Goal: Transaction & Acquisition: Purchase product/service

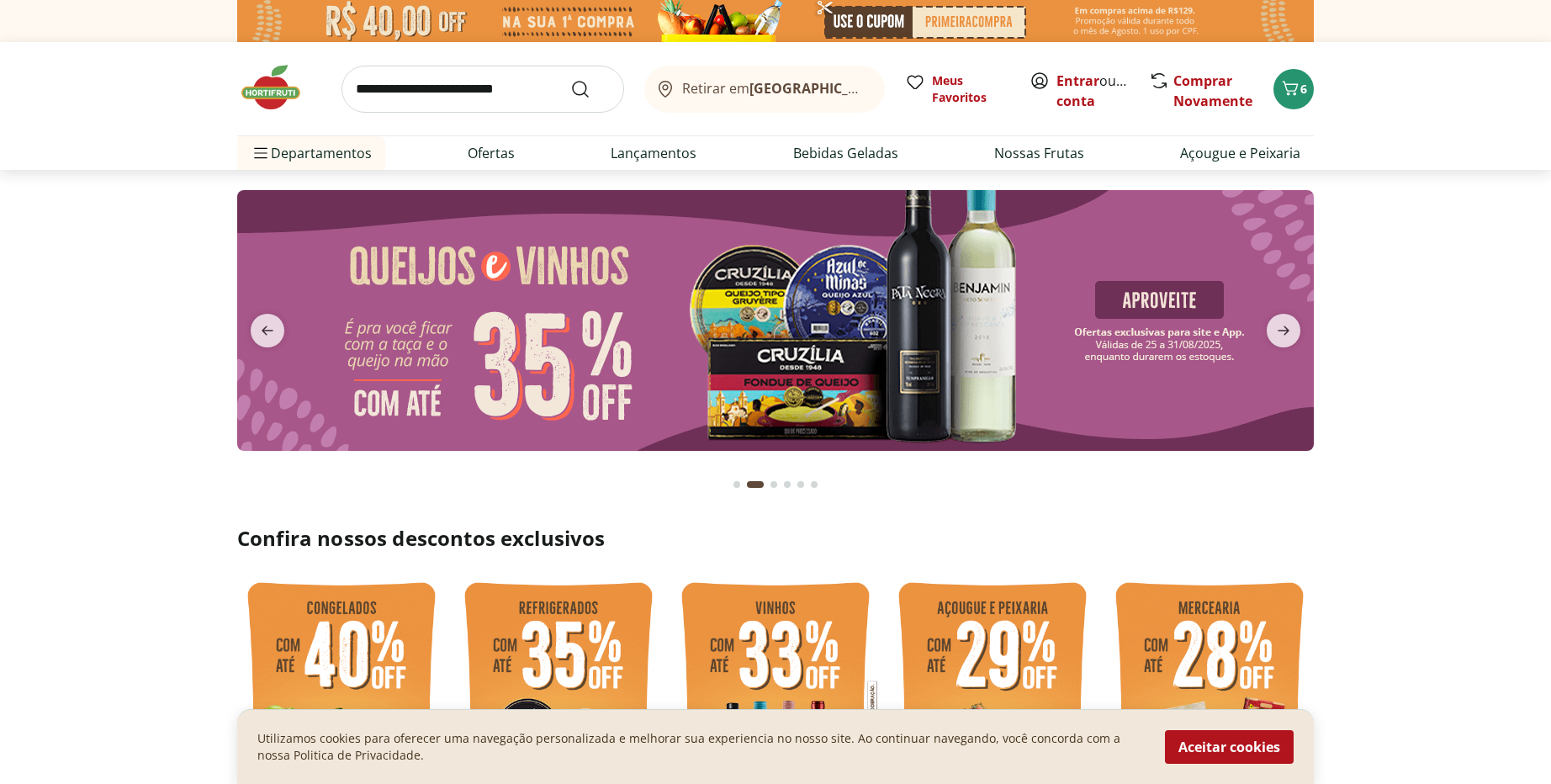
click at [503, 90] on input "search" at bounding box center [483, 89] width 282 height 47
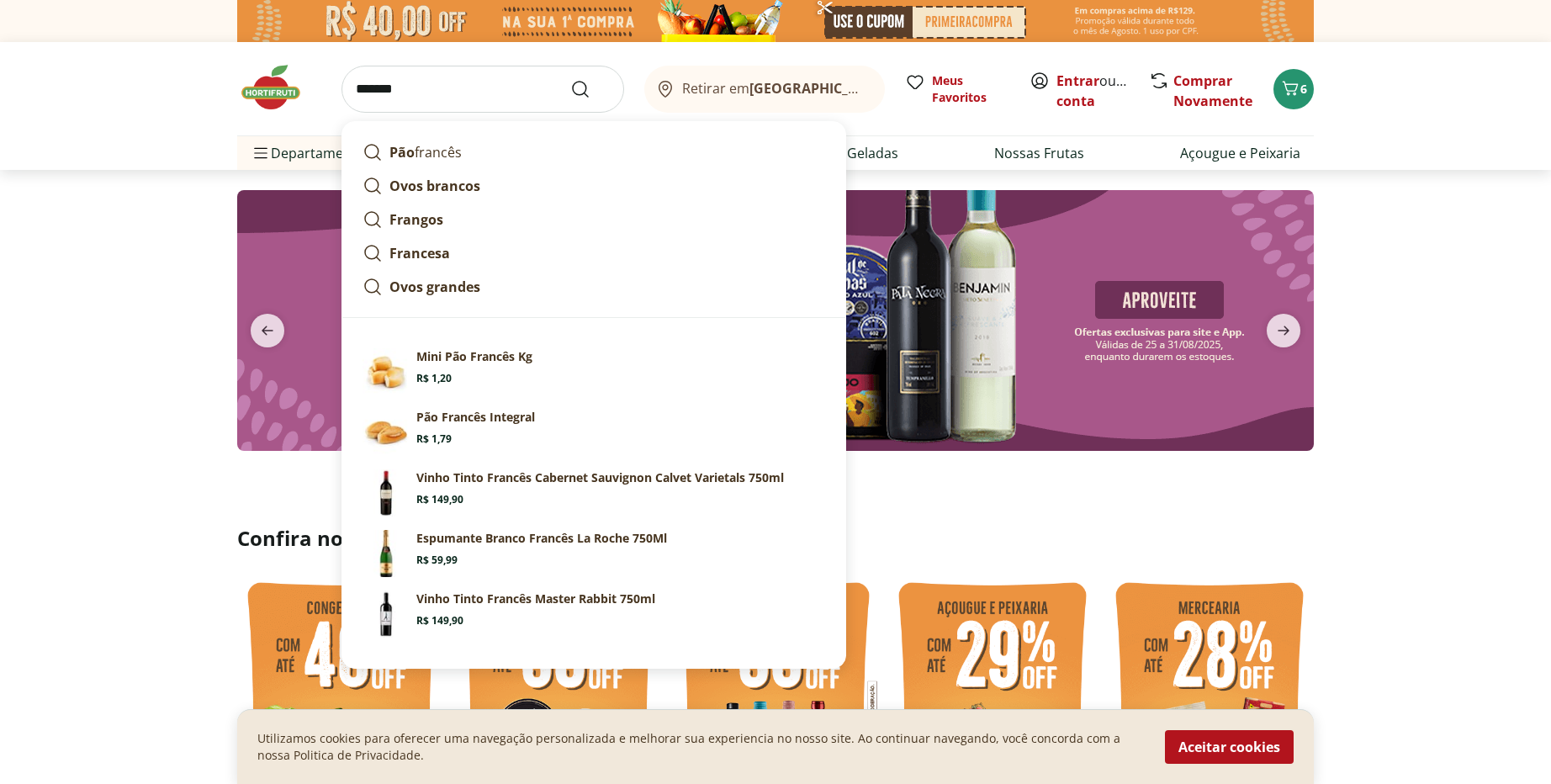
type input "*******"
click at [570, 79] on button "Submit Search" at bounding box center [590, 89] width 40 height 20
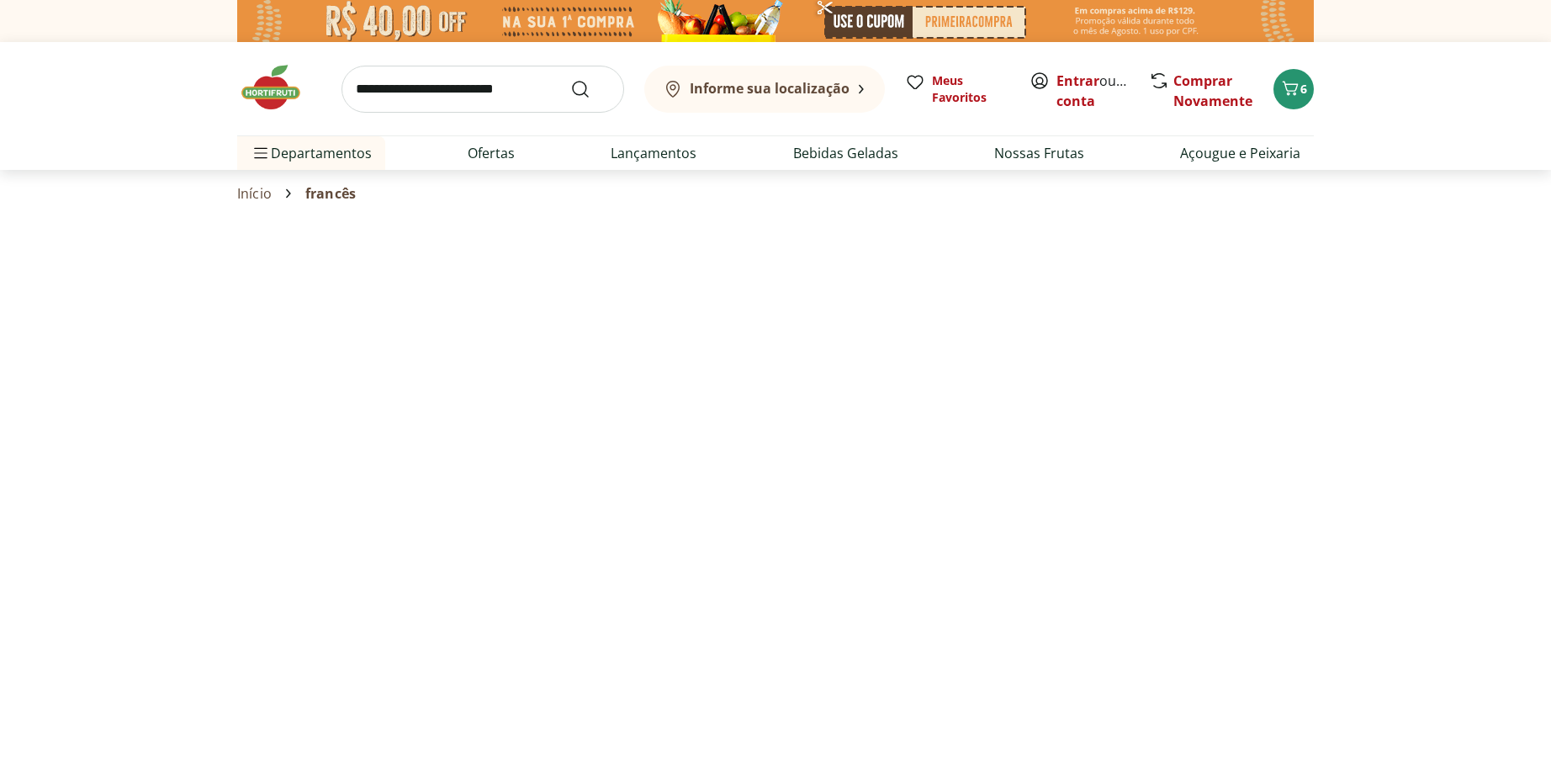
select select "**********"
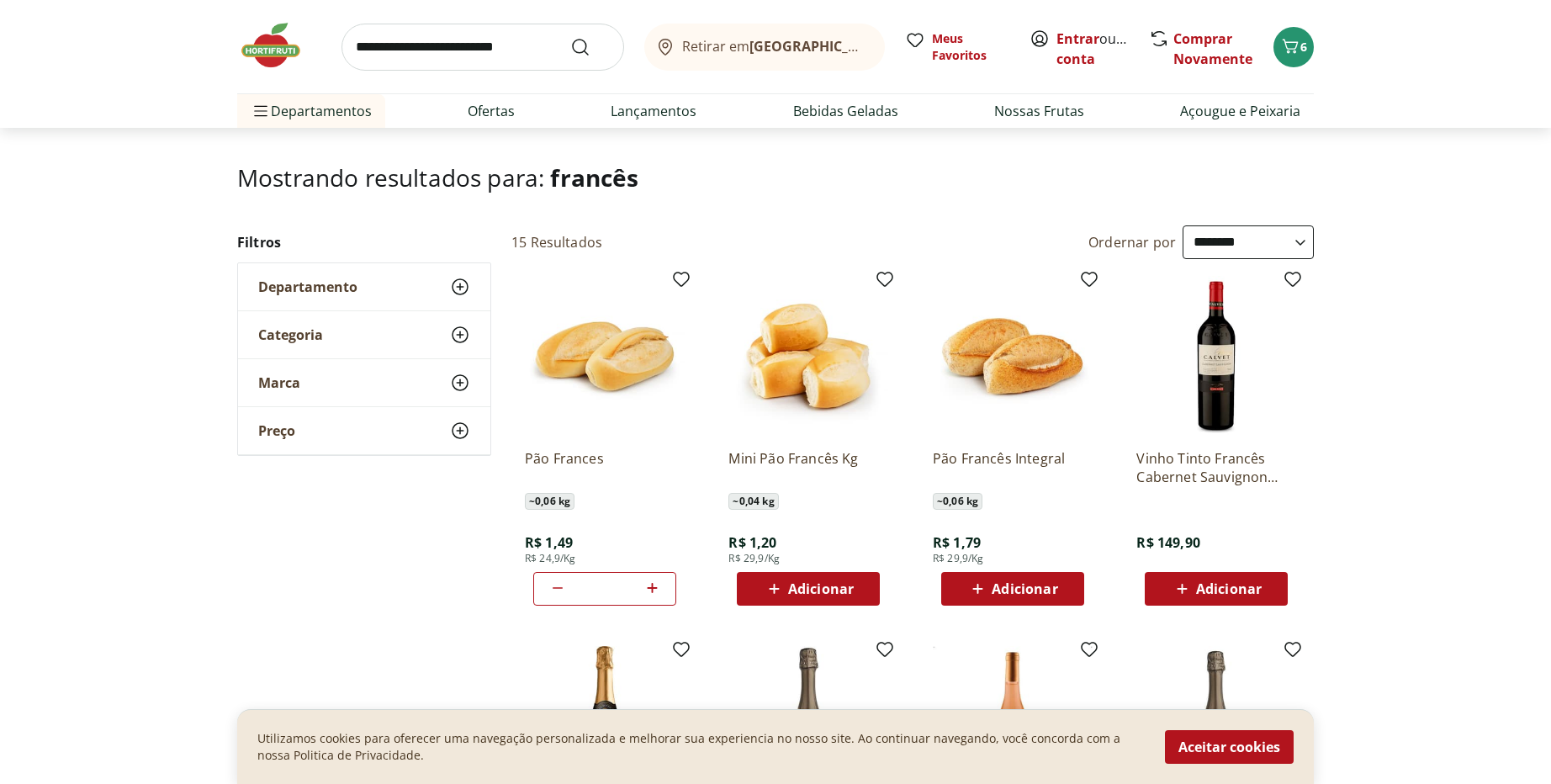
scroll to position [202, 0]
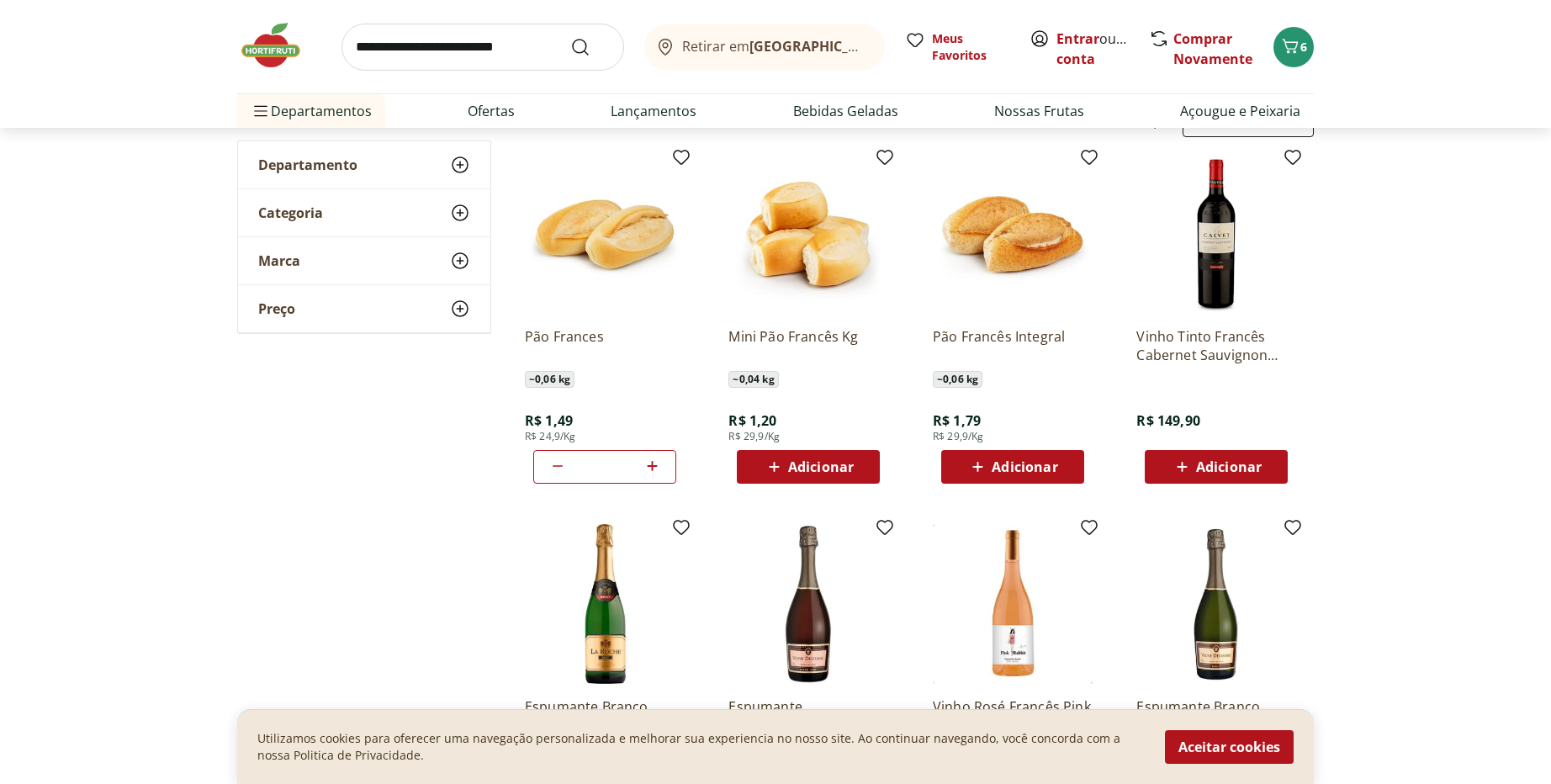
click at [649, 469] on icon at bounding box center [653, 465] width 21 height 20
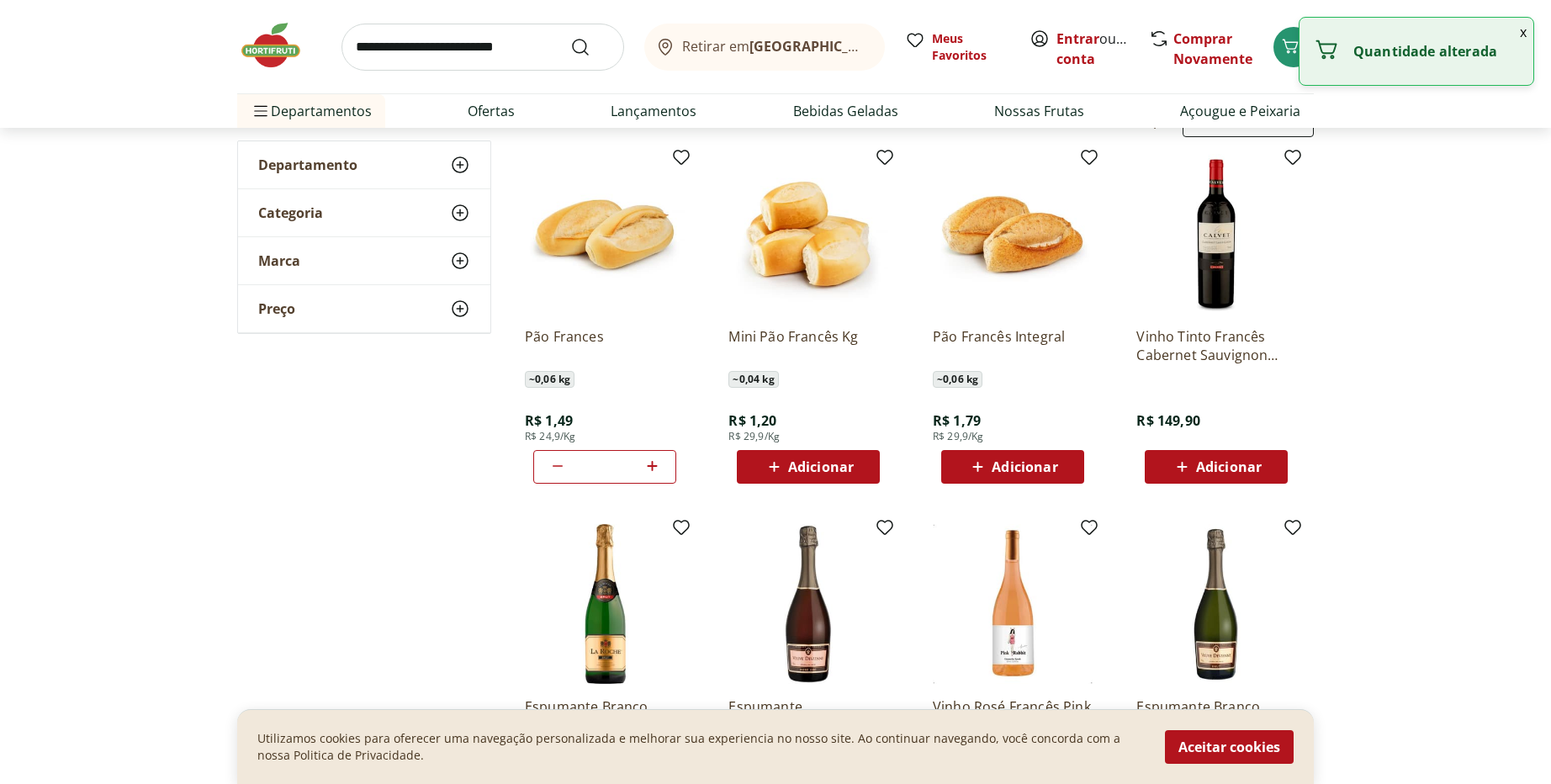
click at [649, 469] on icon at bounding box center [653, 465] width 21 height 20
click at [650, 468] on icon at bounding box center [653, 465] width 21 height 20
click at [651, 468] on icon at bounding box center [653, 465] width 21 height 20
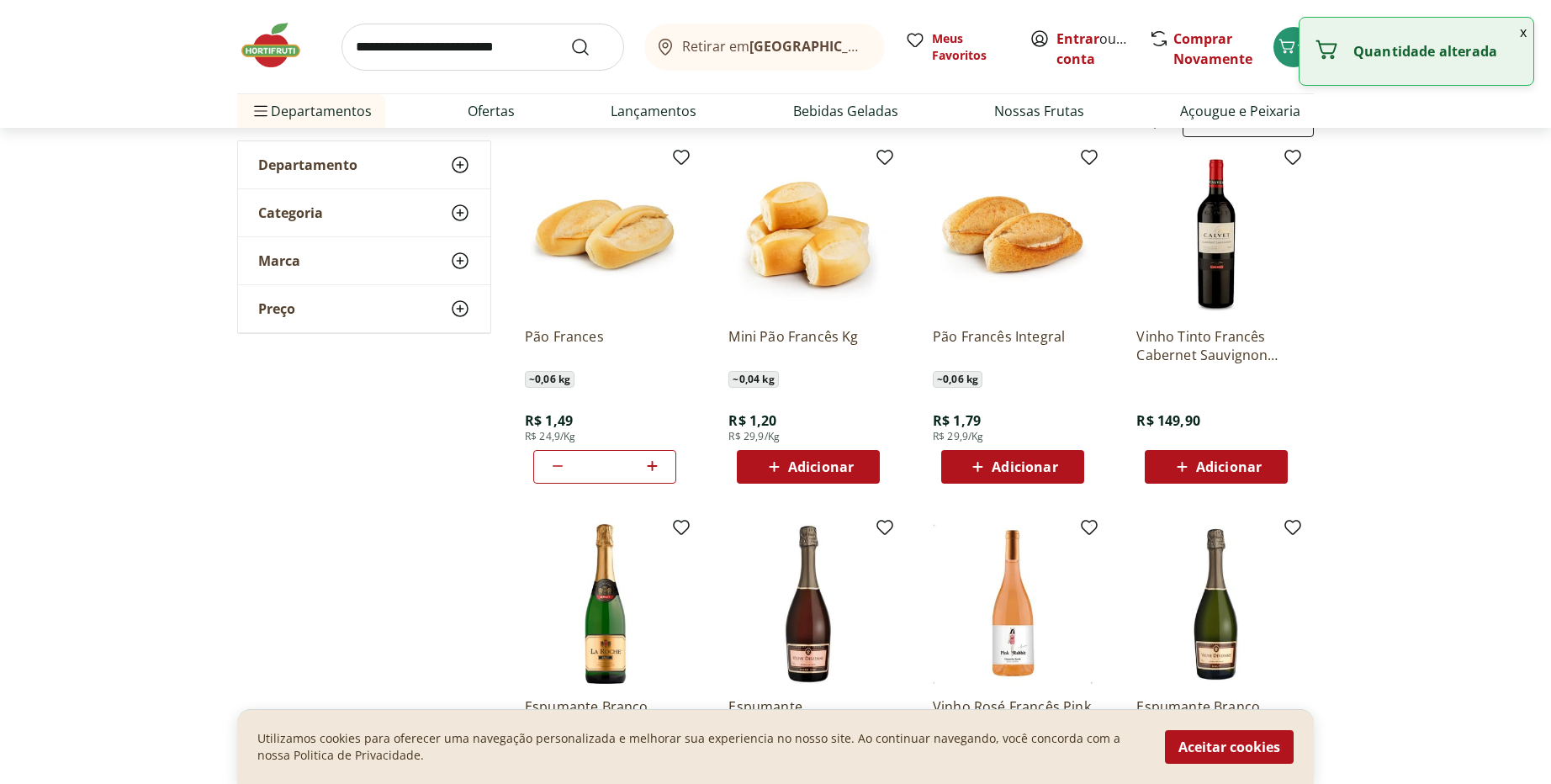
type input "*"
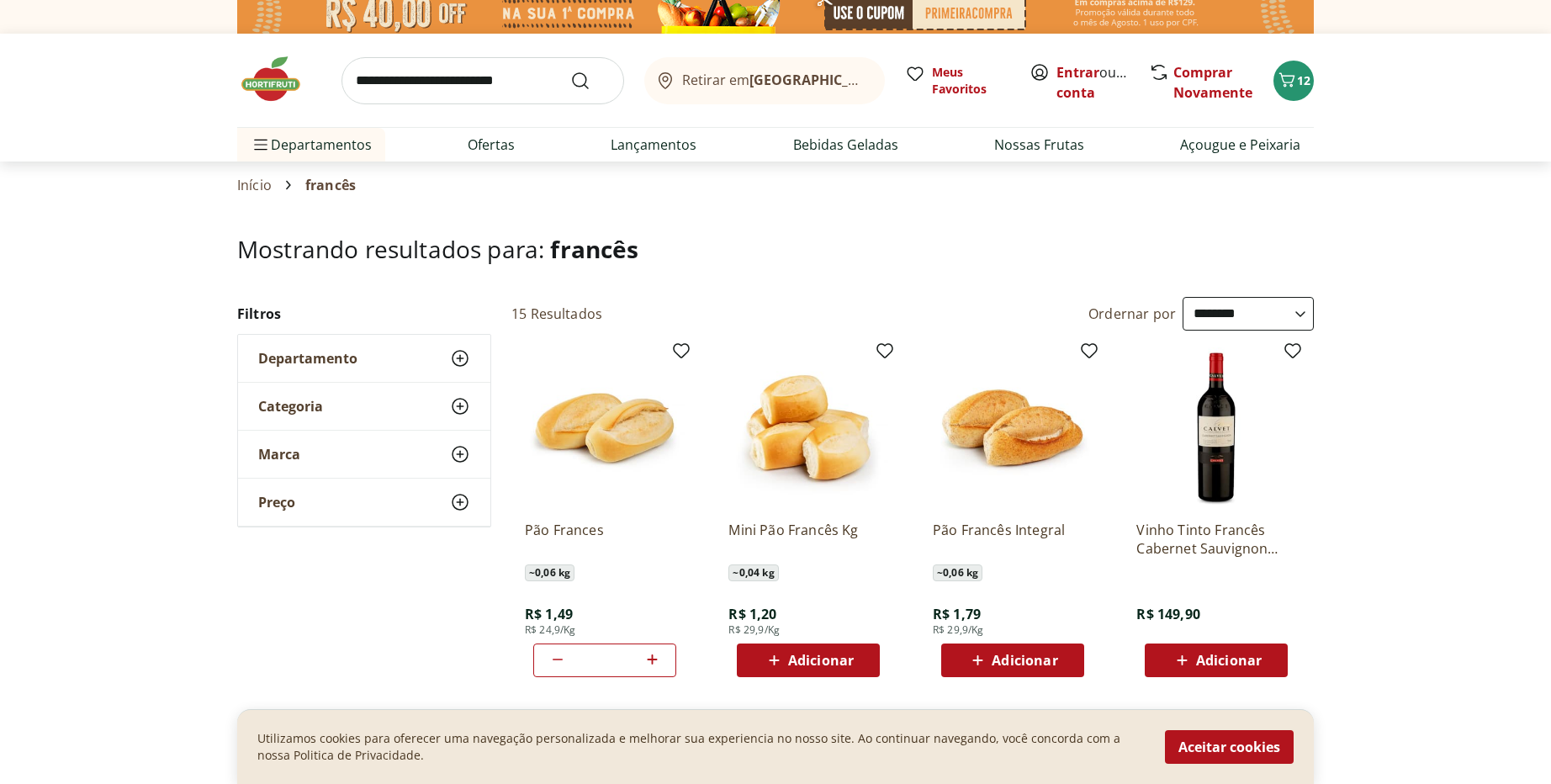
scroll to position [0, 0]
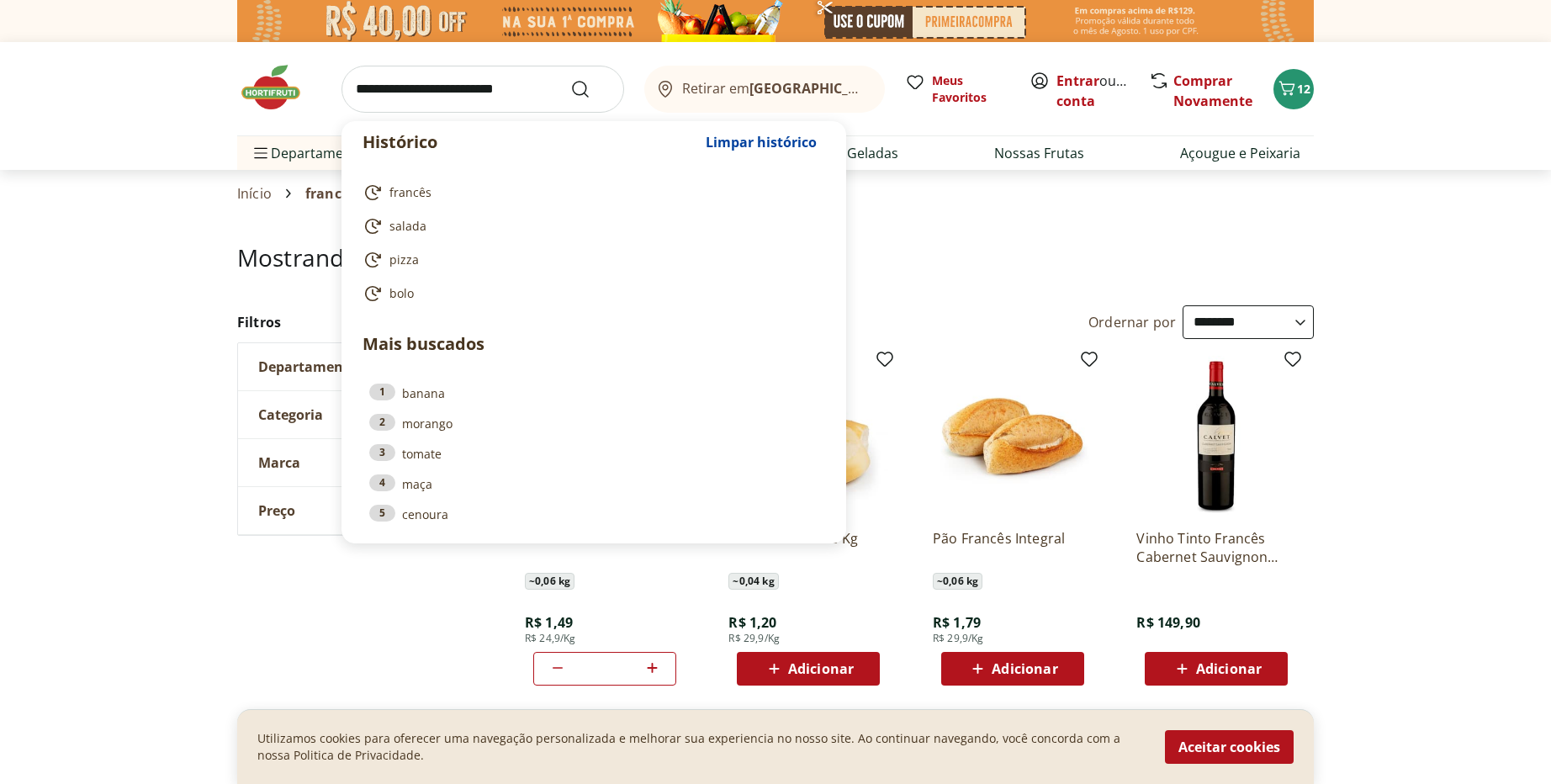
click at [476, 84] on input "search" at bounding box center [483, 89] width 282 height 47
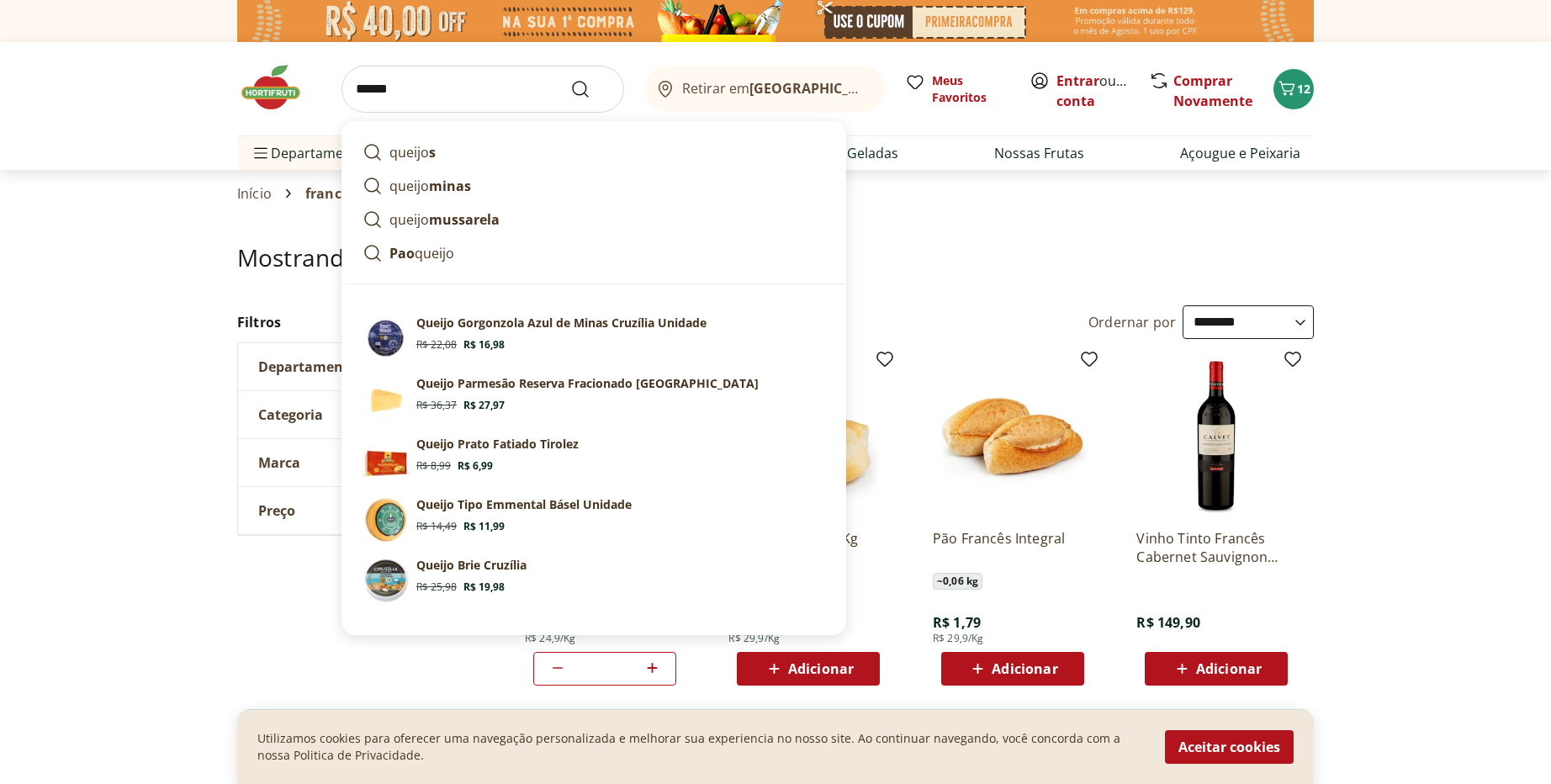
type input "******"
click at [570, 79] on button "Submit Search" at bounding box center [590, 89] width 40 height 20
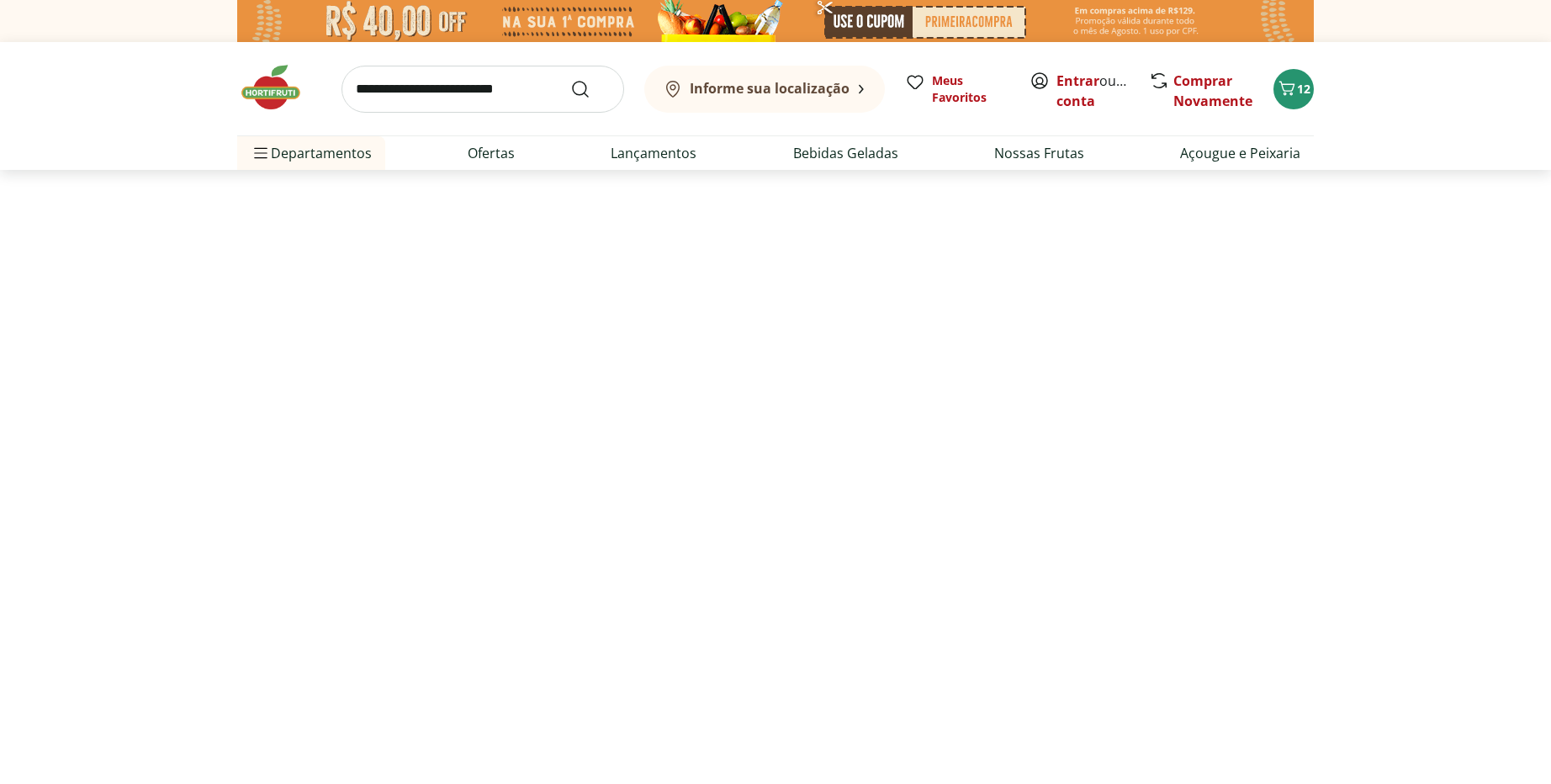
select select "**********"
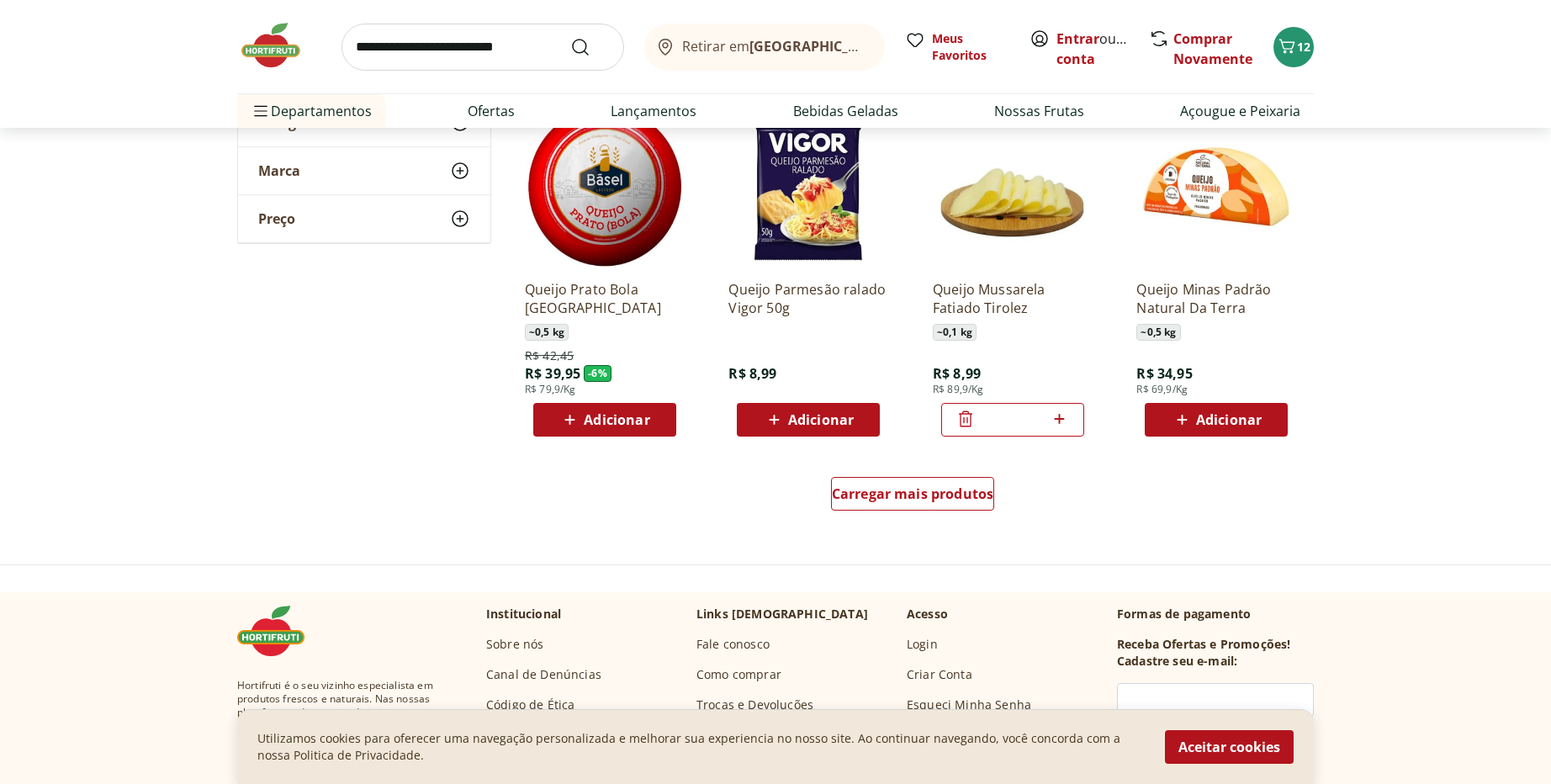
scroll to position [1010, 0]
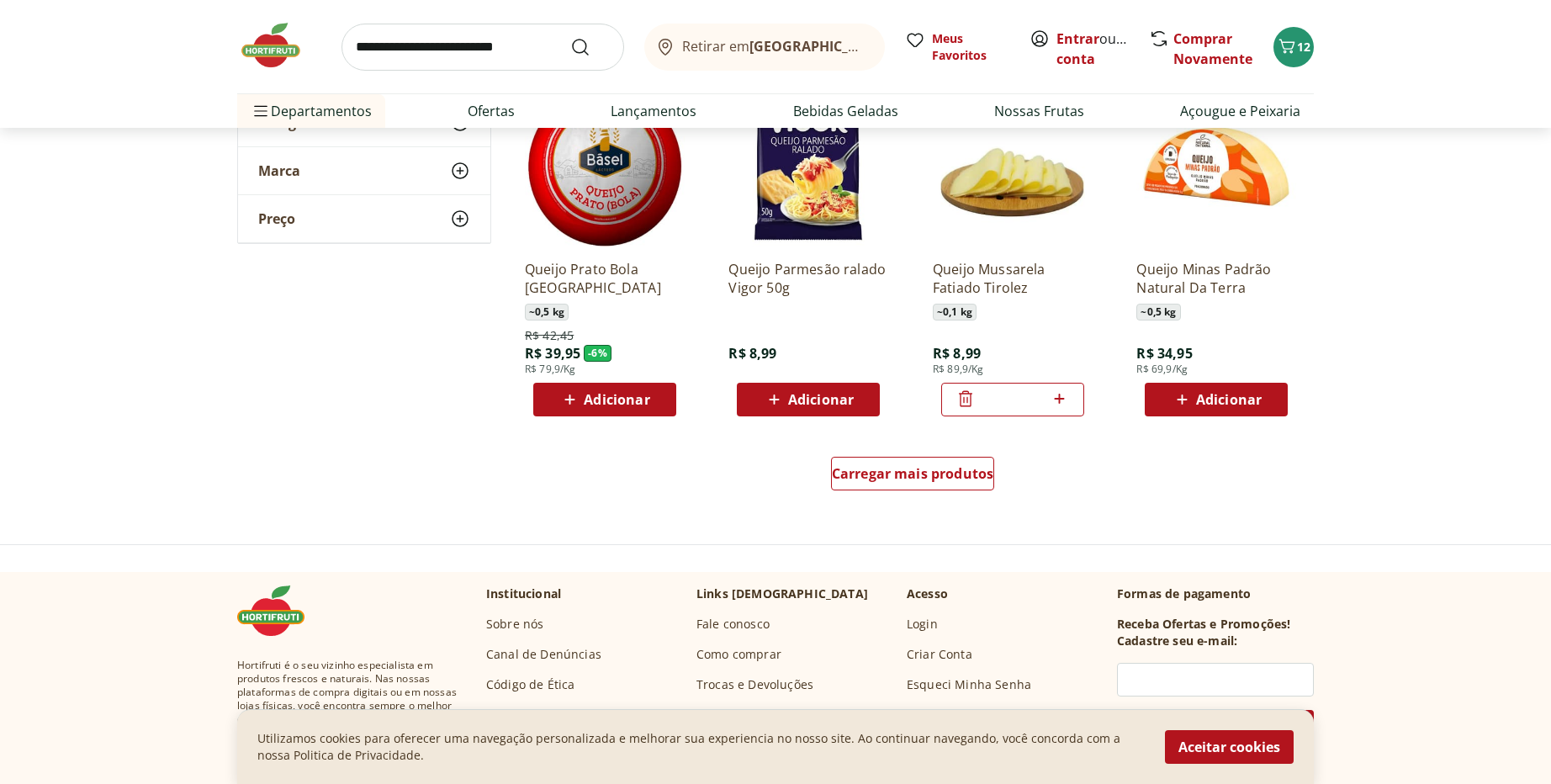
click at [1234, 400] on span "Adicionar" at bounding box center [1229, 399] width 66 height 13
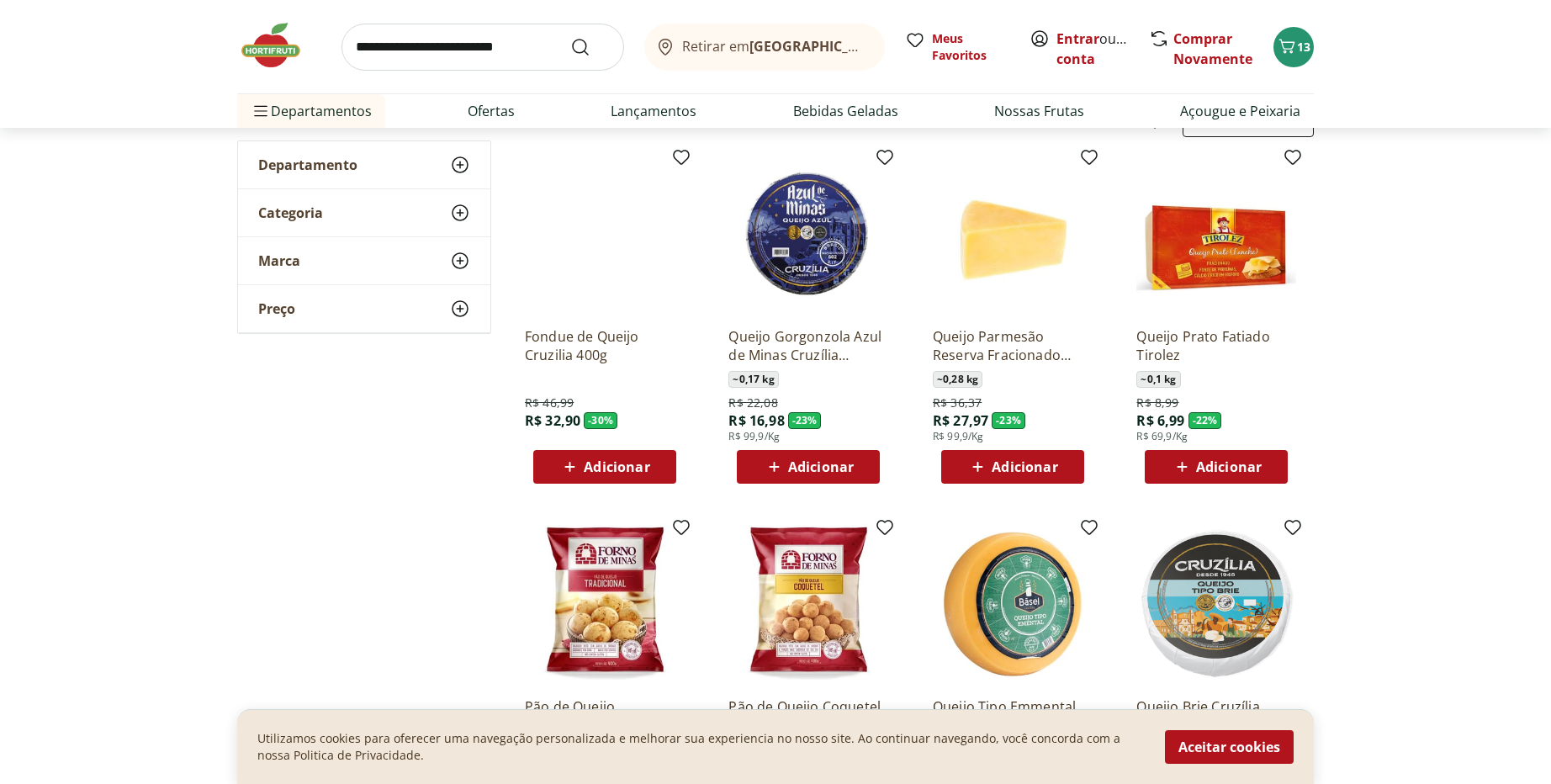
scroll to position [0, 0]
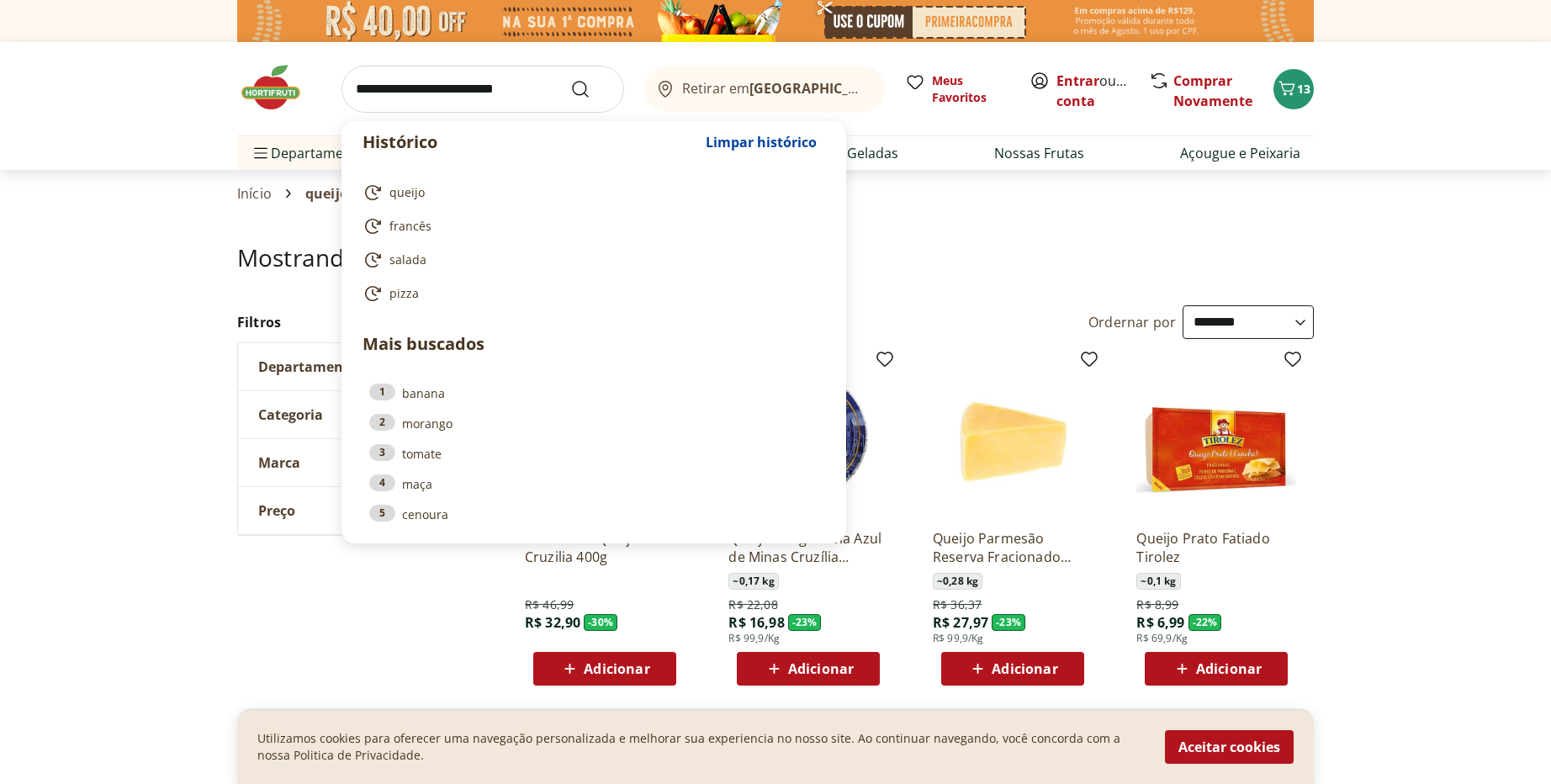
click at [489, 78] on input "search" at bounding box center [483, 89] width 282 height 47
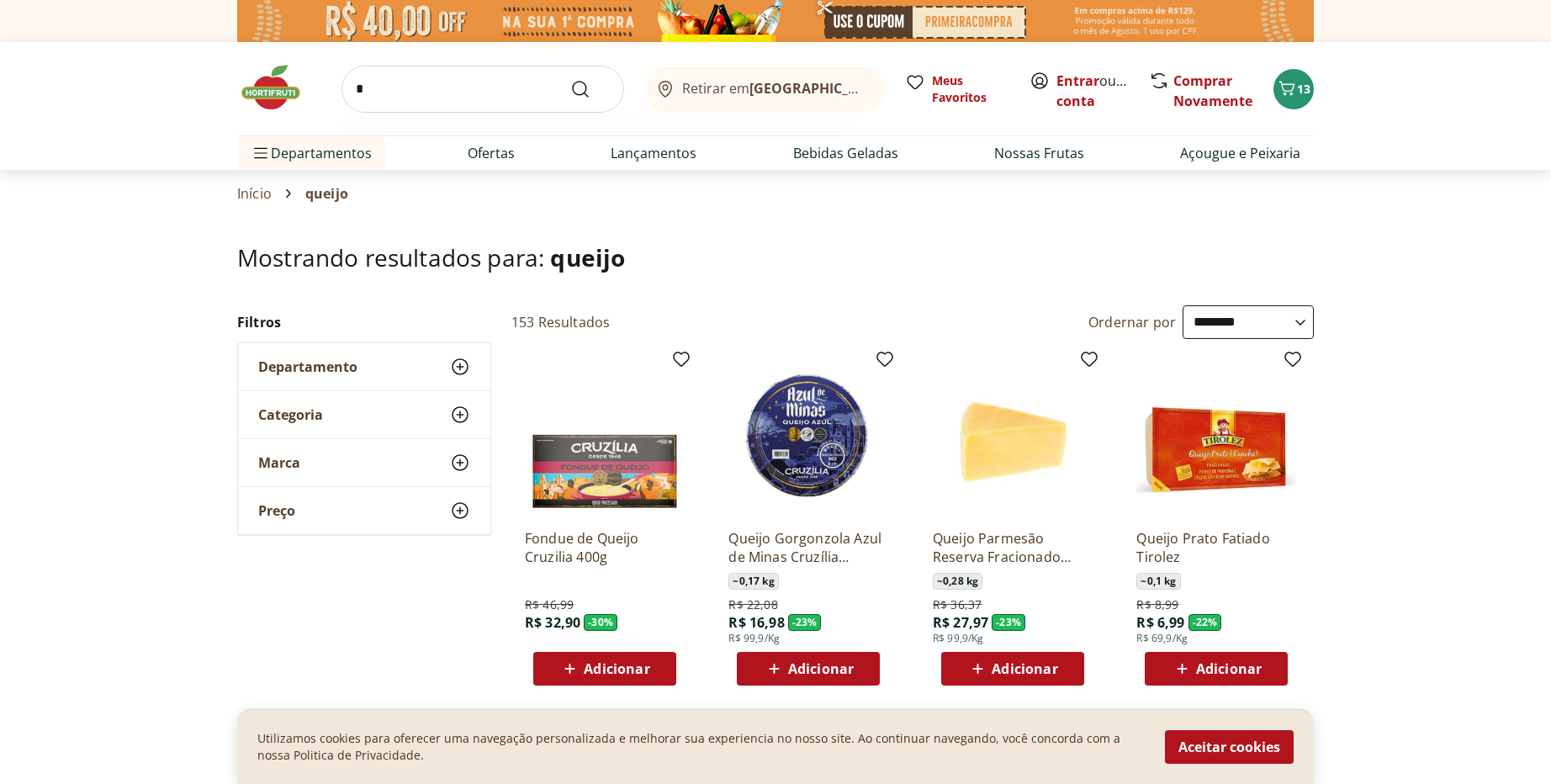
type input "*"
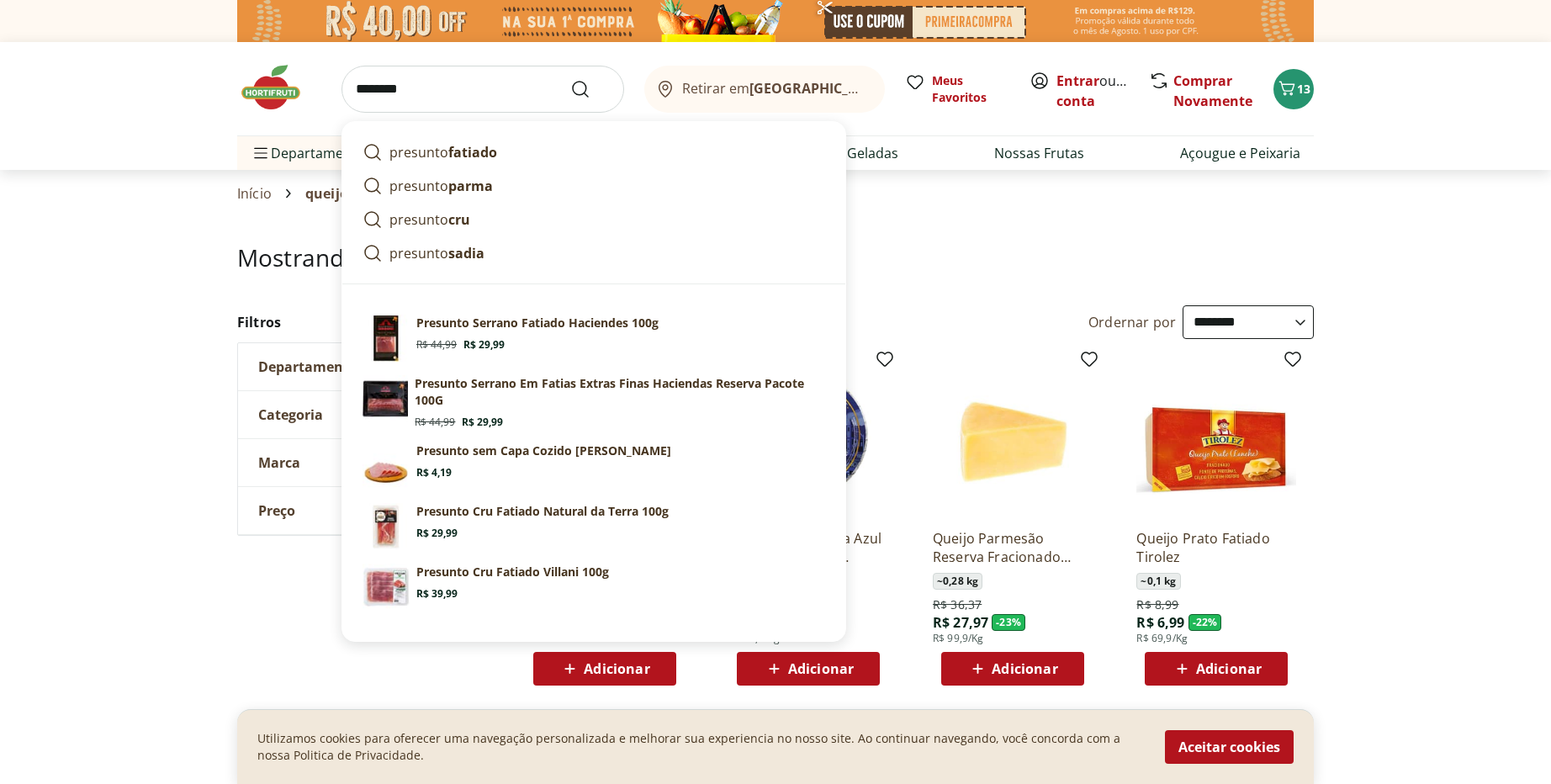
type input "********"
click at [570, 79] on button "Submit Search" at bounding box center [590, 89] width 40 height 20
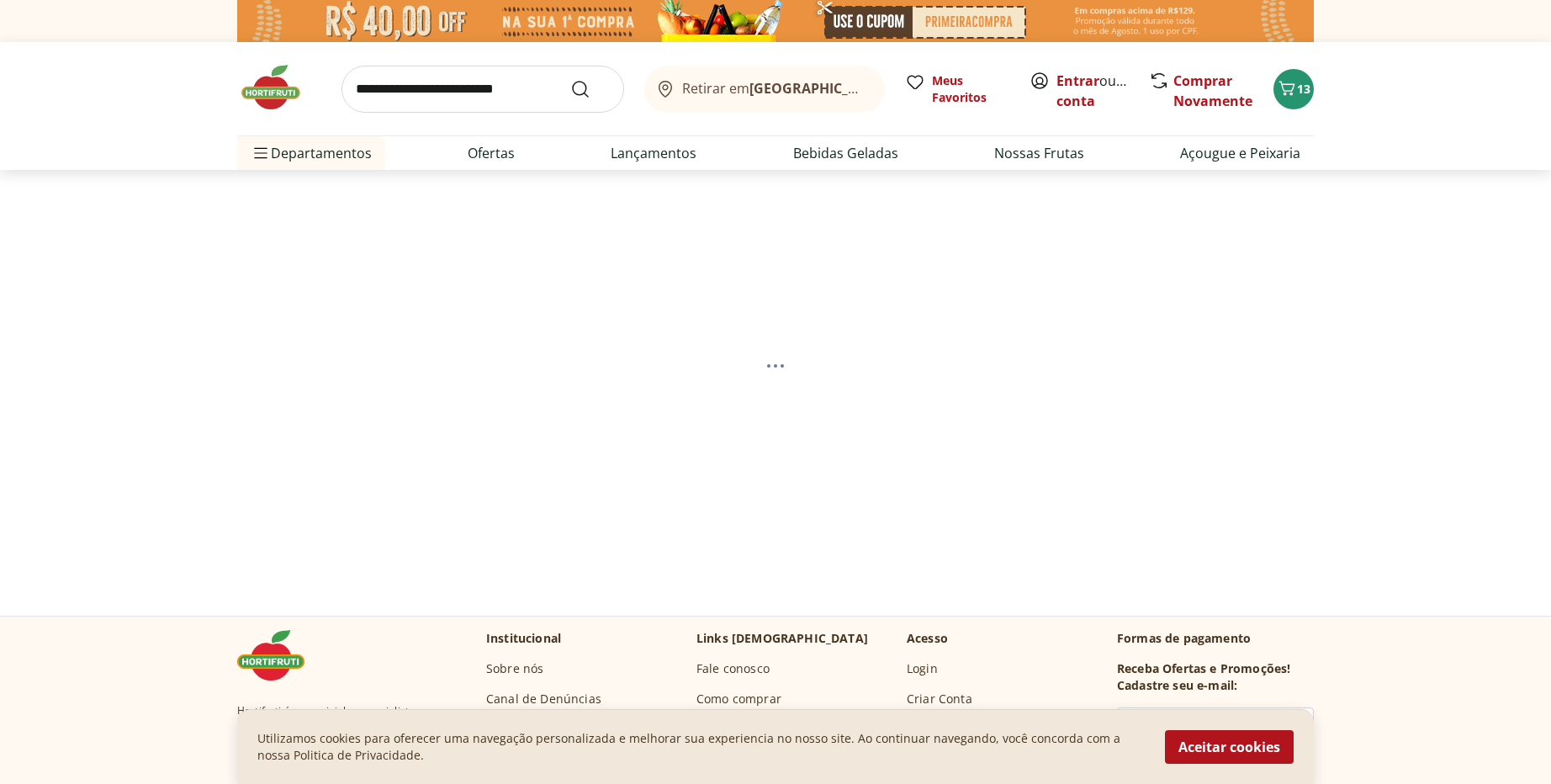
select select "**********"
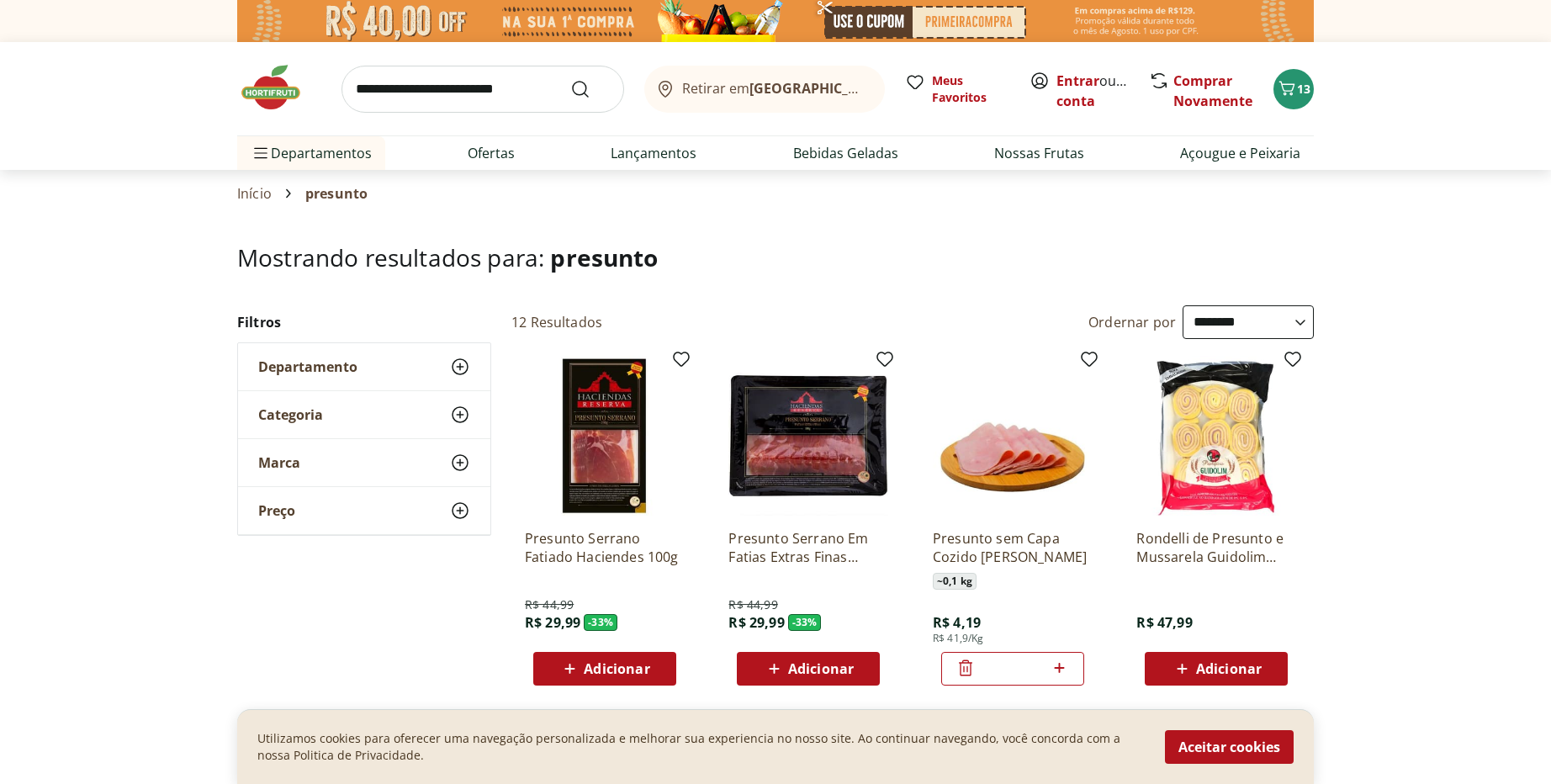
click at [1058, 665] on icon at bounding box center [1060, 668] width 21 height 20
click at [958, 664] on icon at bounding box center [966, 668] width 20 height 20
type input "*"
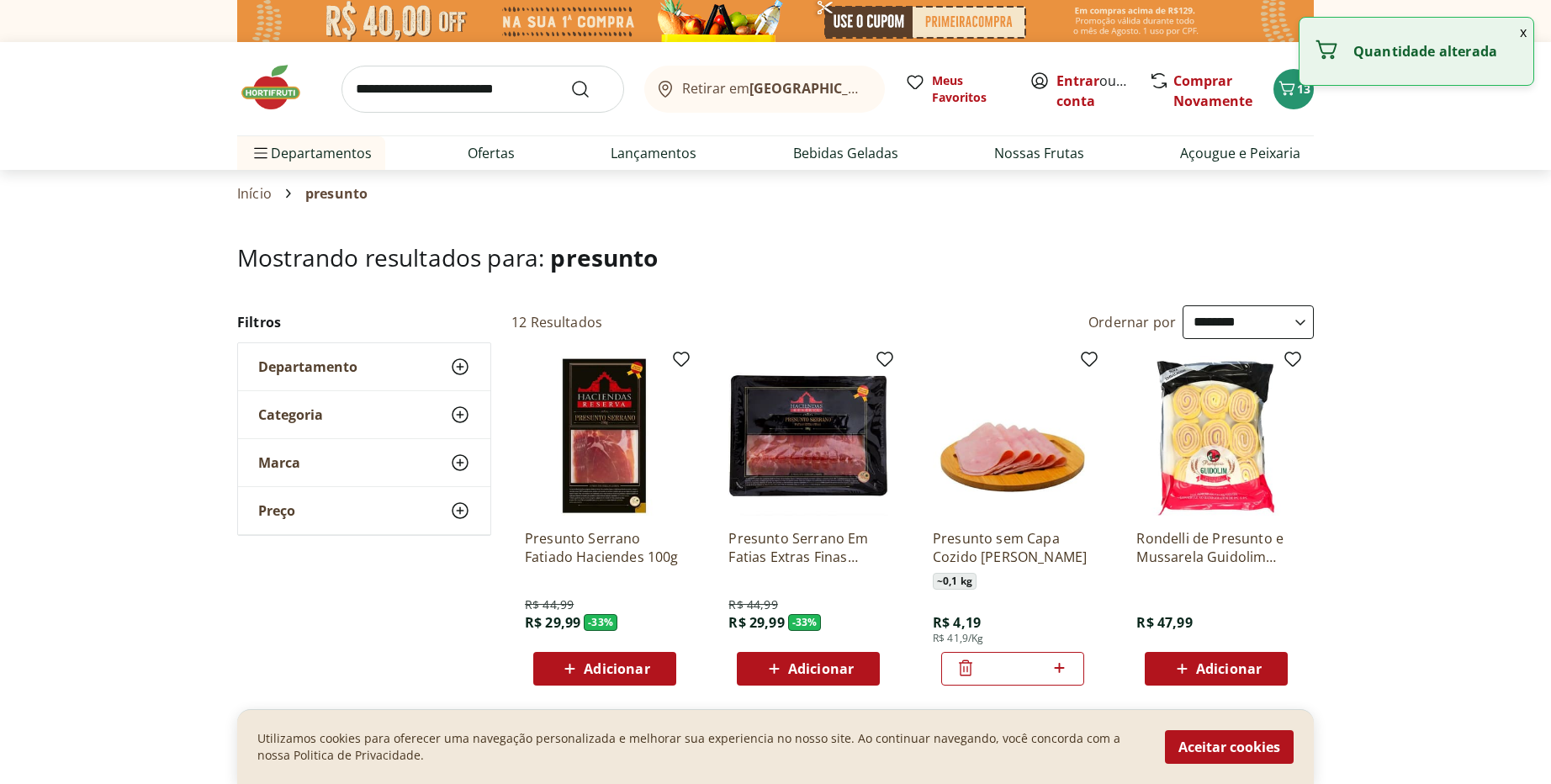
click at [958, 664] on icon at bounding box center [966, 668] width 20 height 20
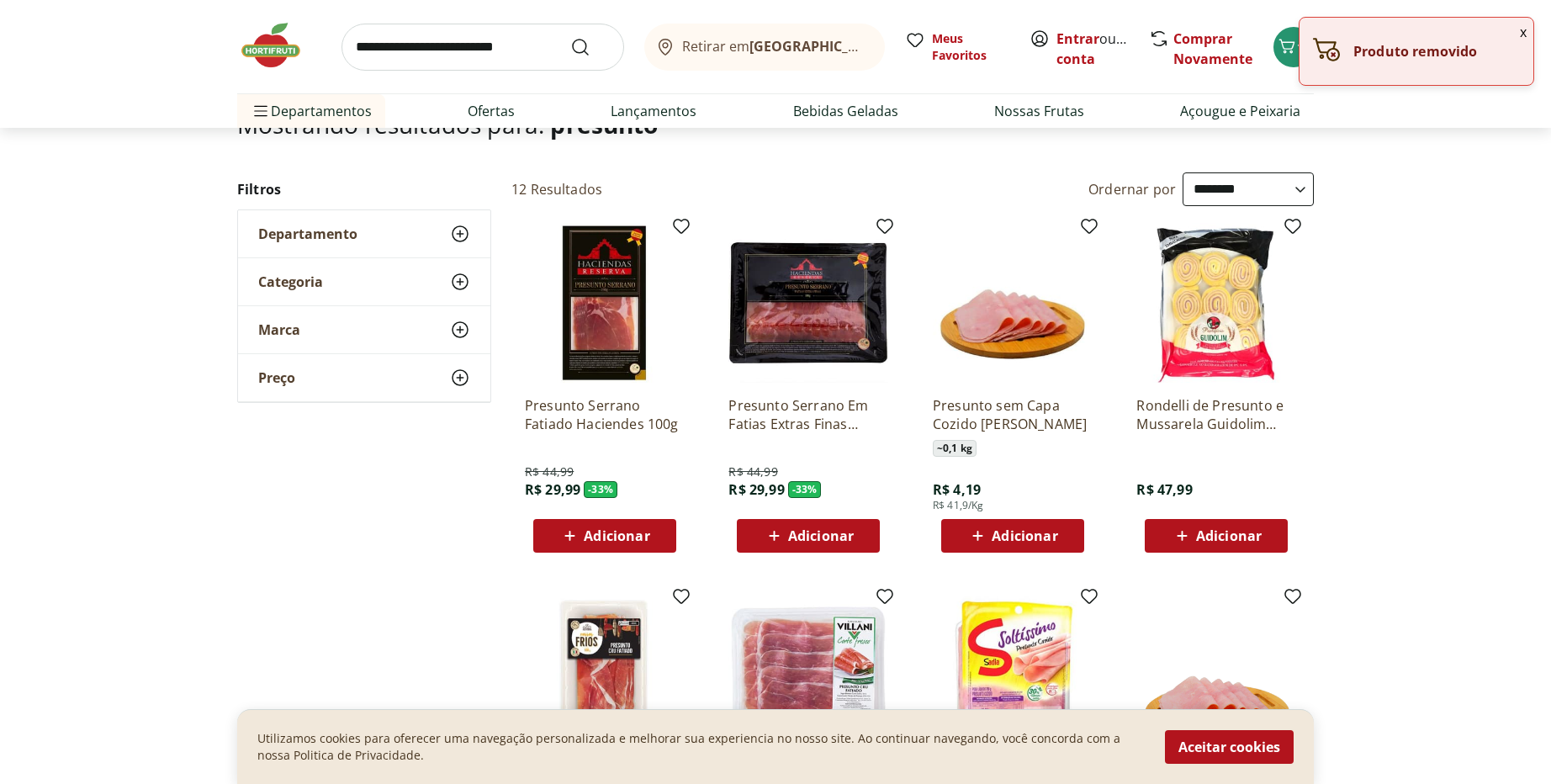
scroll to position [404, 0]
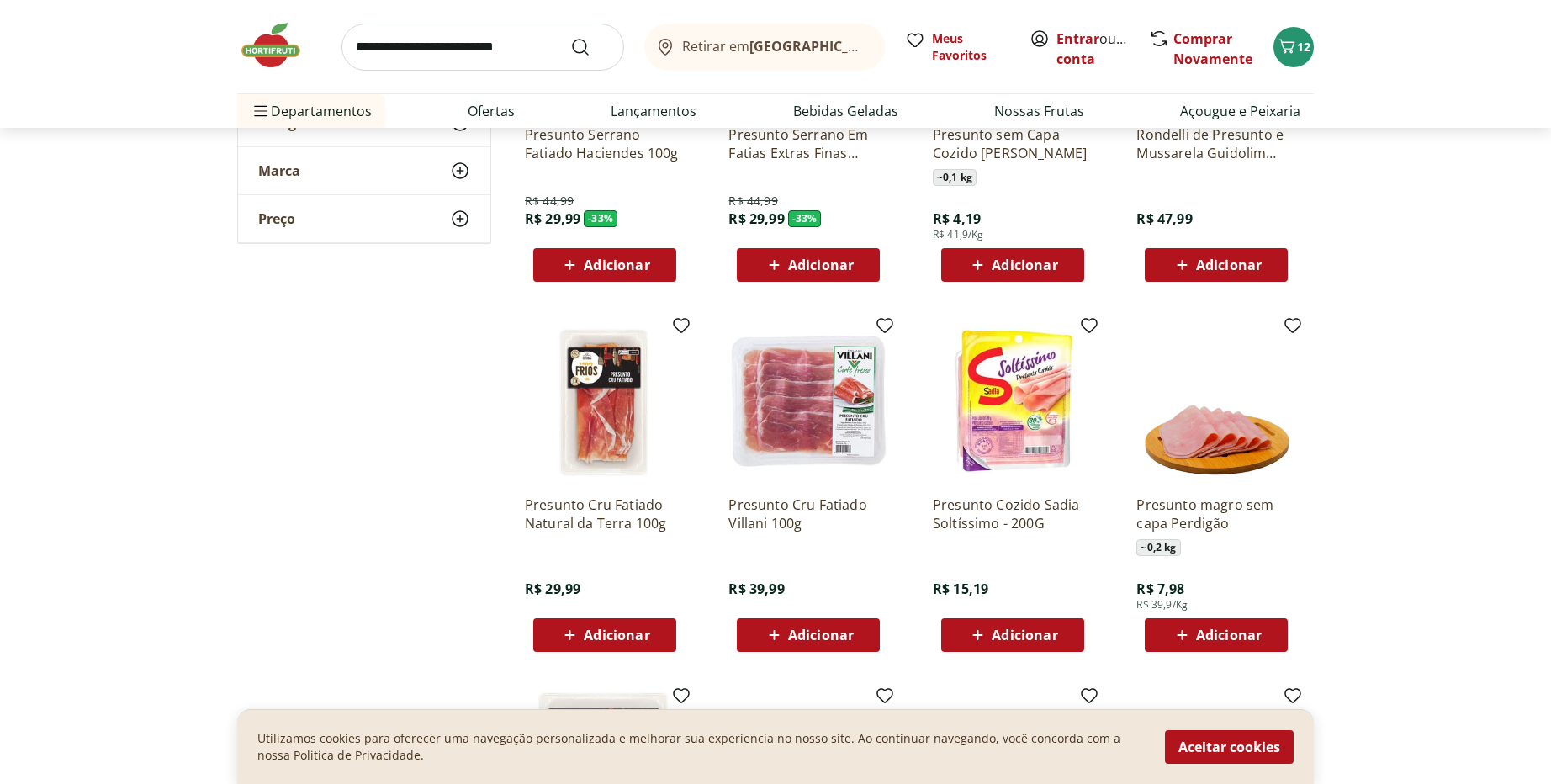
click at [1185, 638] on icon at bounding box center [1182, 635] width 21 height 20
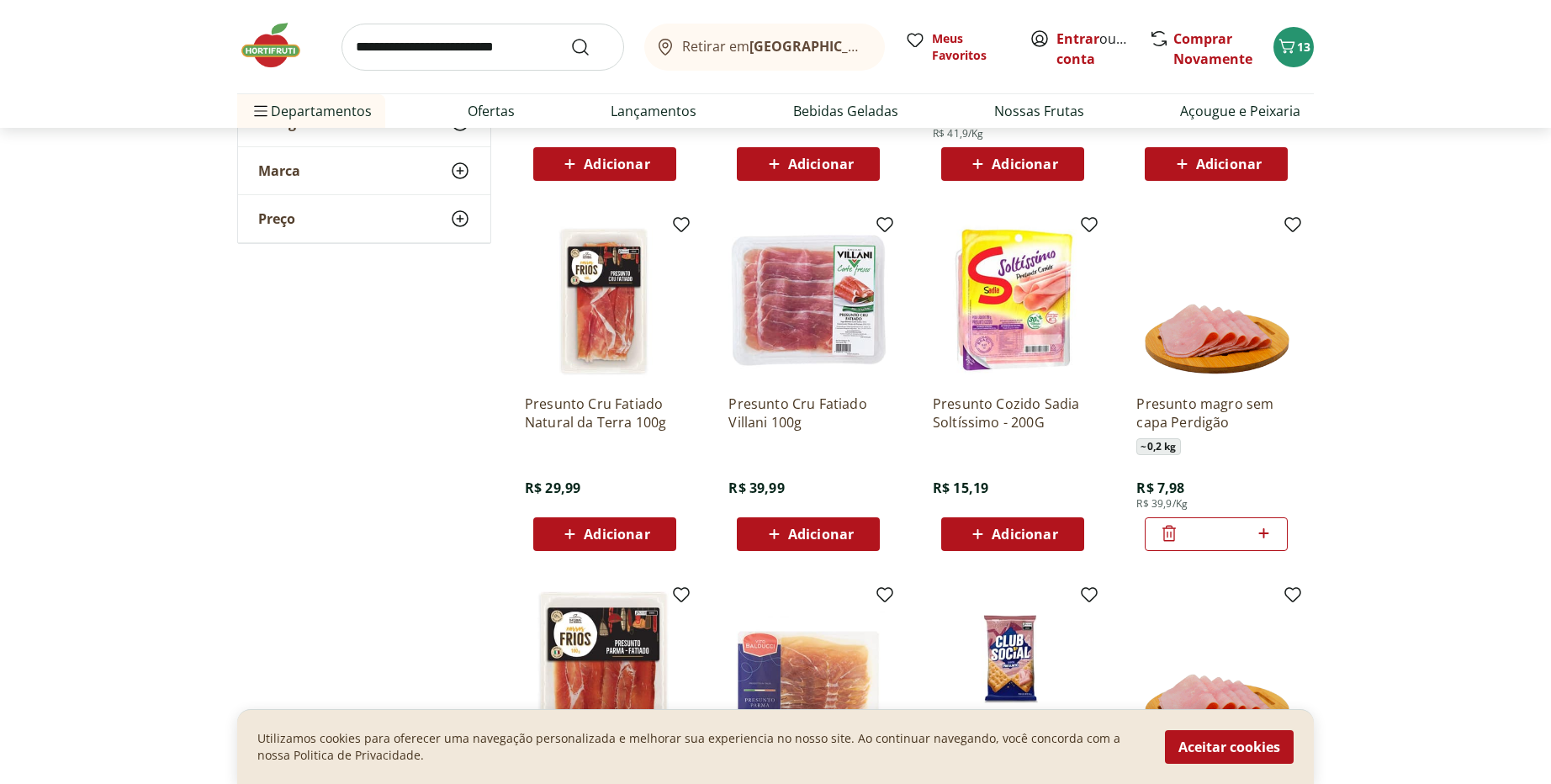
scroll to position [0, 0]
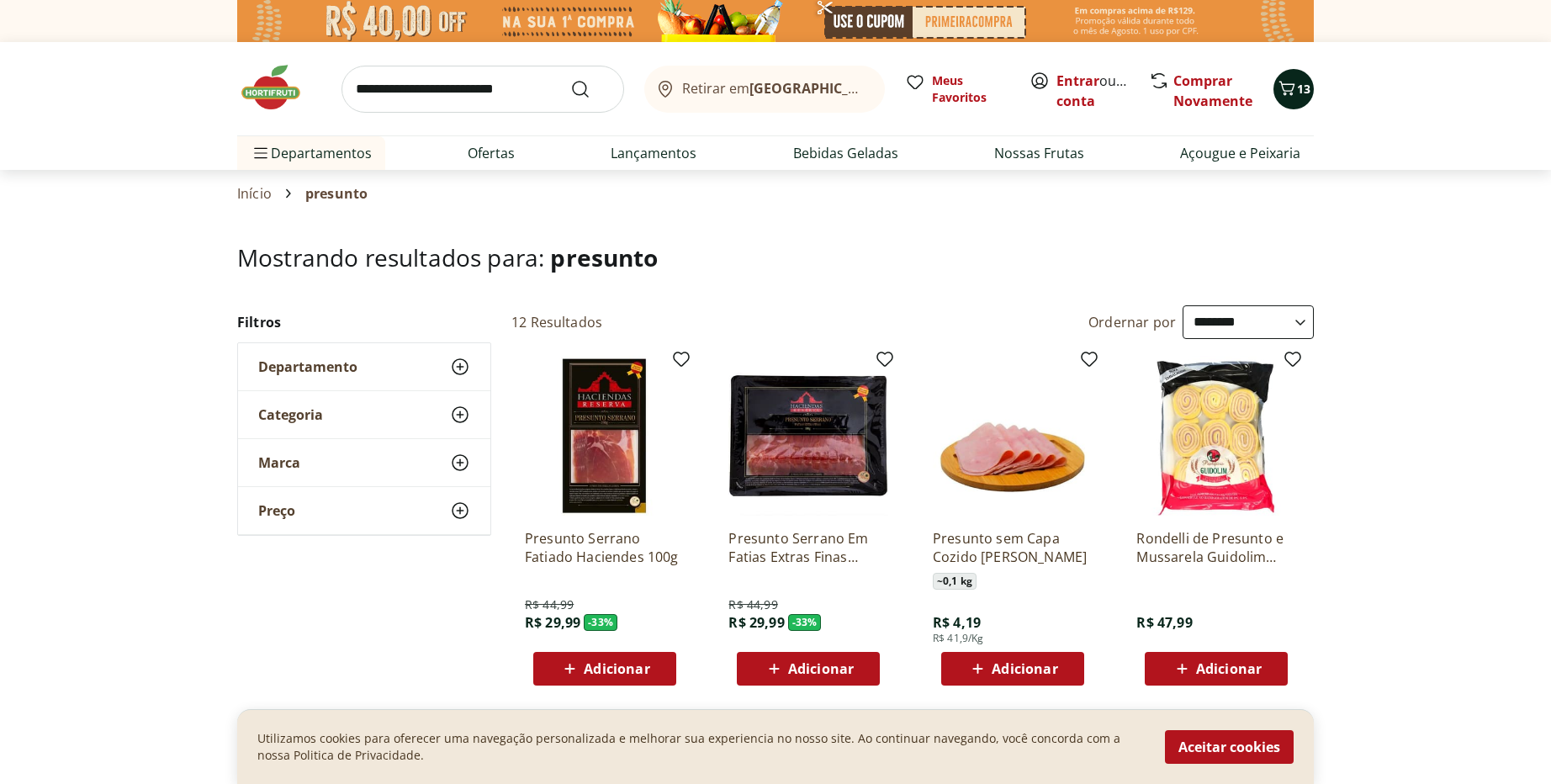
click at [1295, 87] on icon "Carrinho" at bounding box center [1287, 88] width 20 height 20
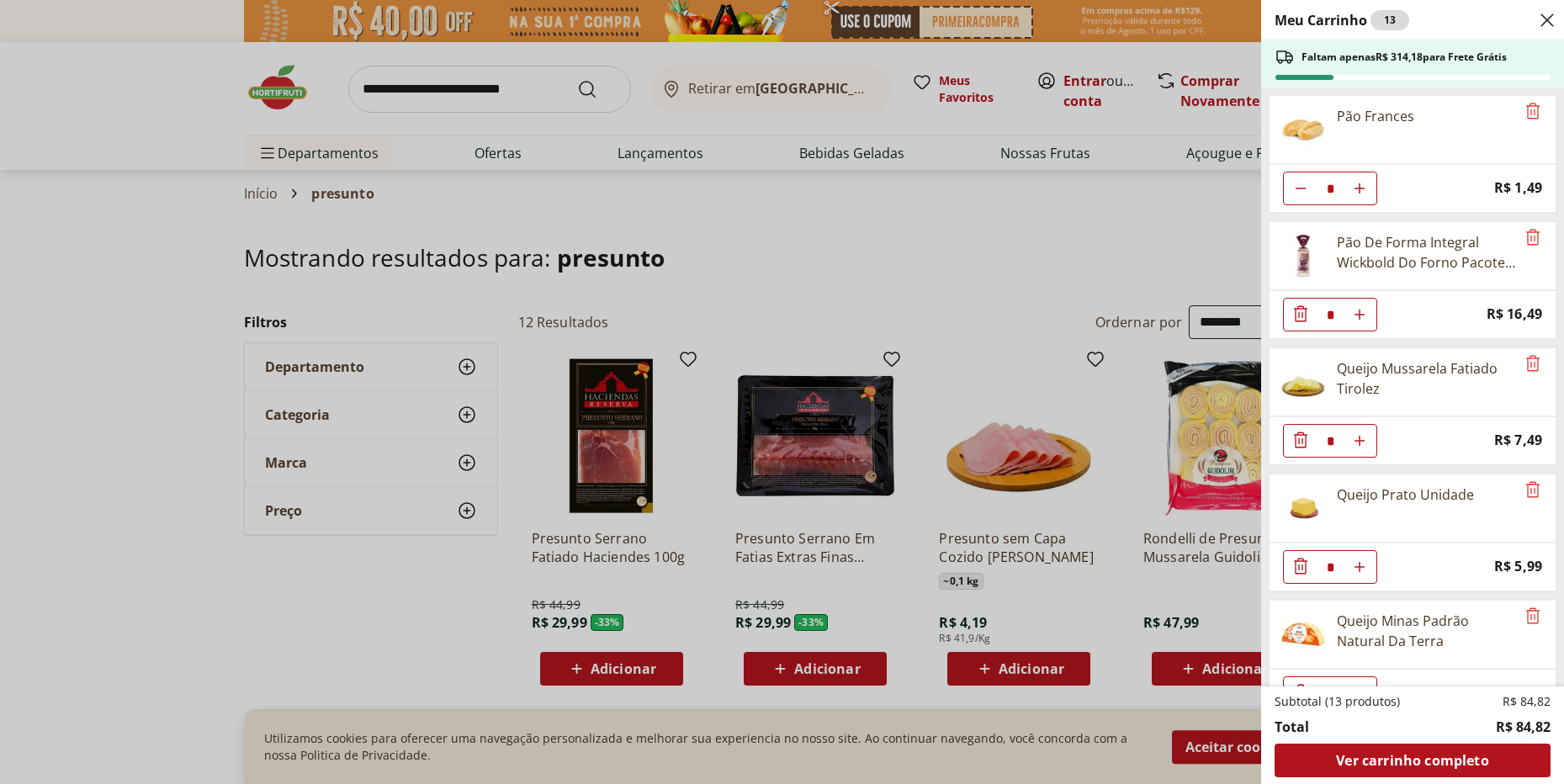
click at [1309, 505] on img at bounding box center [1303, 508] width 47 height 47
click at [1393, 486] on div "Queijo Prato Unidade" at bounding box center [1405, 495] width 137 height 20
drag, startPoint x: 485, startPoint y: 67, endPoint x: 475, endPoint y: 95, distance: 29.7
click at [485, 68] on div "Meu Carrinho 13 Faltam apenas R$ 314,18 para Frete Grátis Pão Frances * Price: …" at bounding box center [782, 392] width 1564 height 784
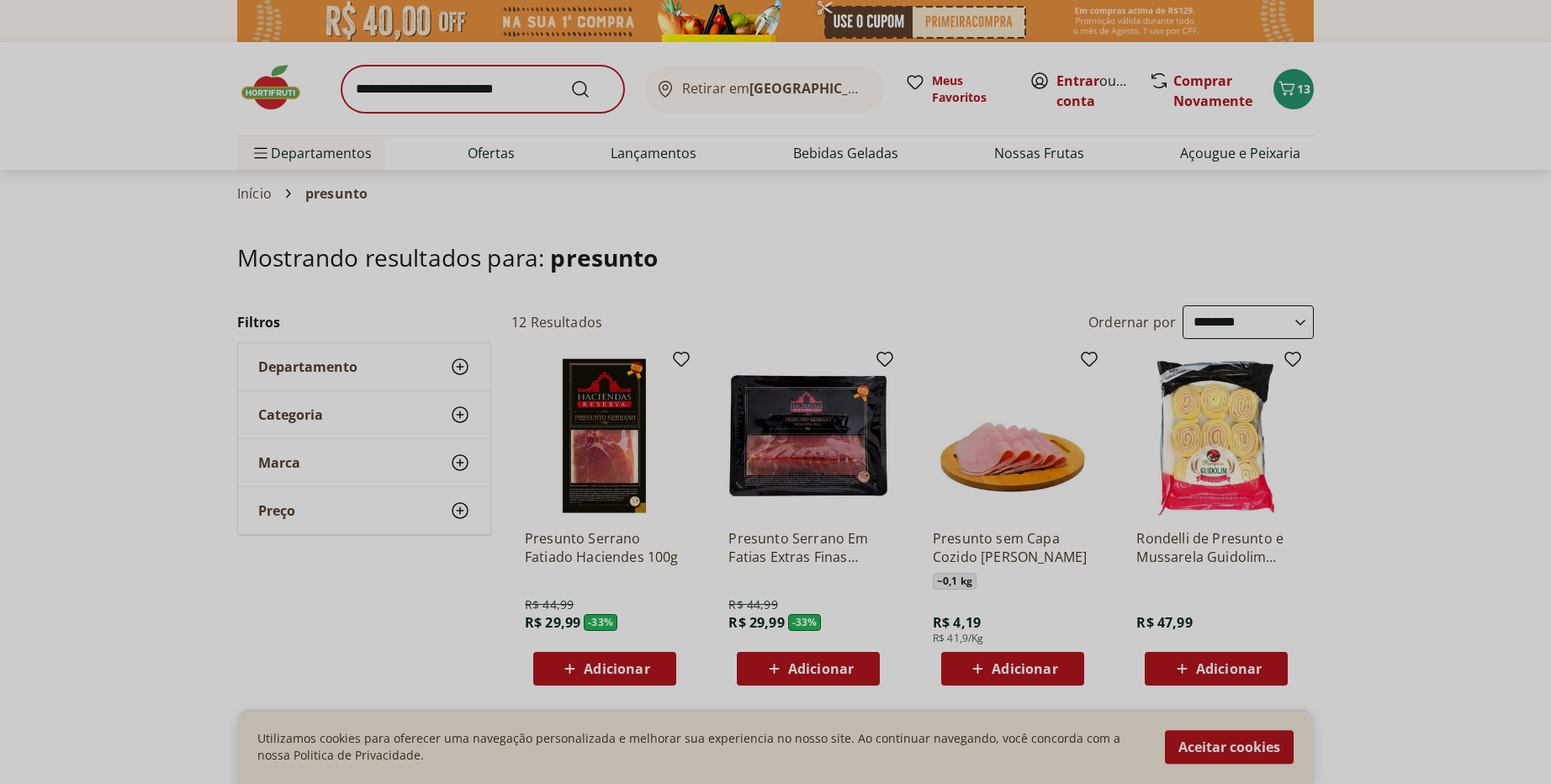
drag, startPoint x: 471, startPoint y: 103, endPoint x: 473, endPoint y: 91, distance: 12.2
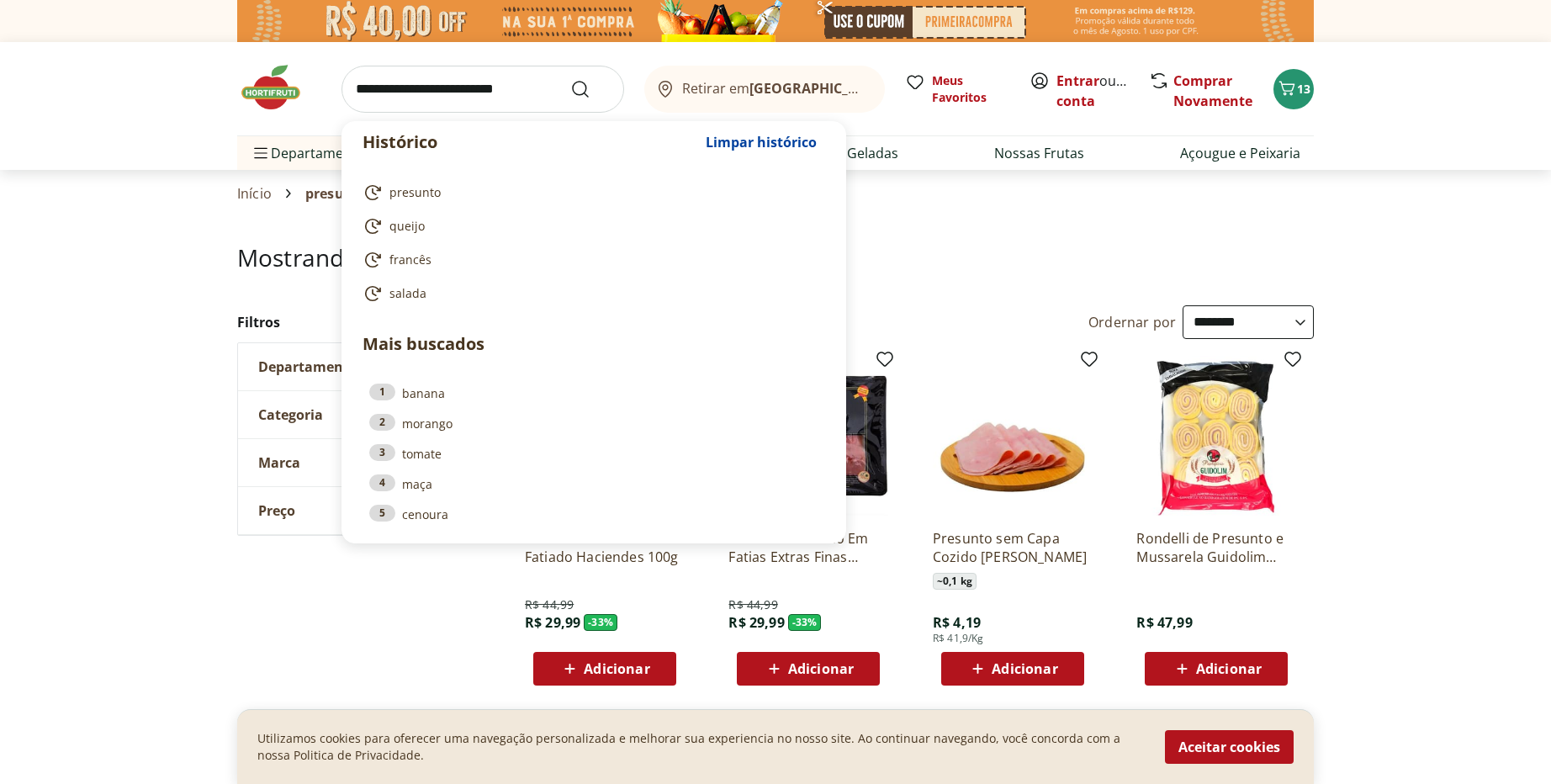
click at [469, 87] on input "search" at bounding box center [483, 89] width 282 height 47
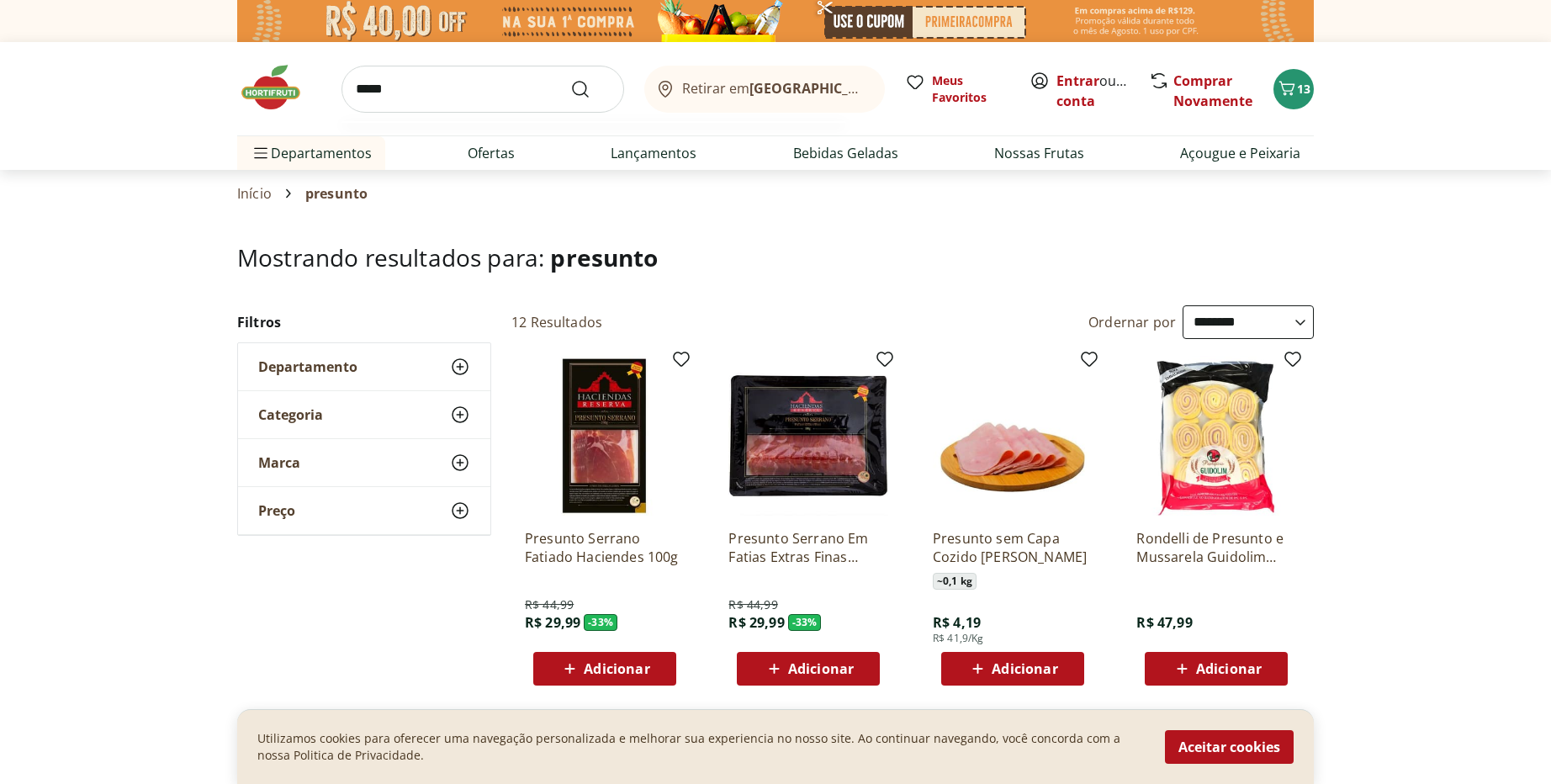
type input "*****"
click at [570, 79] on button "Submit Search" at bounding box center [590, 89] width 40 height 20
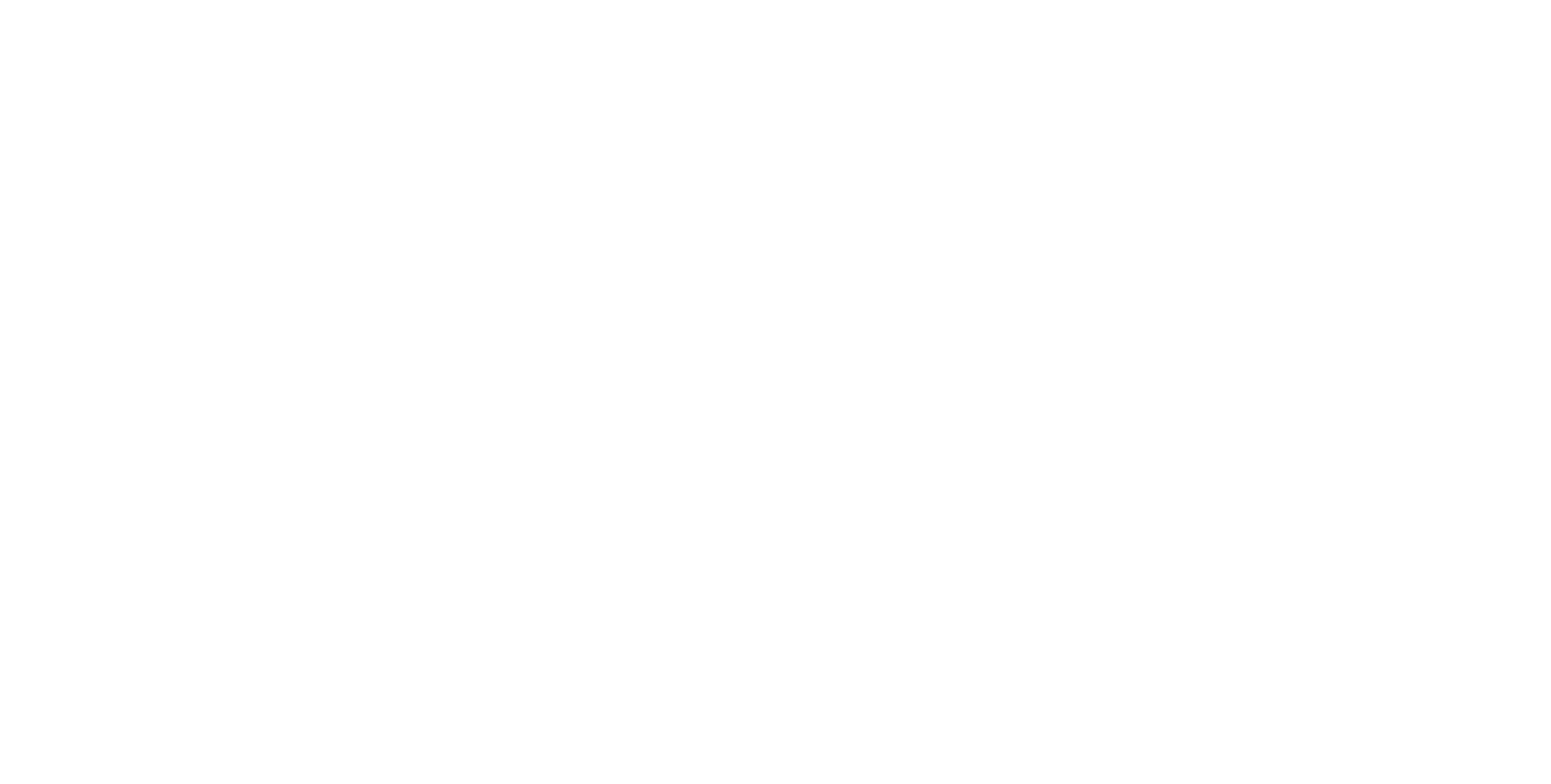
select select "**********"
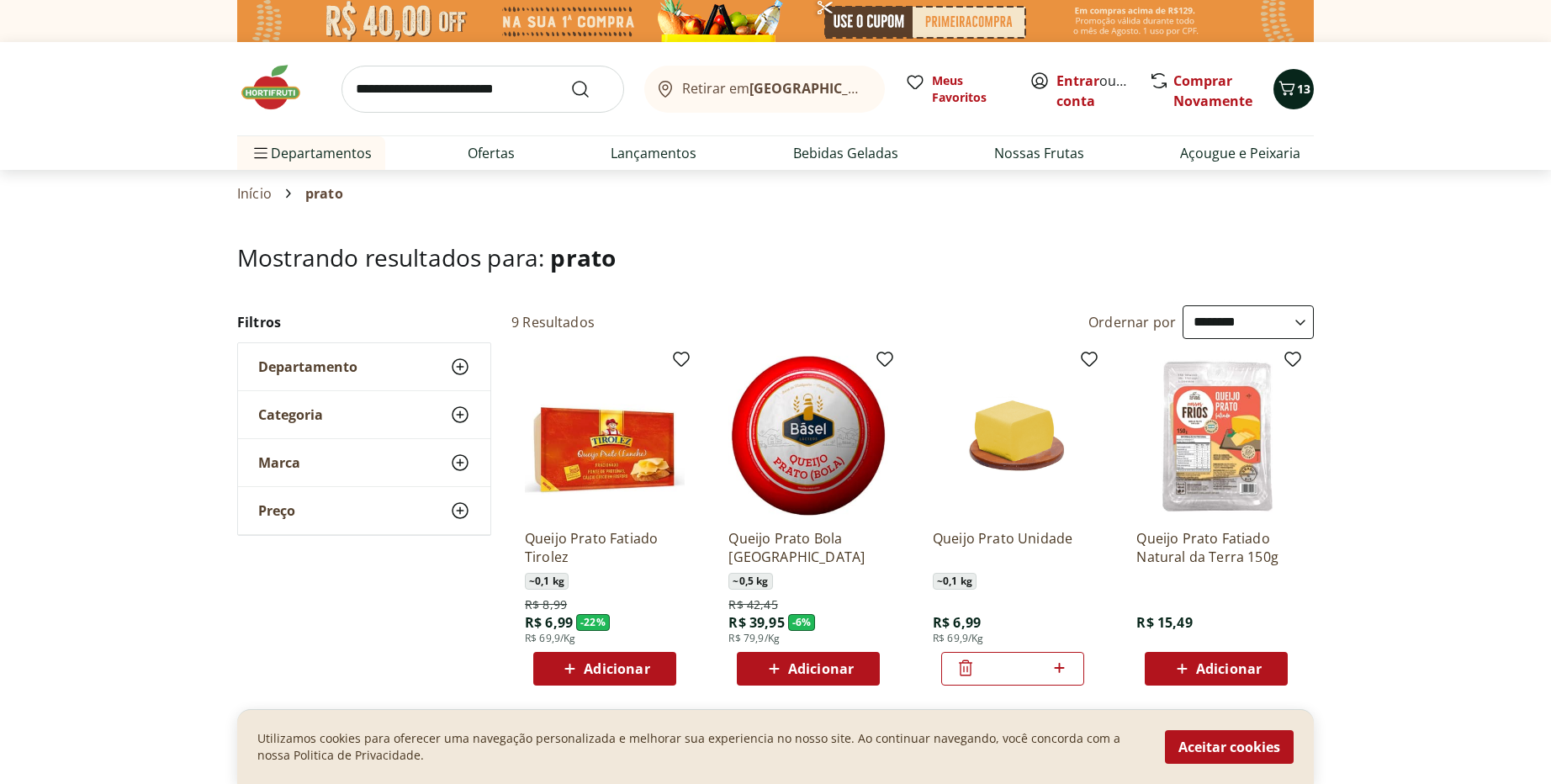
click at [1296, 89] on icon "Carrinho" at bounding box center [1287, 88] width 20 height 20
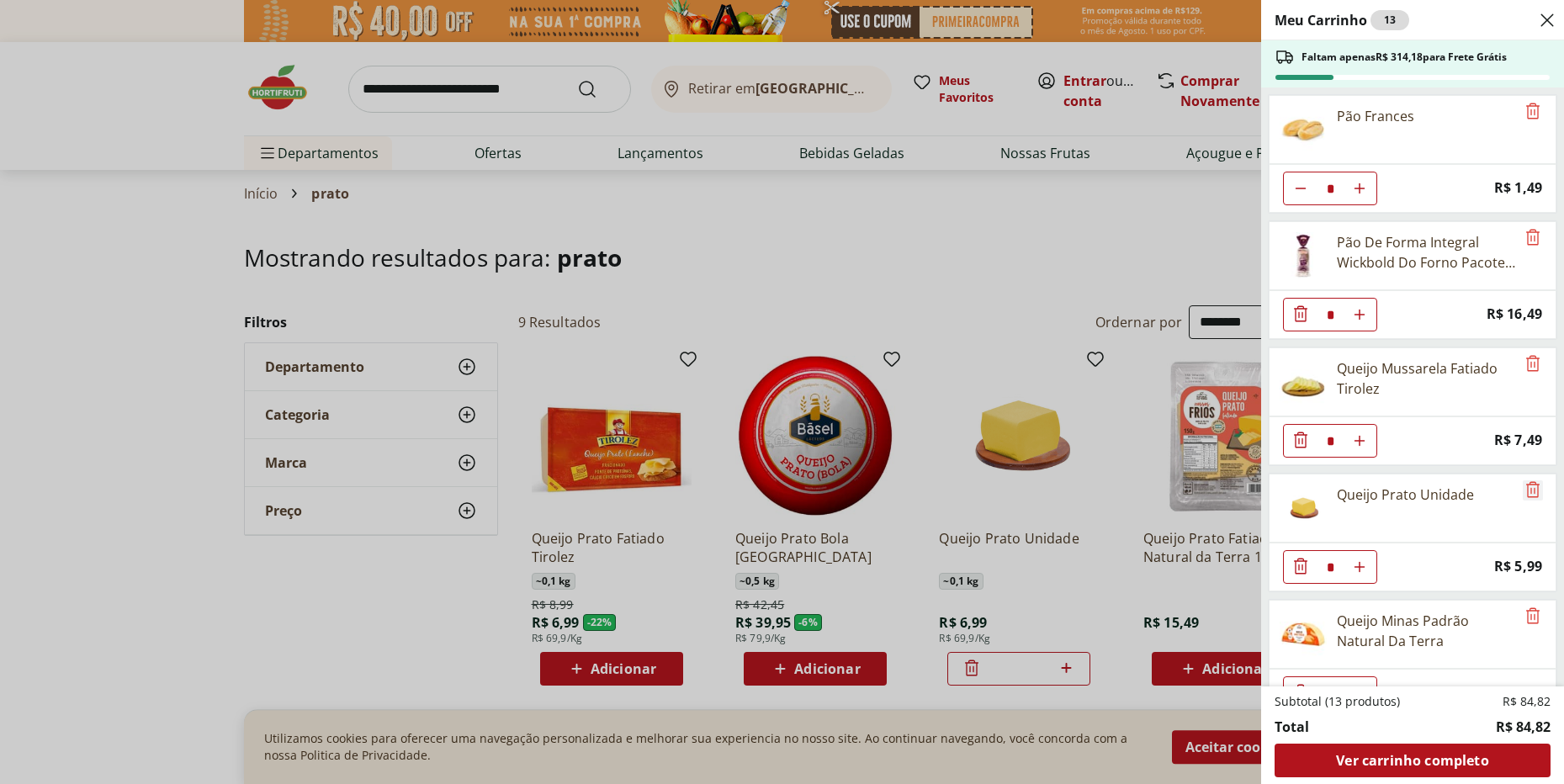
click at [1526, 493] on icon "Remove" at bounding box center [1532, 489] width 13 height 16
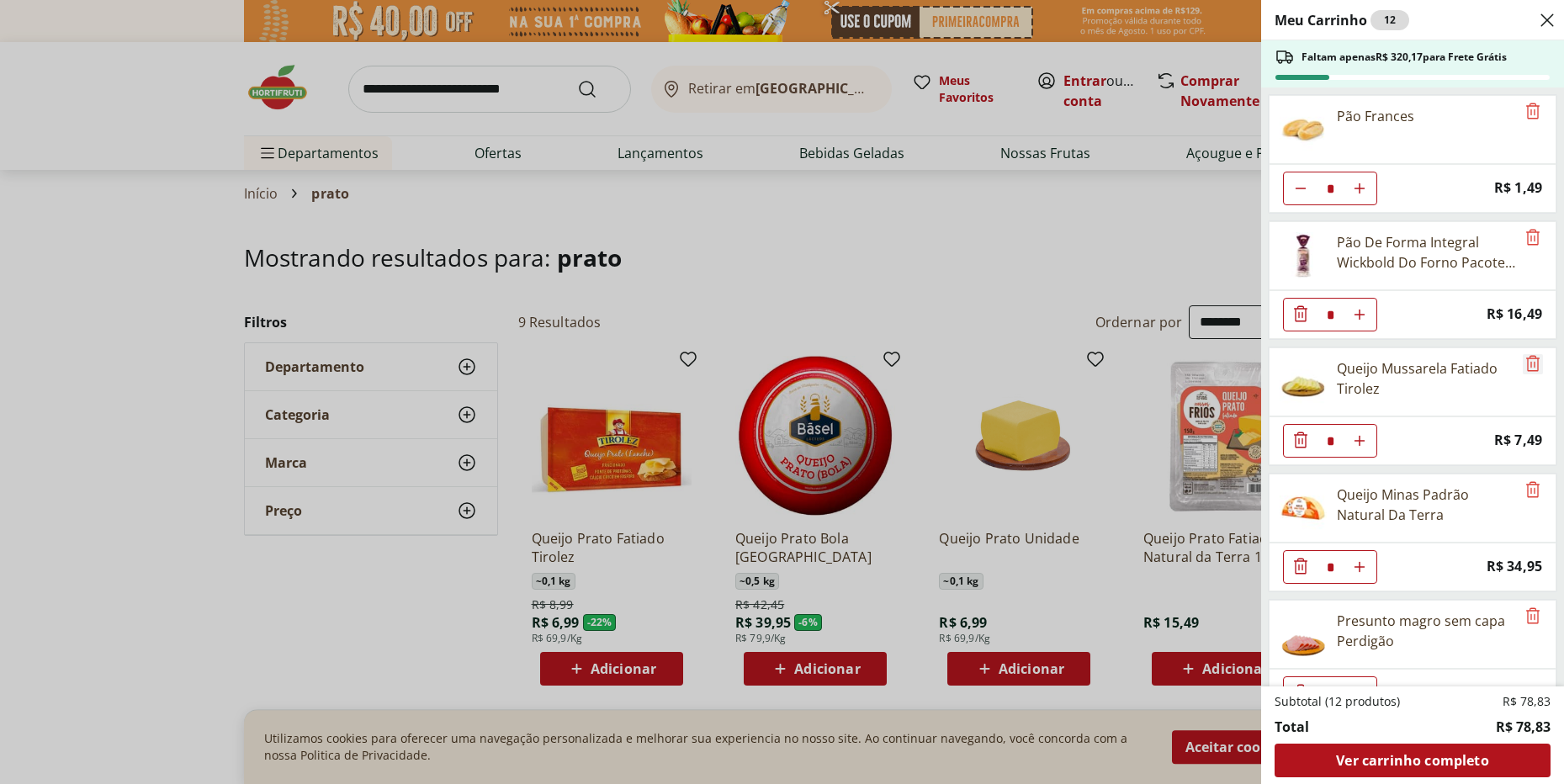
click at [1528, 361] on icon "Remove" at bounding box center [1532, 363] width 13 height 16
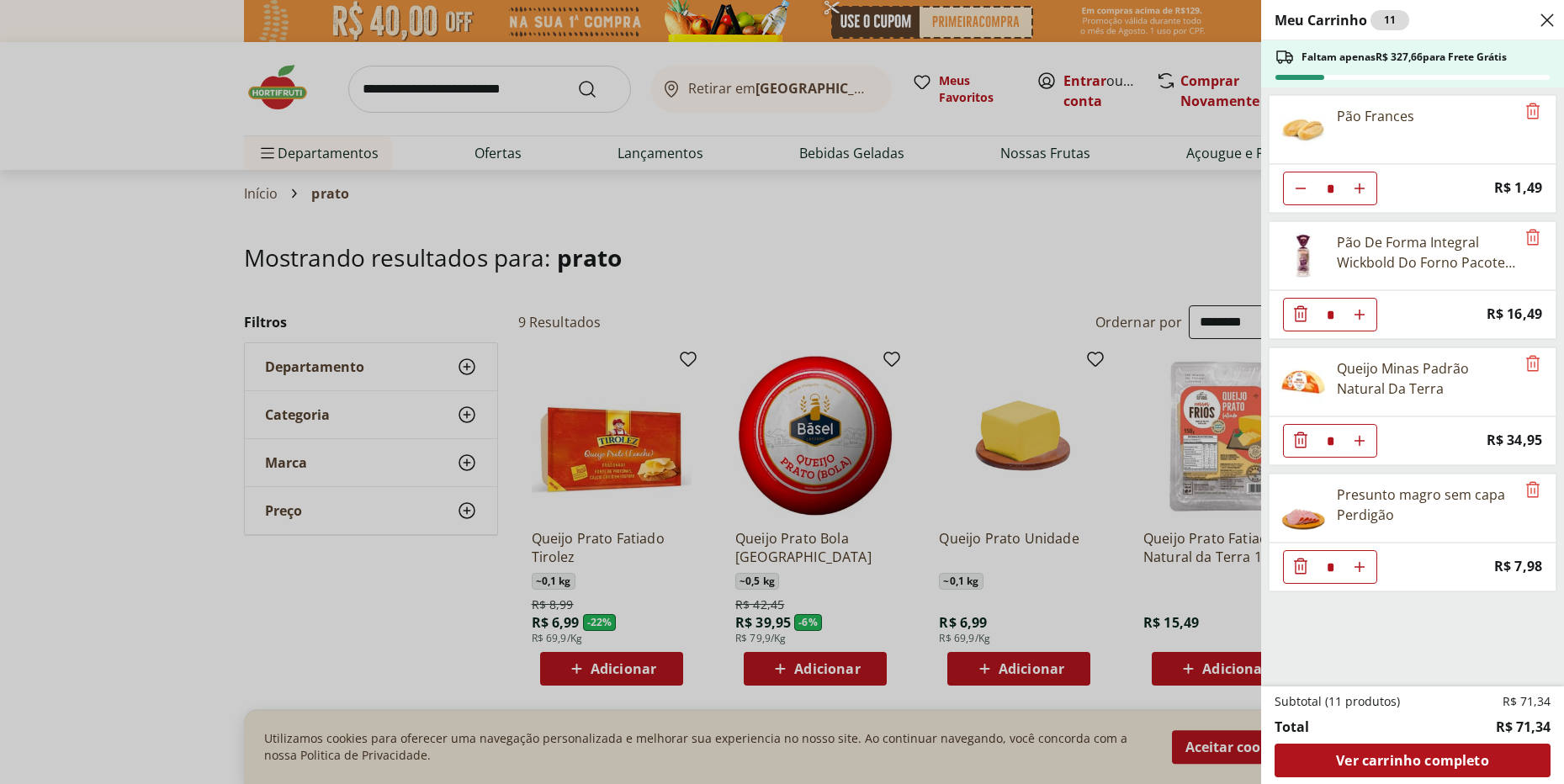
click at [147, 379] on div "Meu Carrinho 11 Faltam apenas R$ 327,66 para Frete Grátis Pão Frances * Price: …" at bounding box center [782, 392] width 1564 height 784
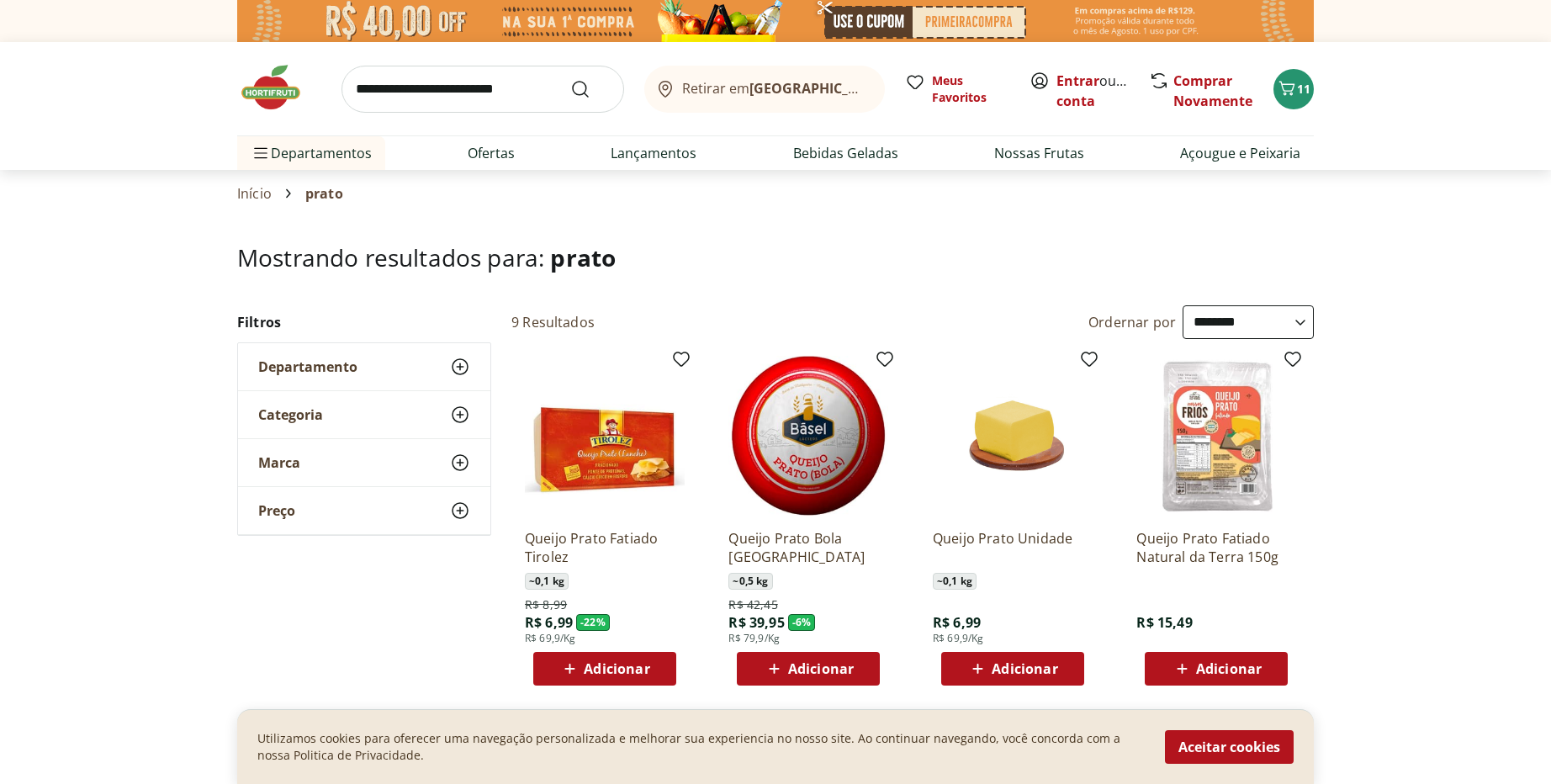
click at [449, 86] on input "search" at bounding box center [483, 89] width 282 height 47
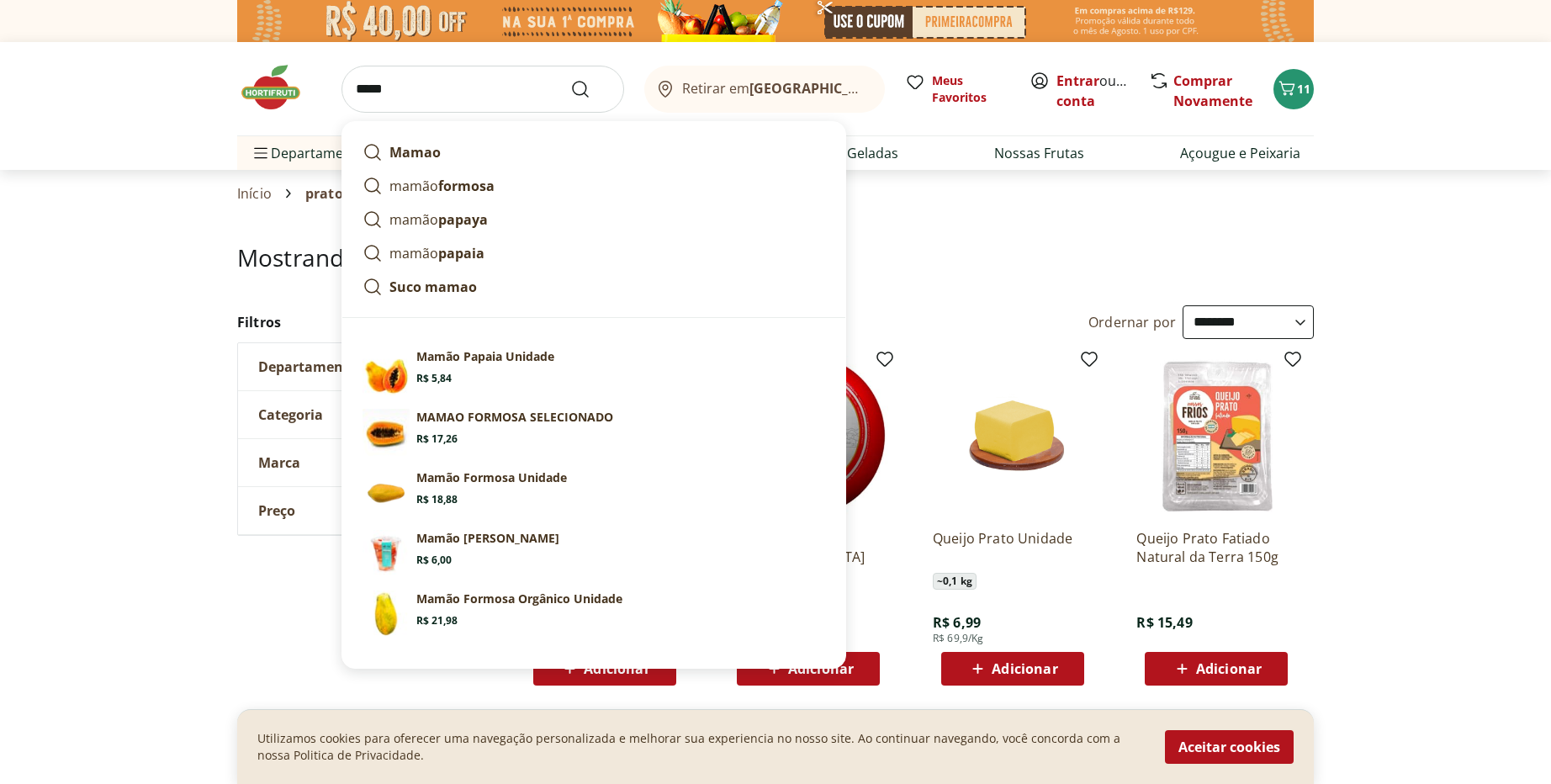
type input "*****"
click at [570, 79] on button "Submit Search" at bounding box center [590, 89] width 40 height 20
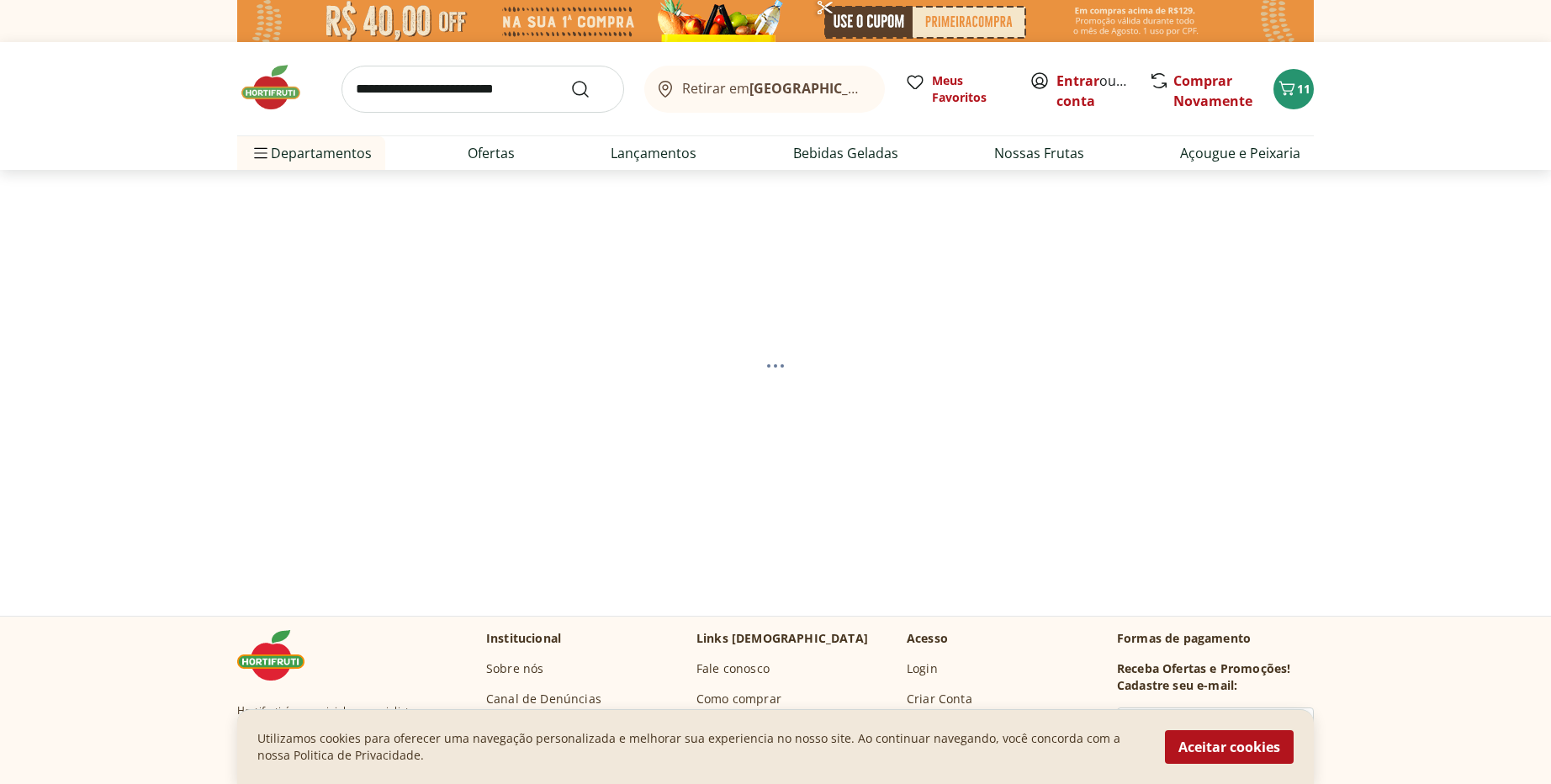
select select "**********"
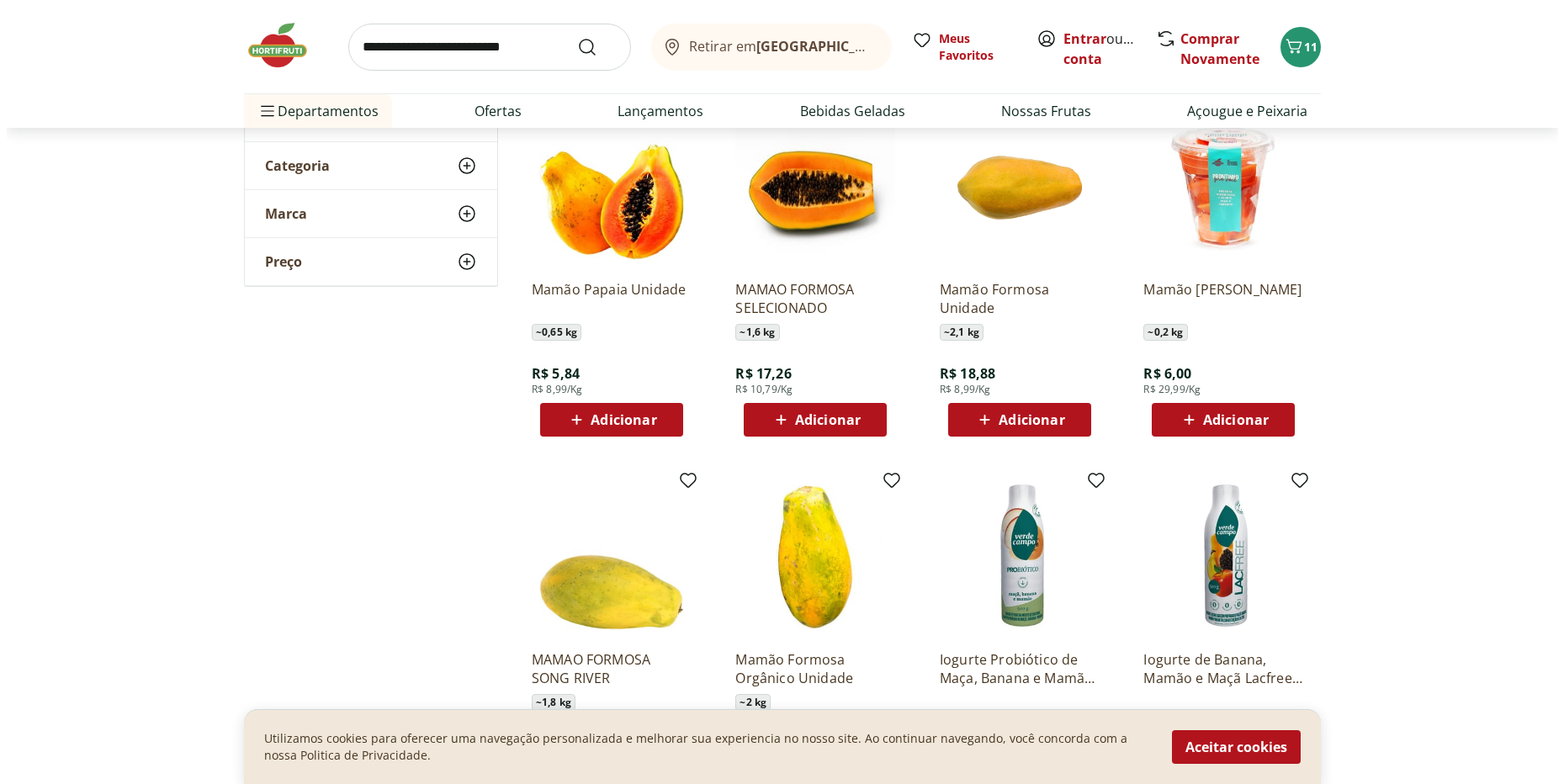
scroll to position [202, 0]
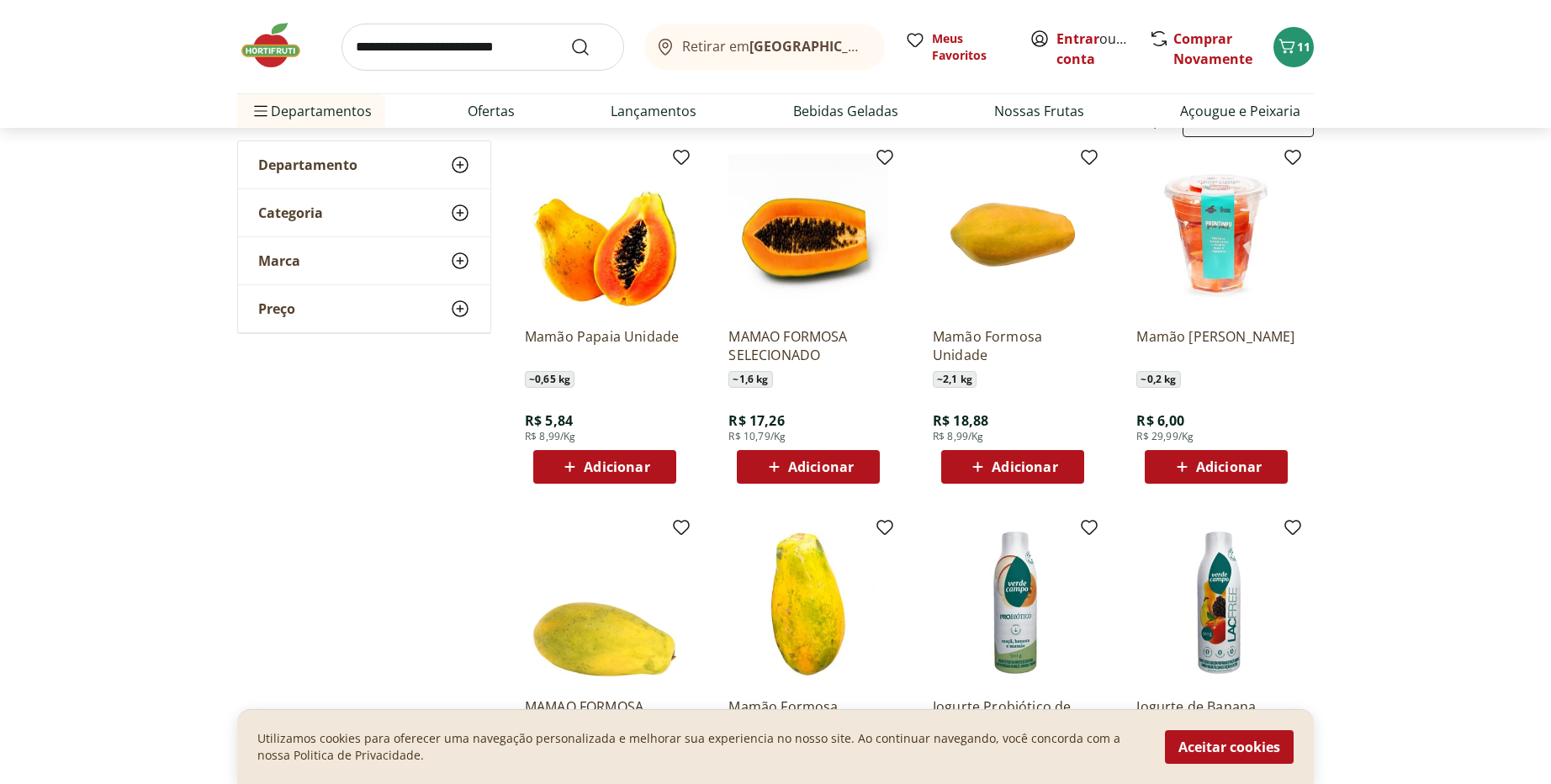
click at [799, 472] on span "Adicionar" at bounding box center [821, 466] width 66 height 13
click at [1285, 51] on icon "Carrinho" at bounding box center [1287, 46] width 20 height 20
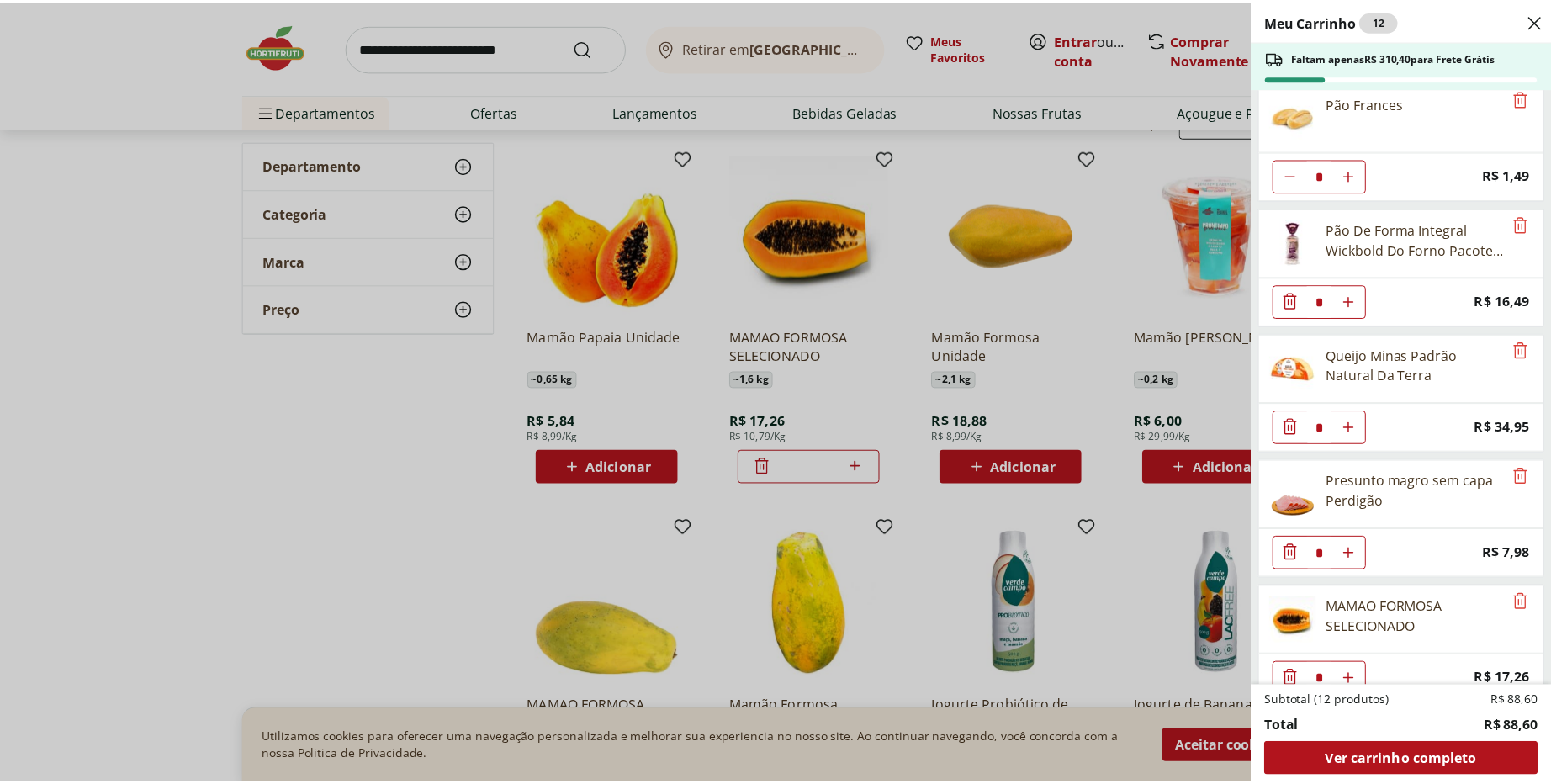
scroll to position [0, 0]
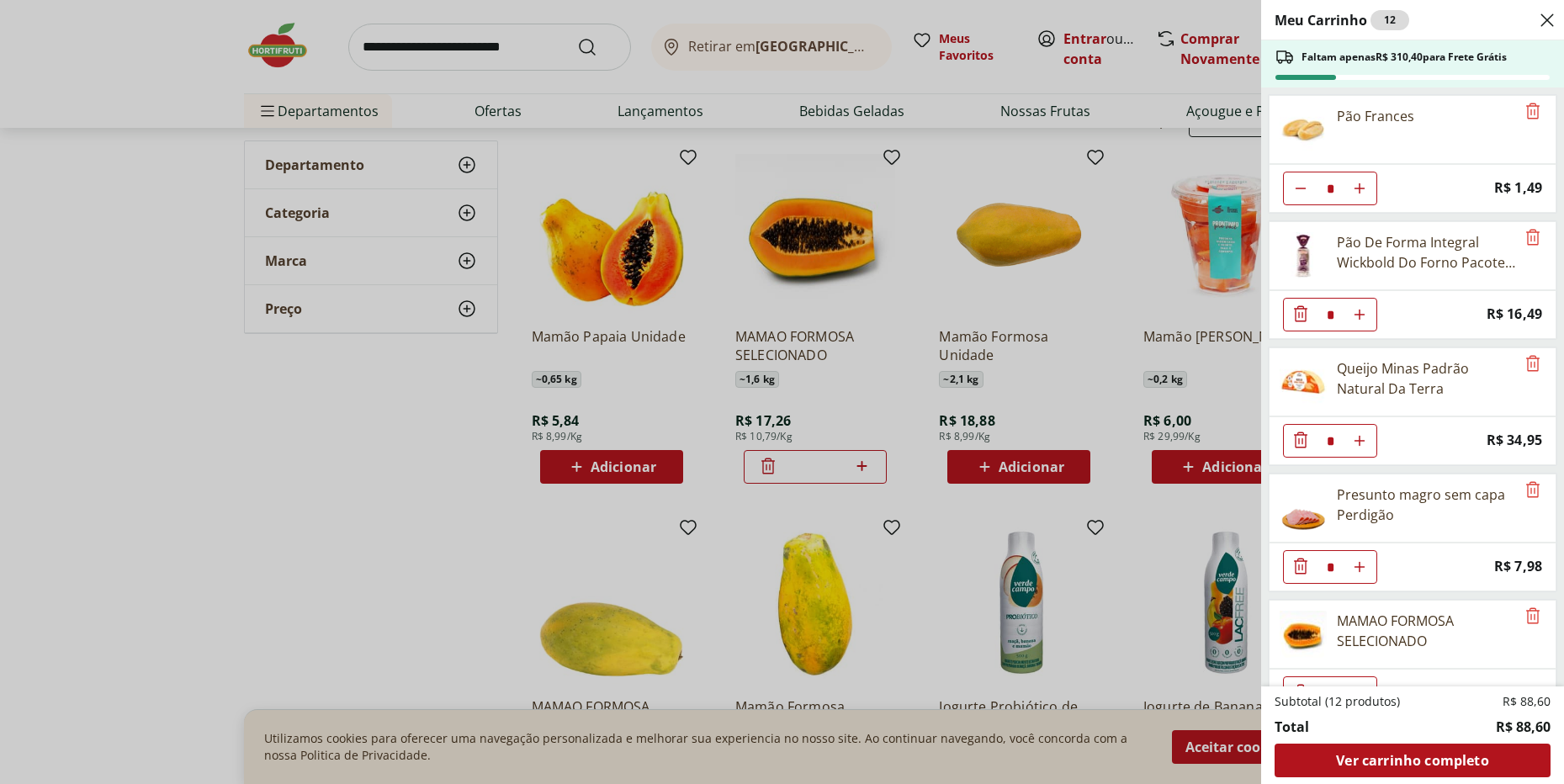
click at [168, 205] on div "Meu Carrinho 12 Faltam apenas R$ 310,40 para Frete Grátis Pão Frances * Price: …" at bounding box center [782, 392] width 1564 height 784
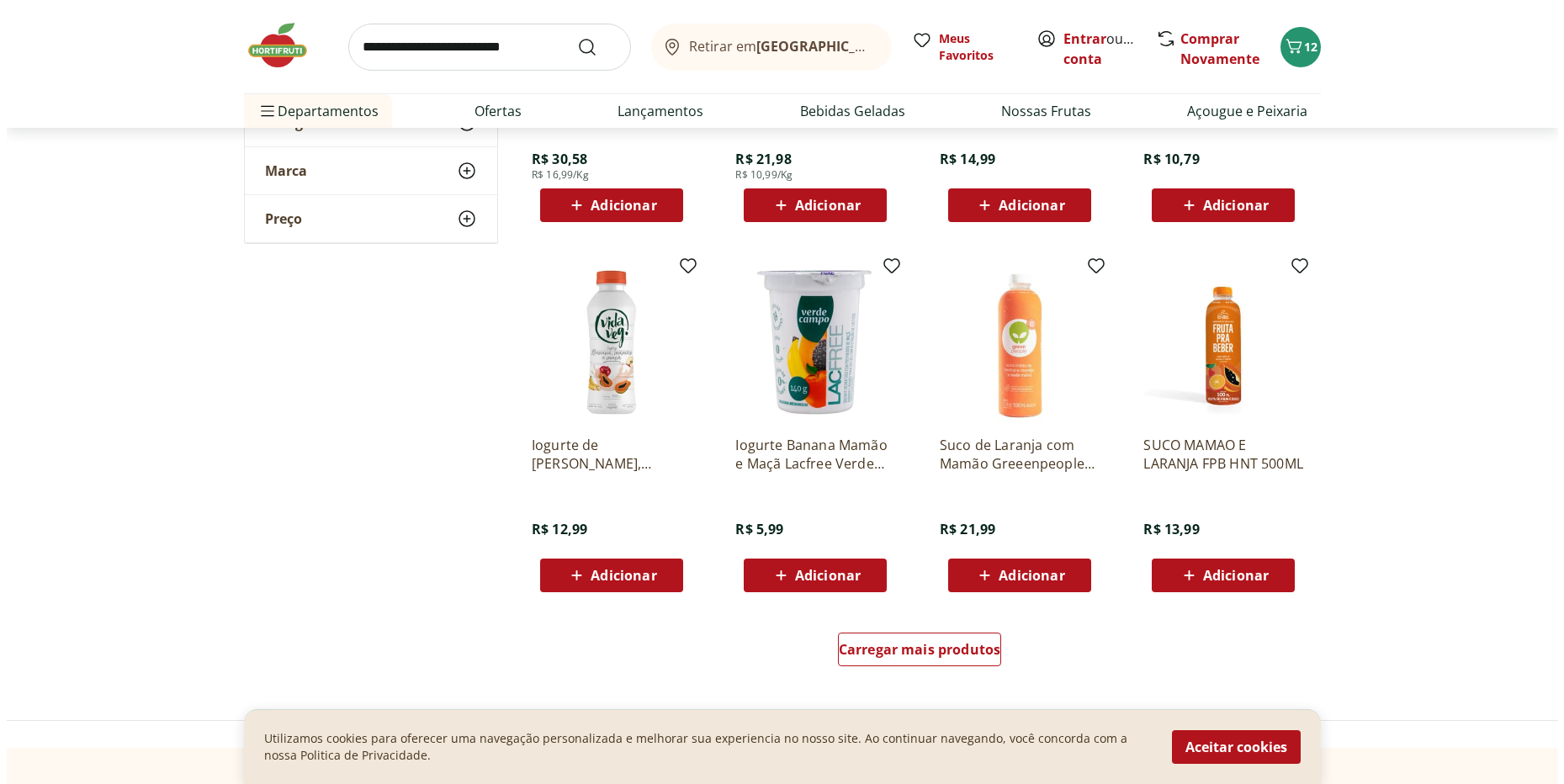
scroll to position [807, 0]
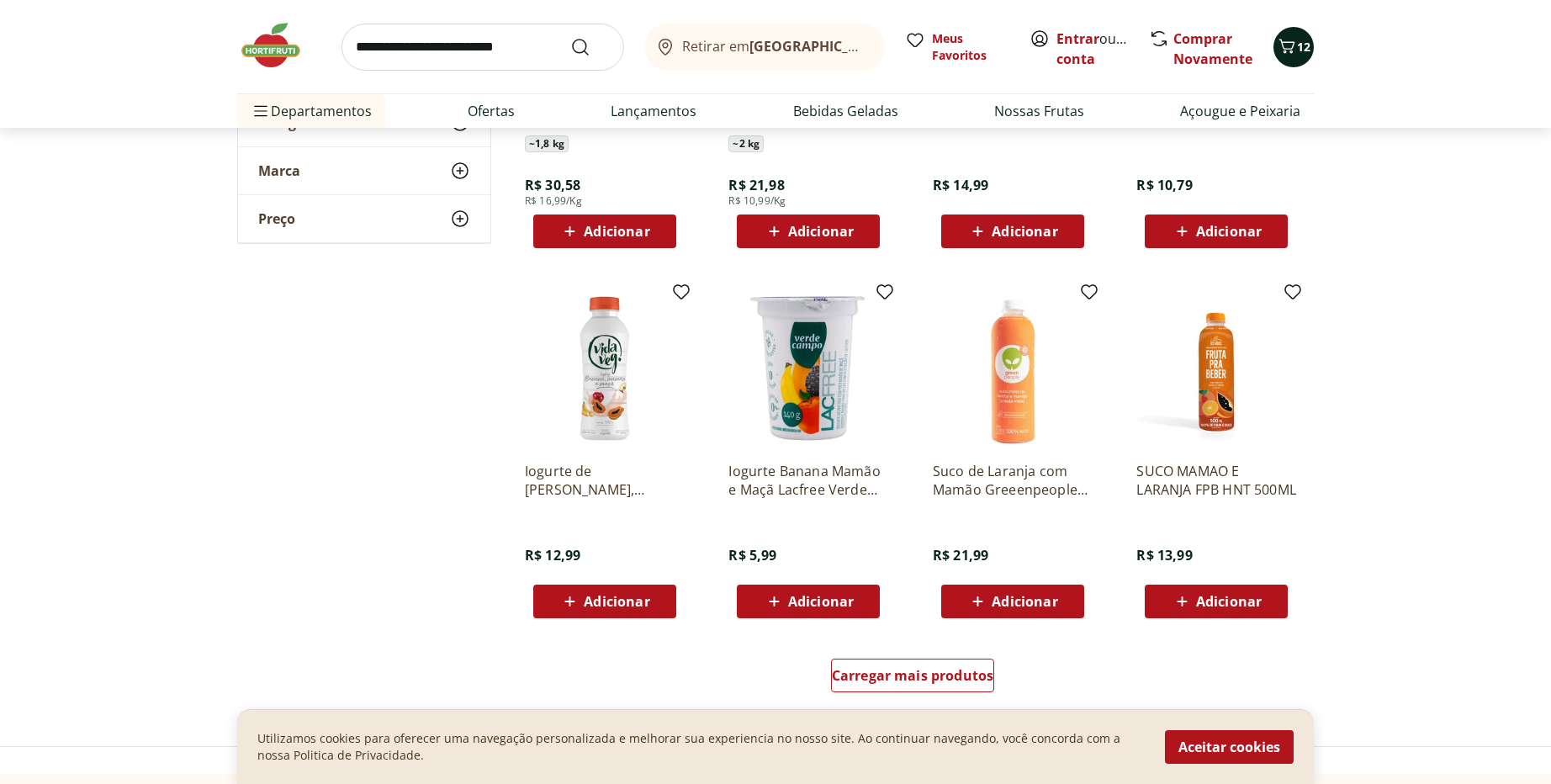
click at [1304, 40] on span "12" at bounding box center [1303, 47] width 13 height 16
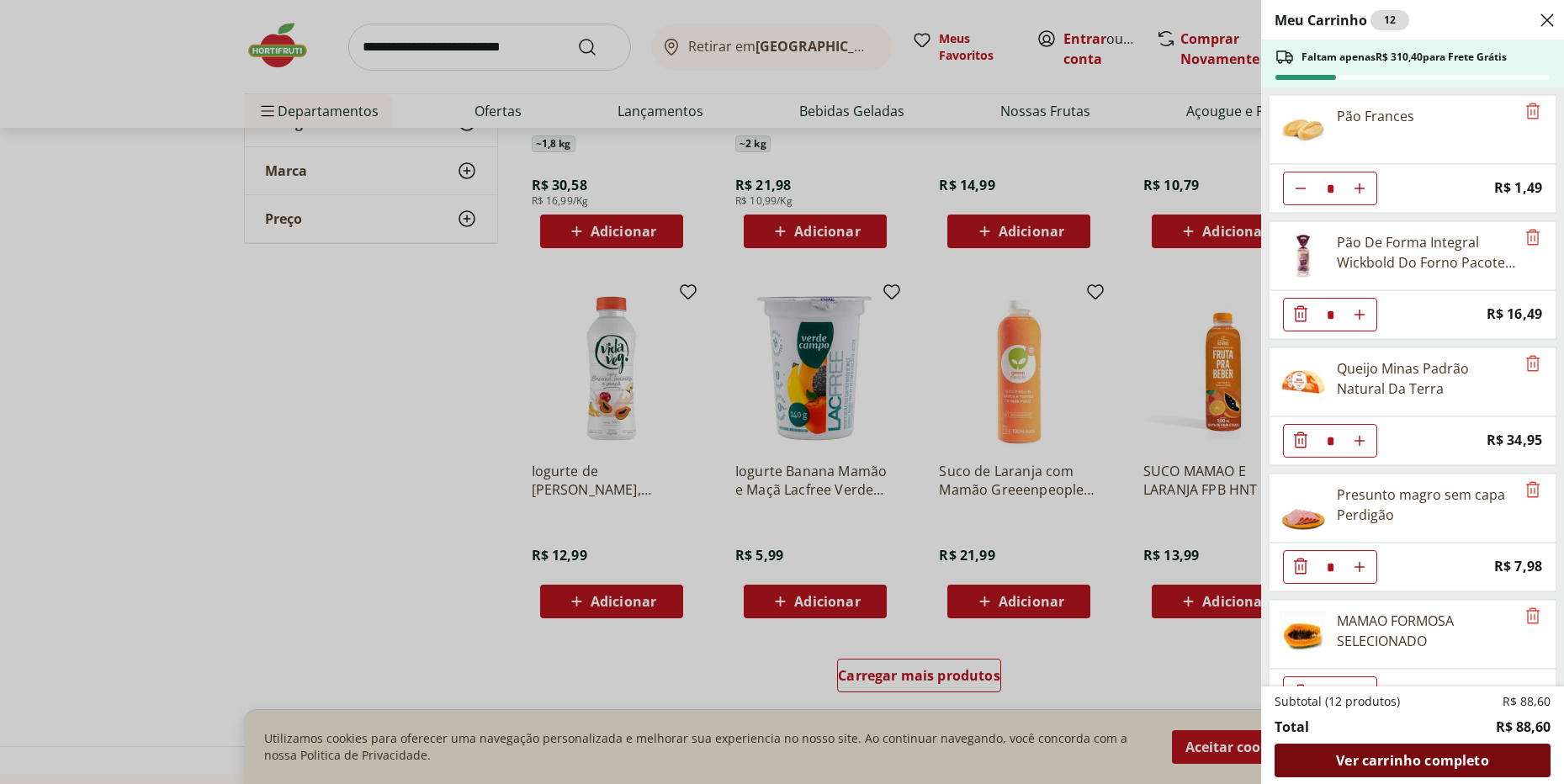
click at [1373, 761] on span "Ver carrinho completo" at bounding box center [1411, 760] width 152 height 13
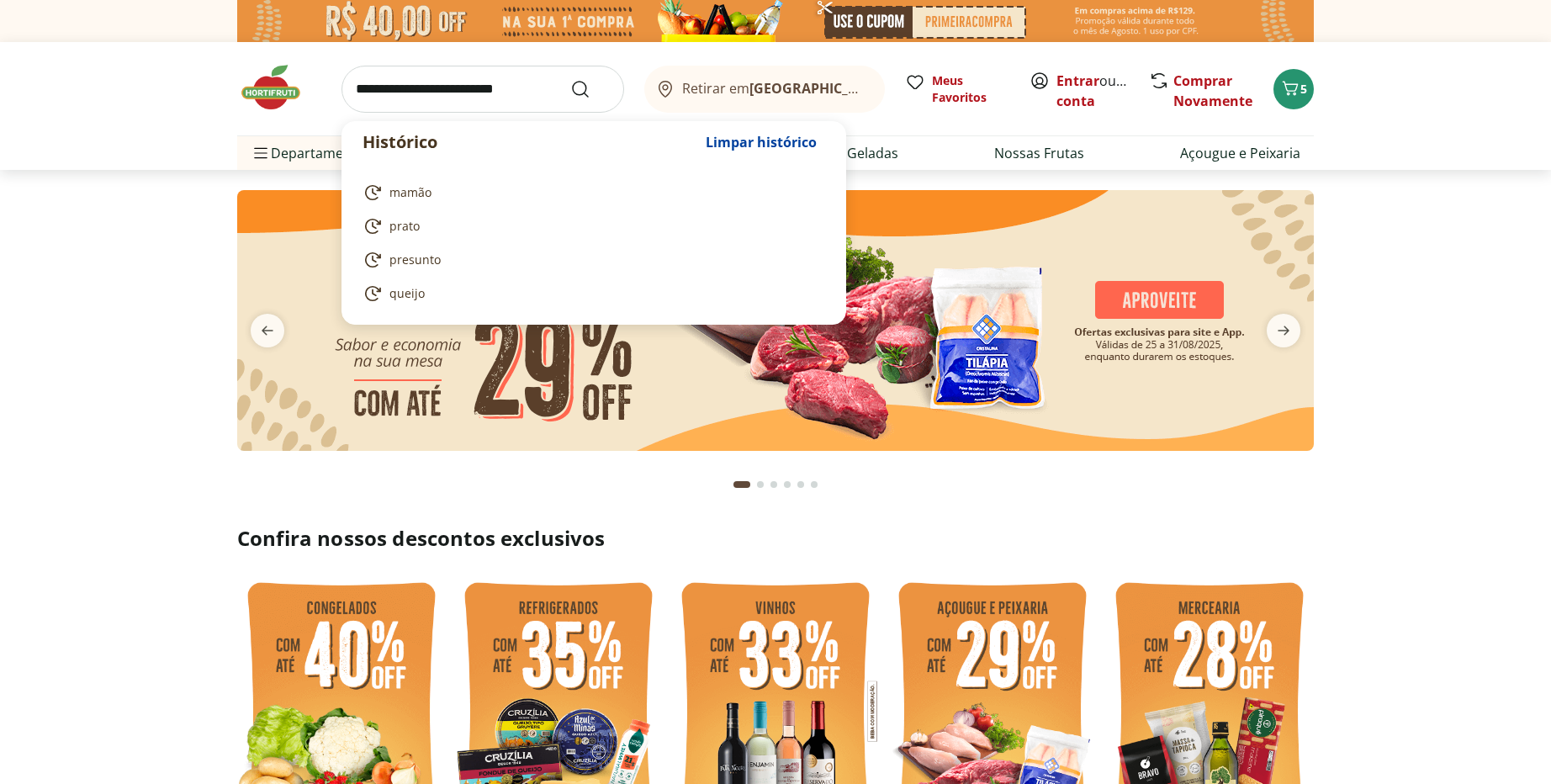
click at [422, 87] on input "search" at bounding box center [483, 89] width 282 height 47
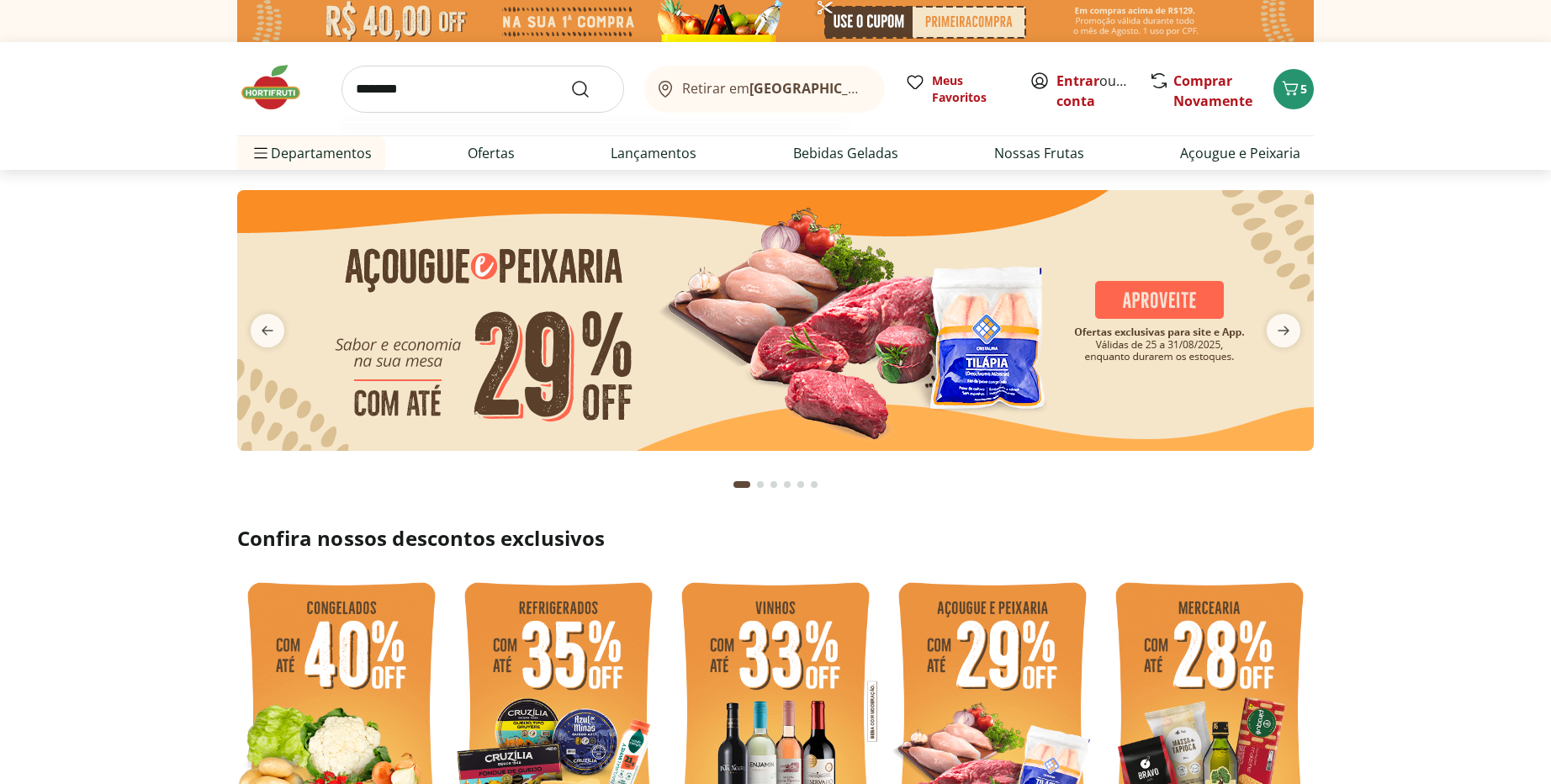
type input "********"
click at [570, 79] on button "Submit Search" at bounding box center [590, 89] width 40 height 20
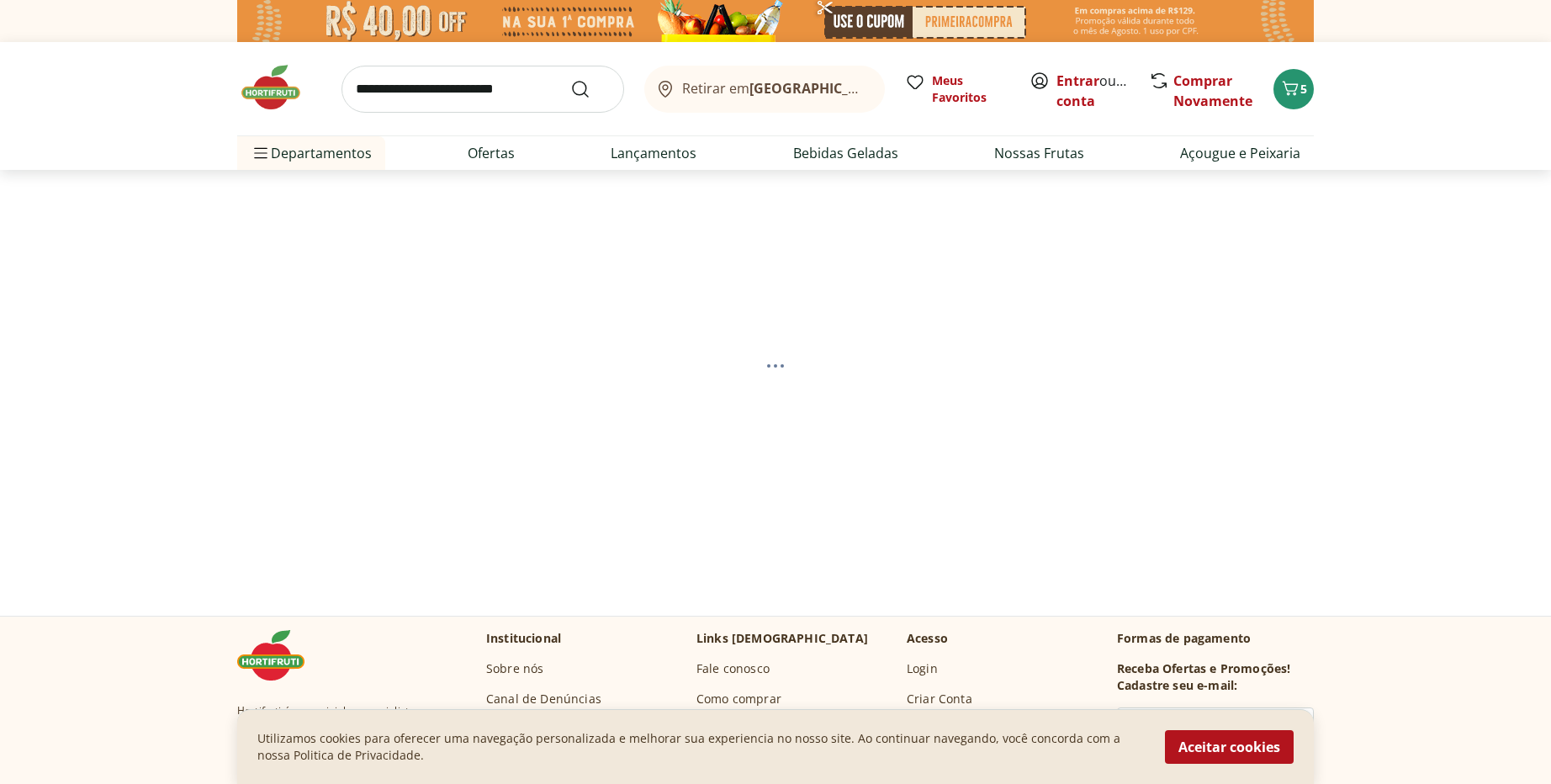
select select "**********"
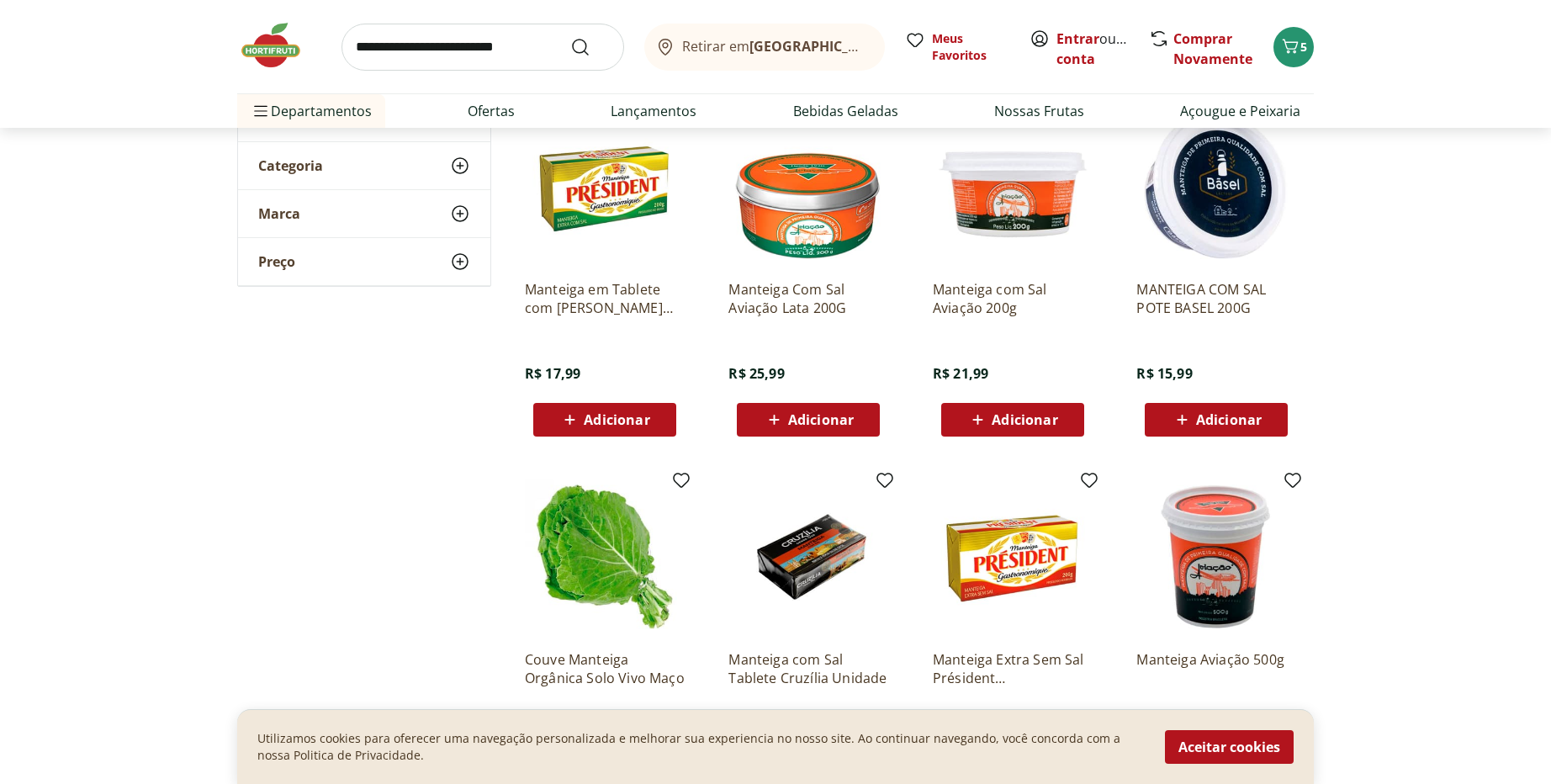
scroll to position [202, 0]
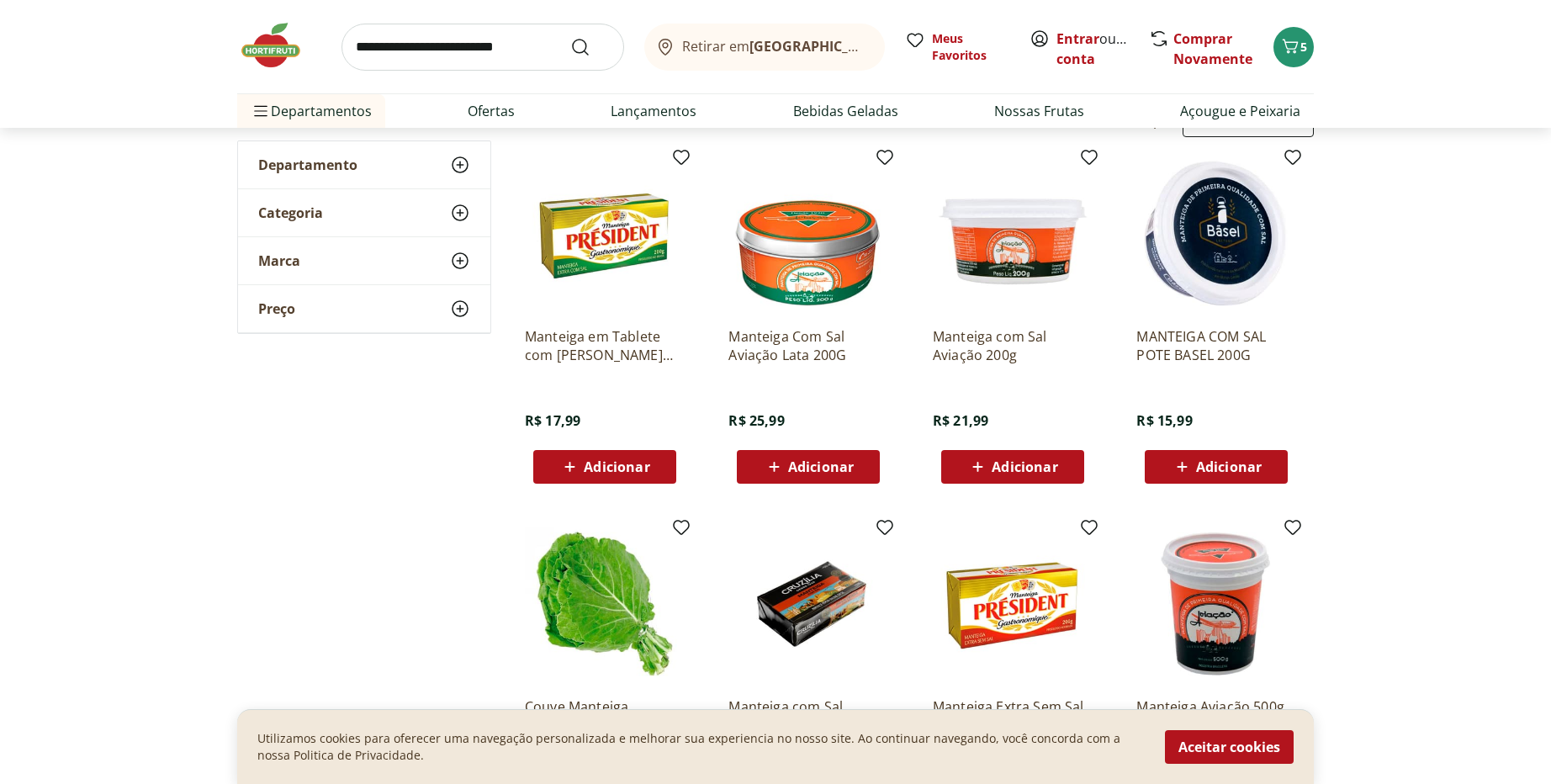
click at [1202, 471] on span "Adicionar" at bounding box center [1229, 466] width 66 height 13
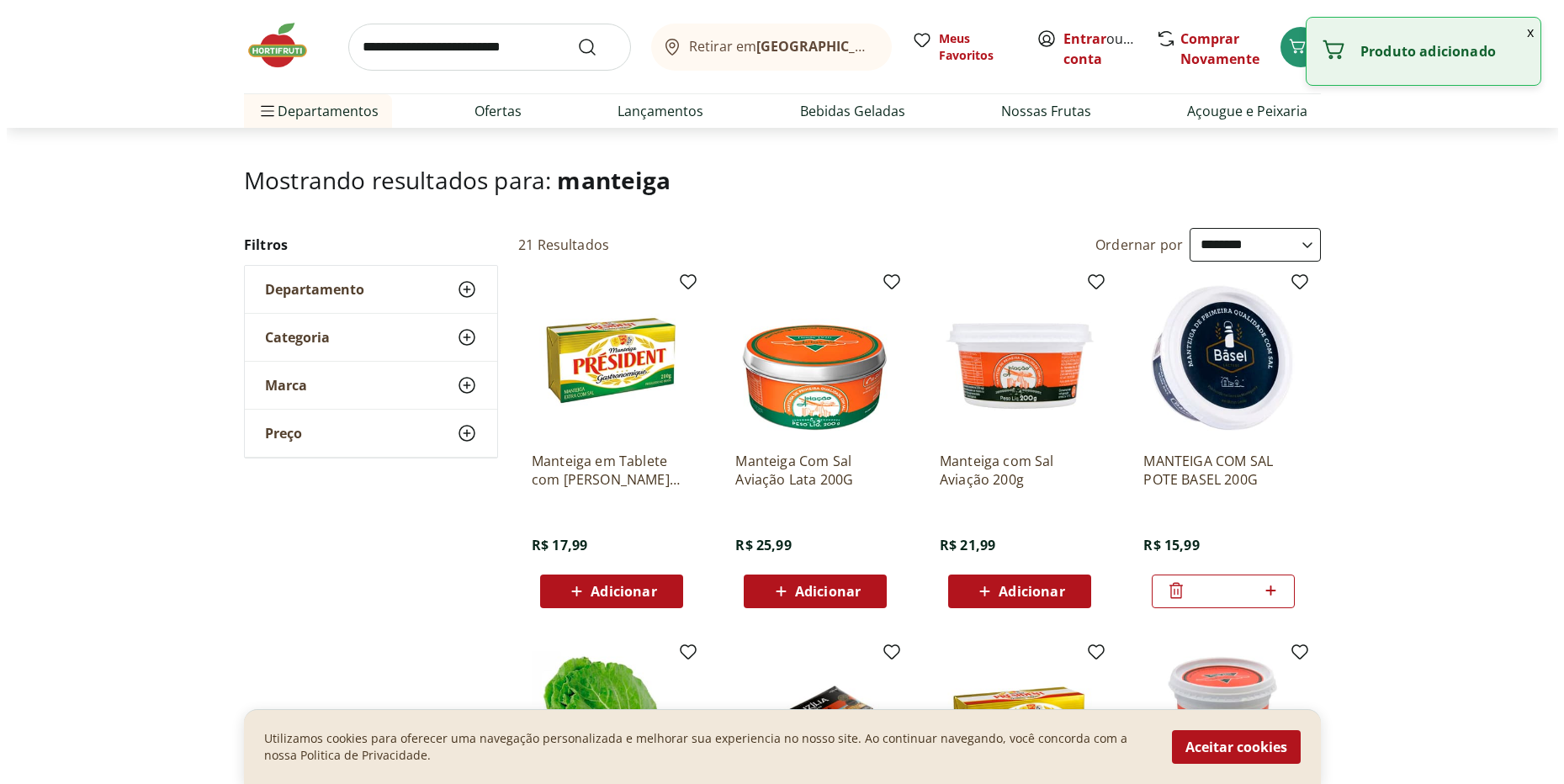
scroll to position [0, 0]
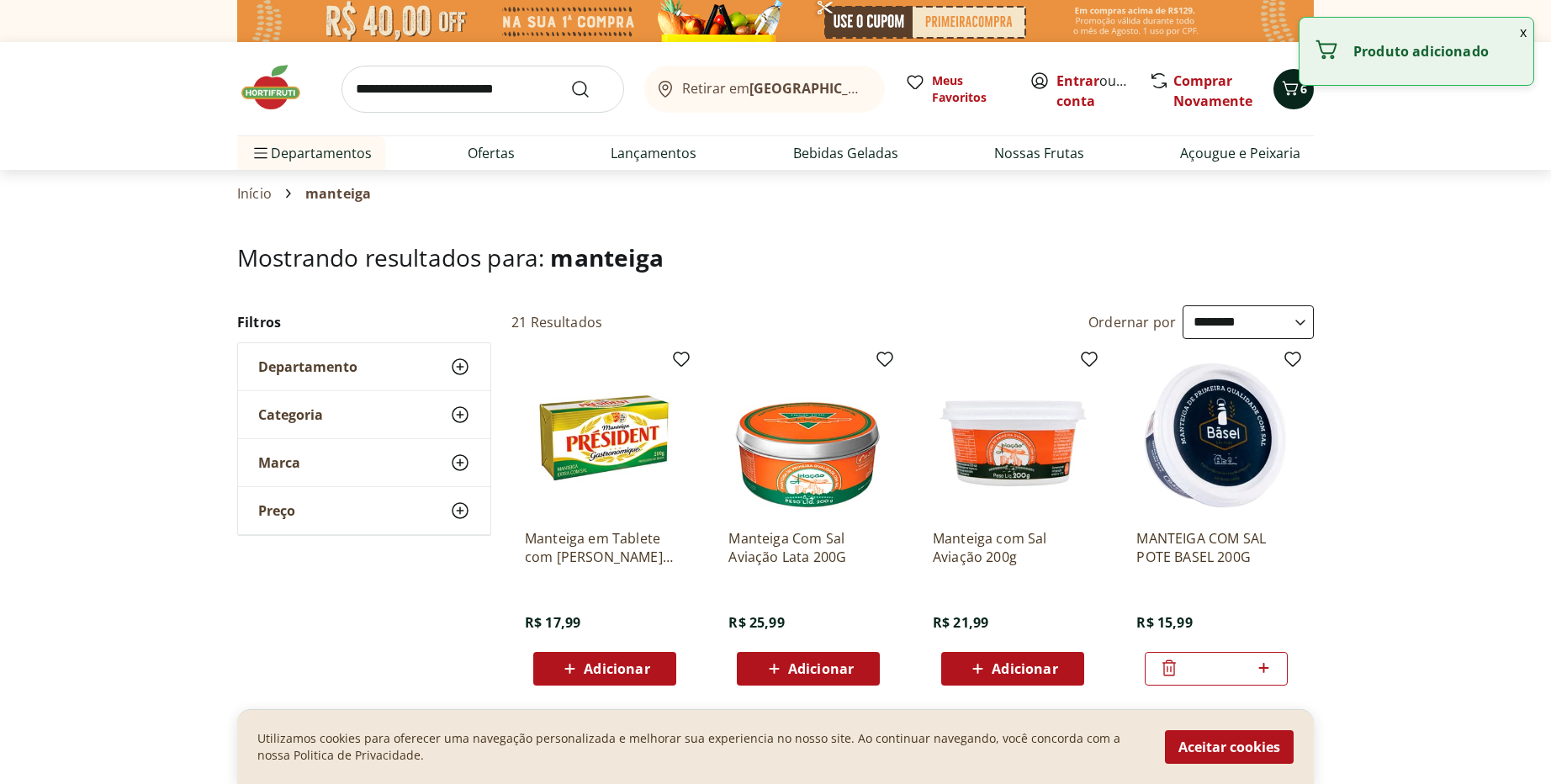
click at [1285, 98] on icon "Carrinho" at bounding box center [1291, 88] width 20 height 20
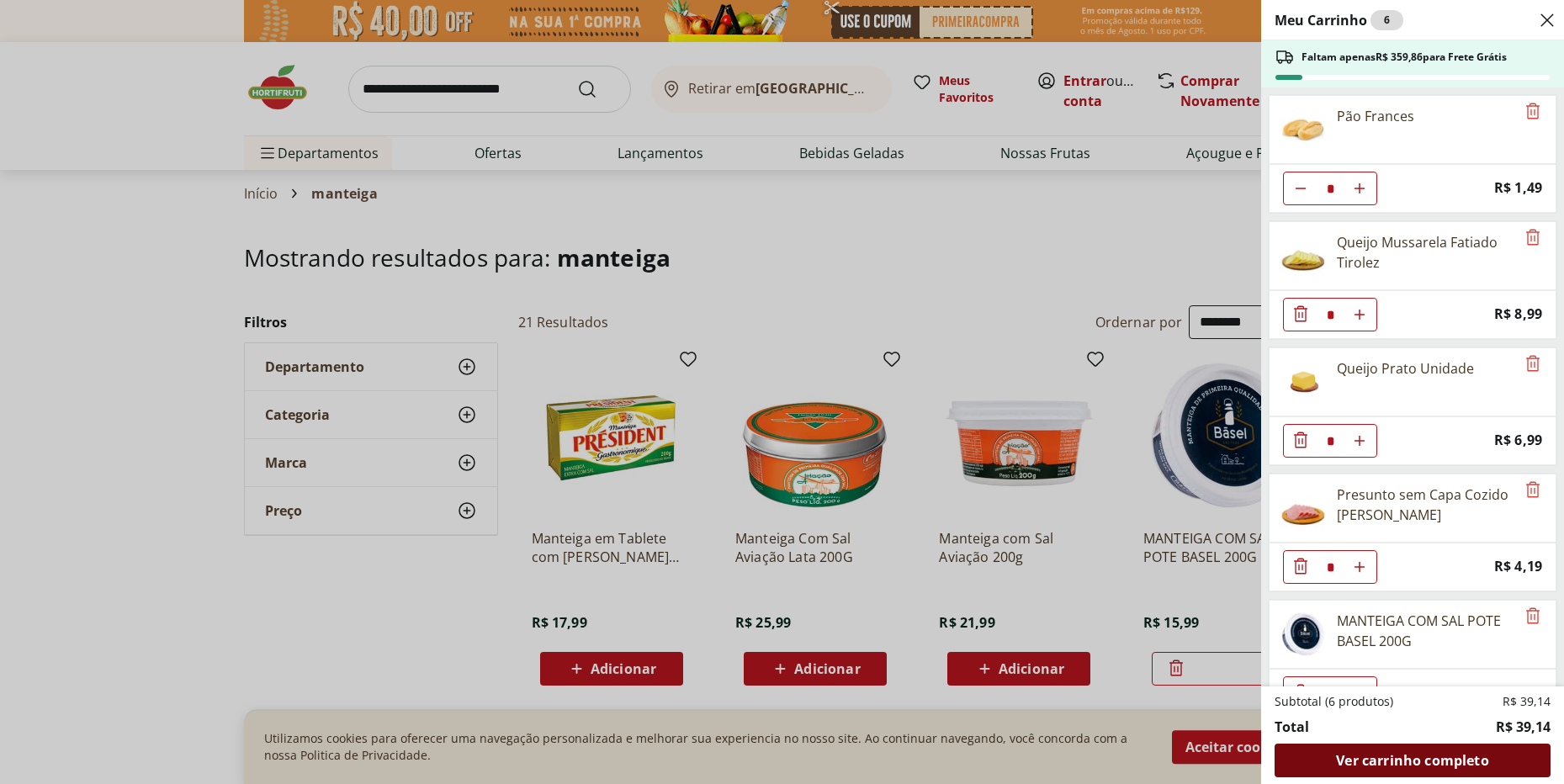
click at [1396, 767] on span "Ver carrinho completo" at bounding box center [1411, 760] width 152 height 13
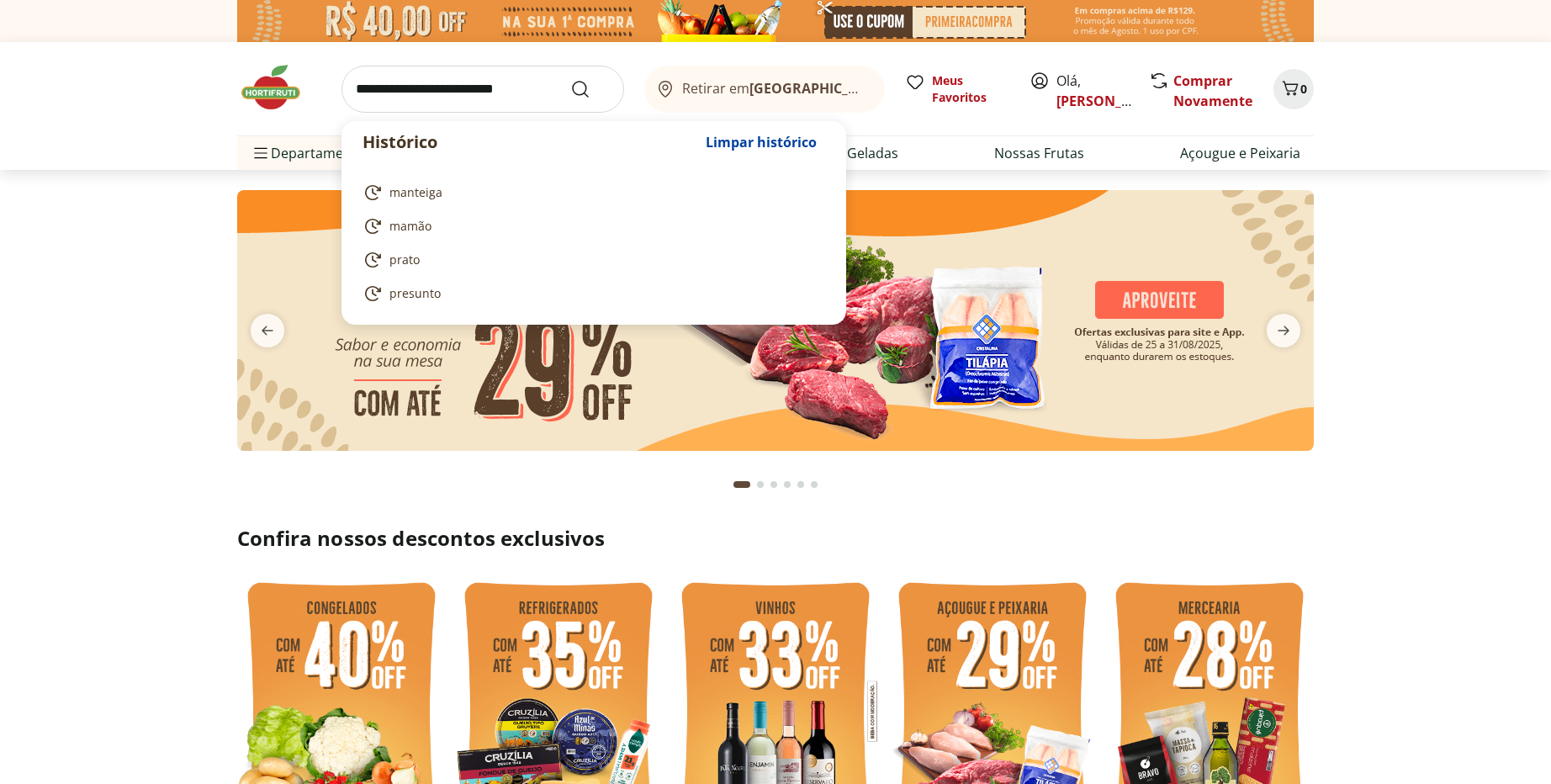
drag, startPoint x: 447, startPoint y: 67, endPoint x: 437, endPoint y: 82, distance: 18.0
click at [445, 71] on input "search" at bounding box center [483, 89] width 282 height 47
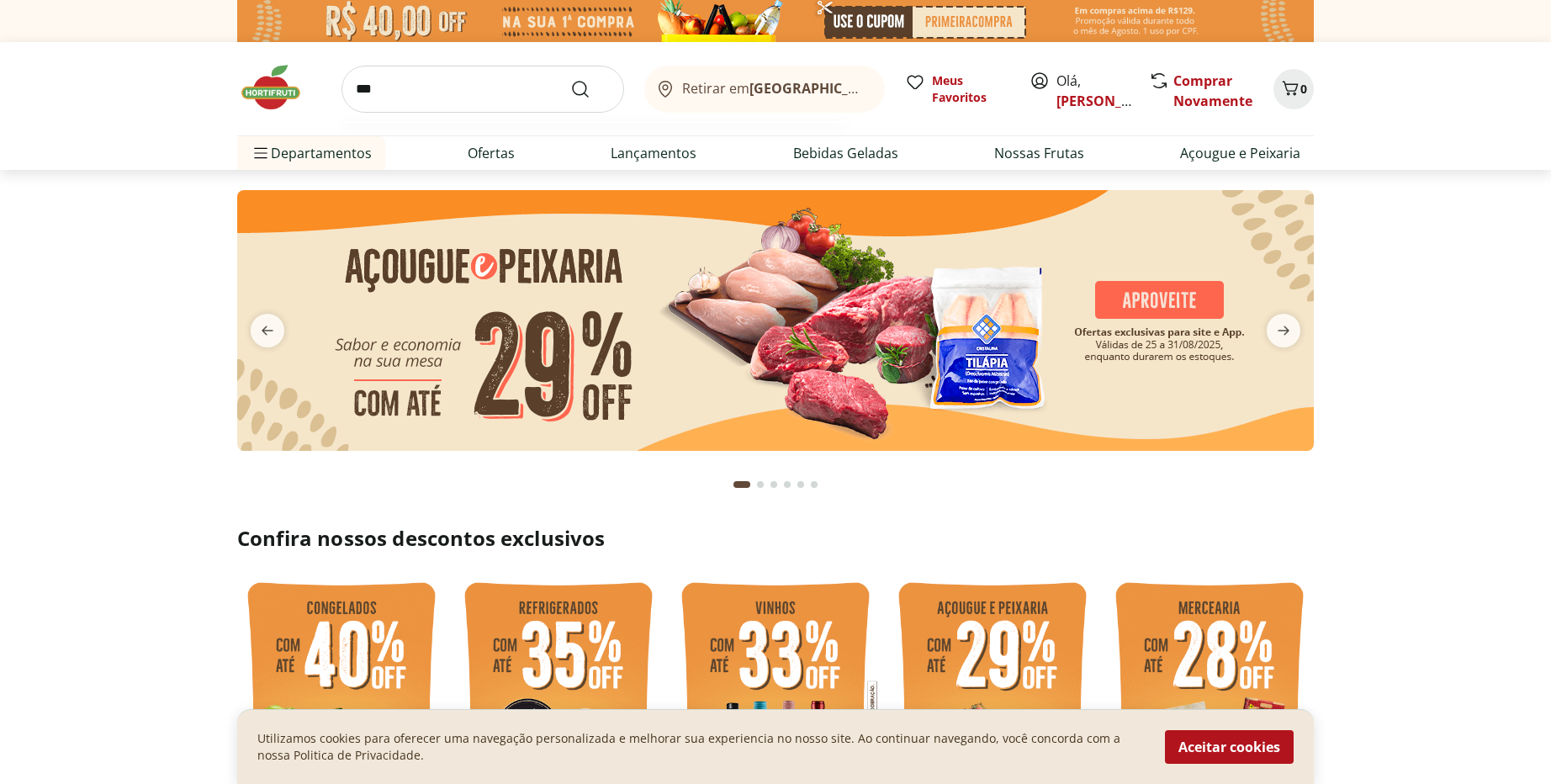
type input "***"
click at [570, 79] on button "Submit Search" at bounding box center [590, 89] width 40 height 20
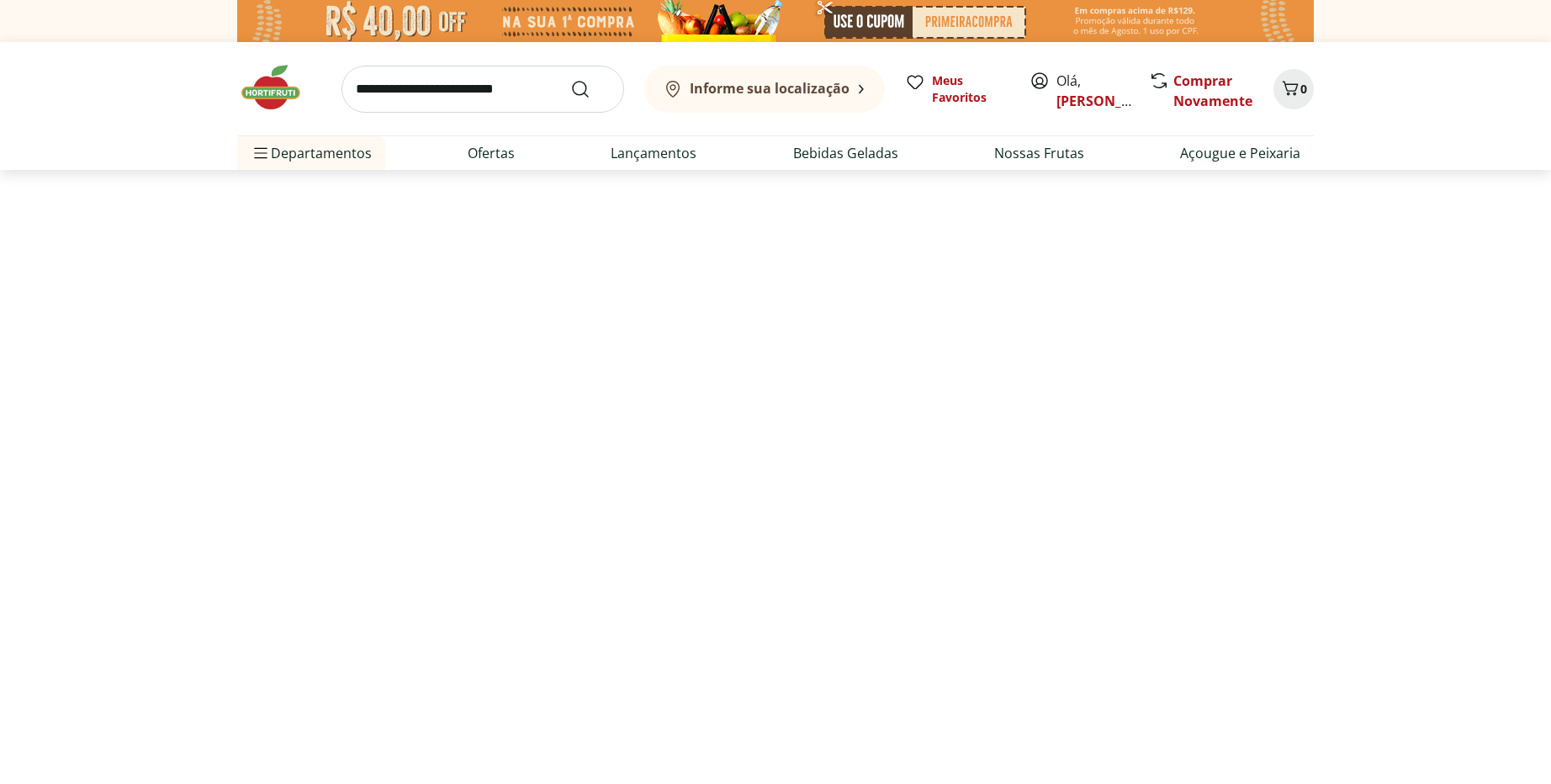
select select "**********"
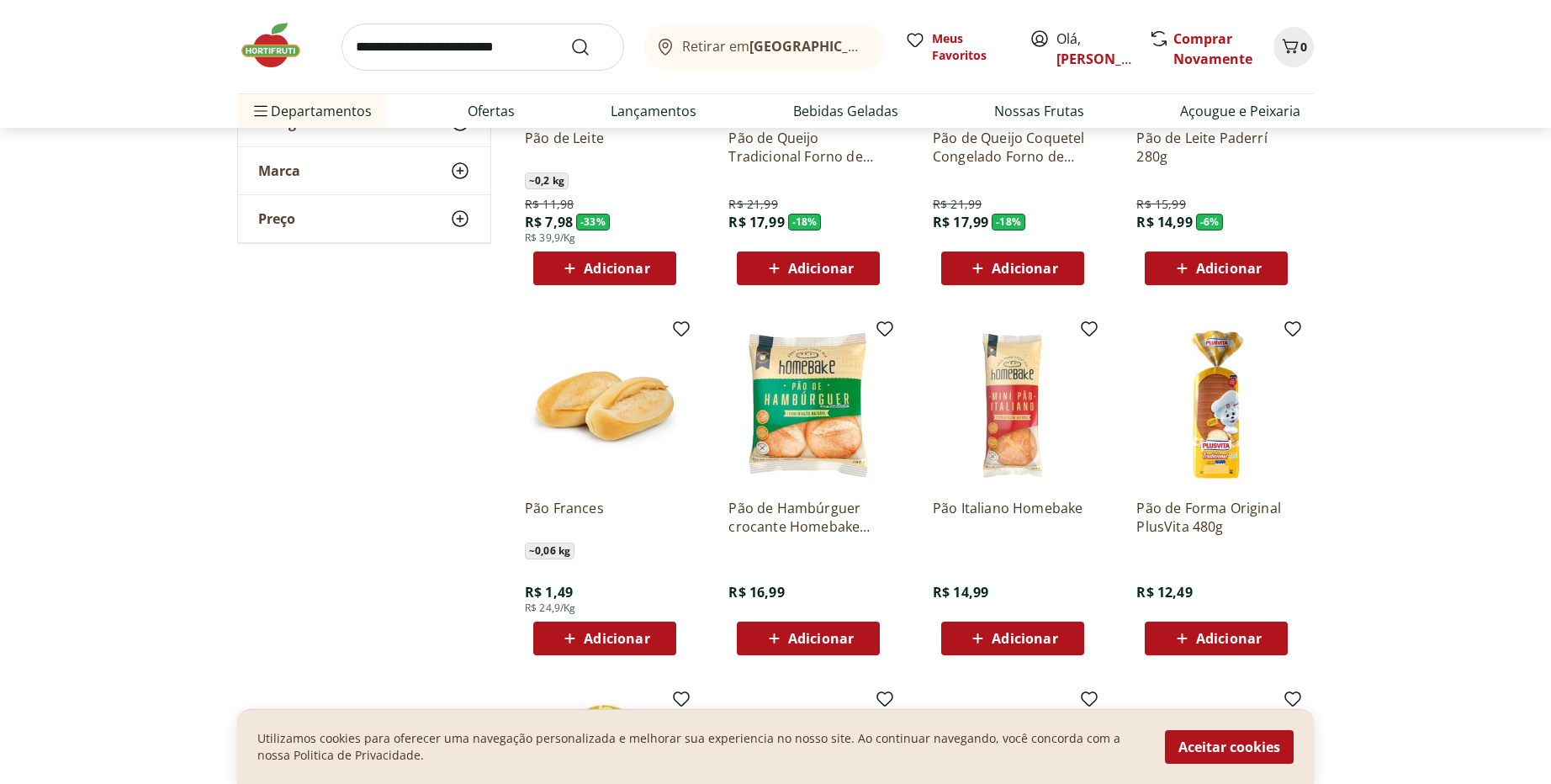
scroll to position [404, 0]
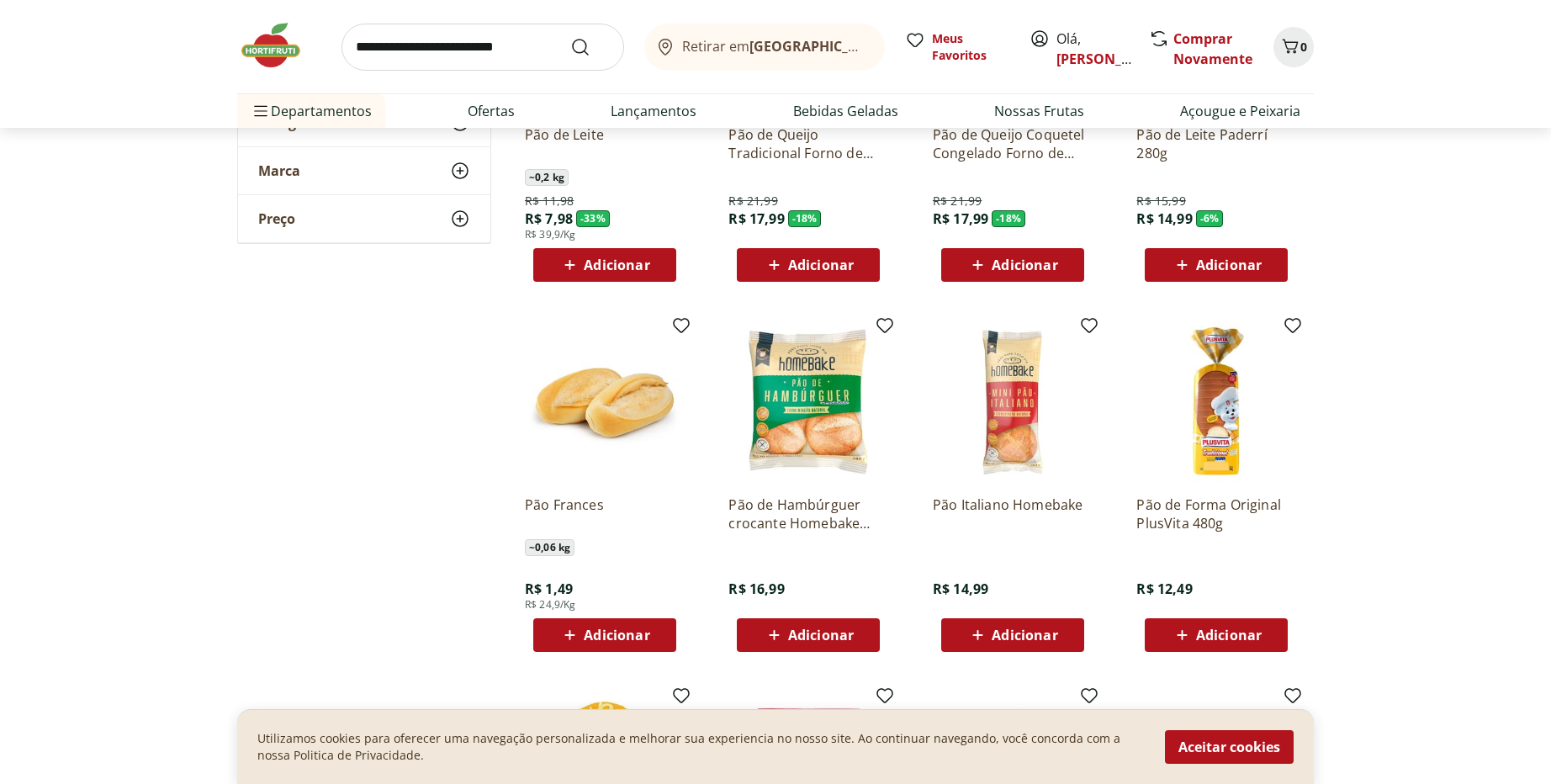
click at [615, 635] on span "Adicionar" at bounding box center [616, 634] width 66 height 13
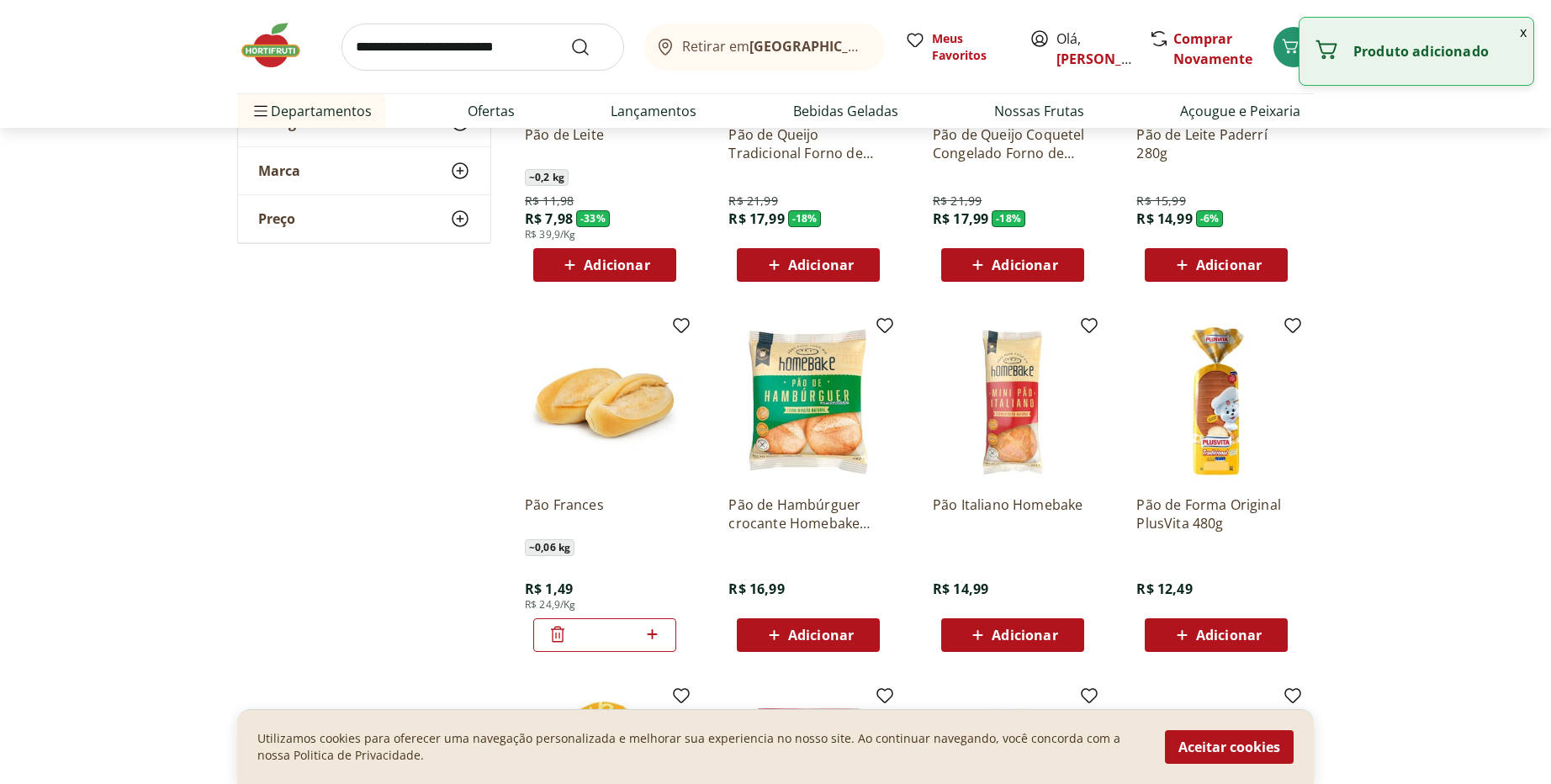
click at [655, 634] on icon at bounding box center [653, 634] width 21 height 20
click at [655, 634] on icon at bounding box center [651, 633] width 10 height 10
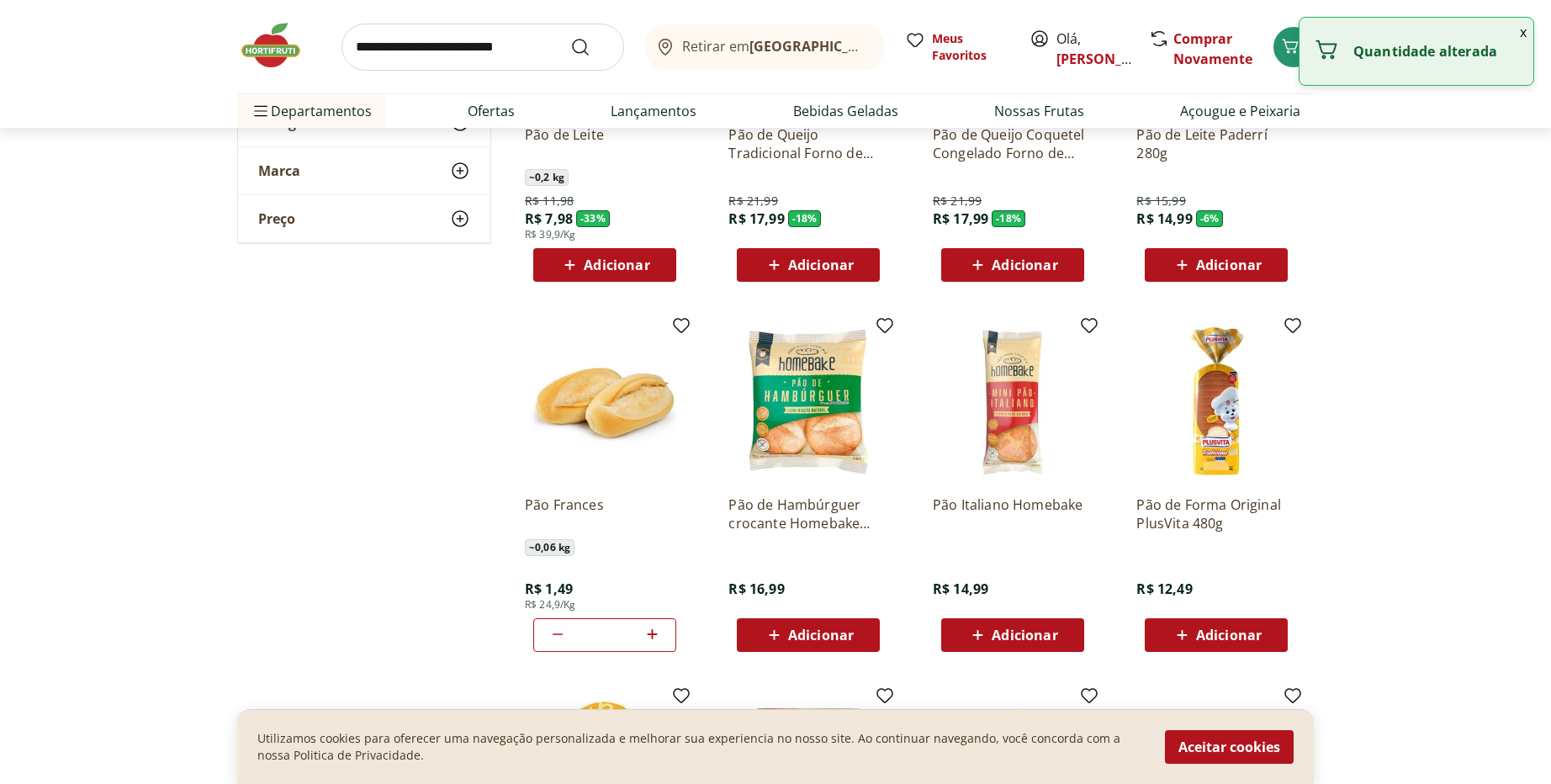
type input "*"
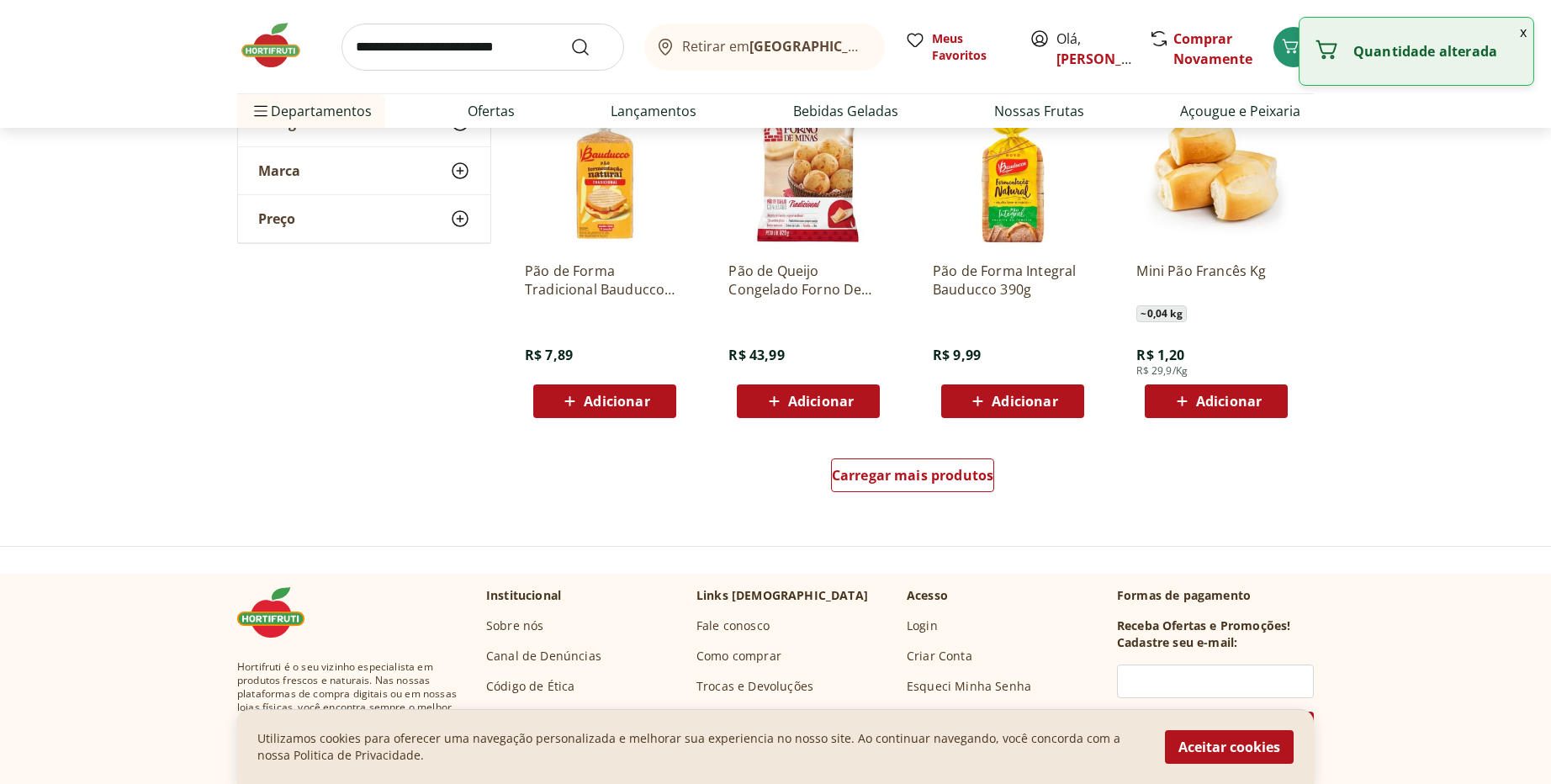
scroll to position [1110, 0]
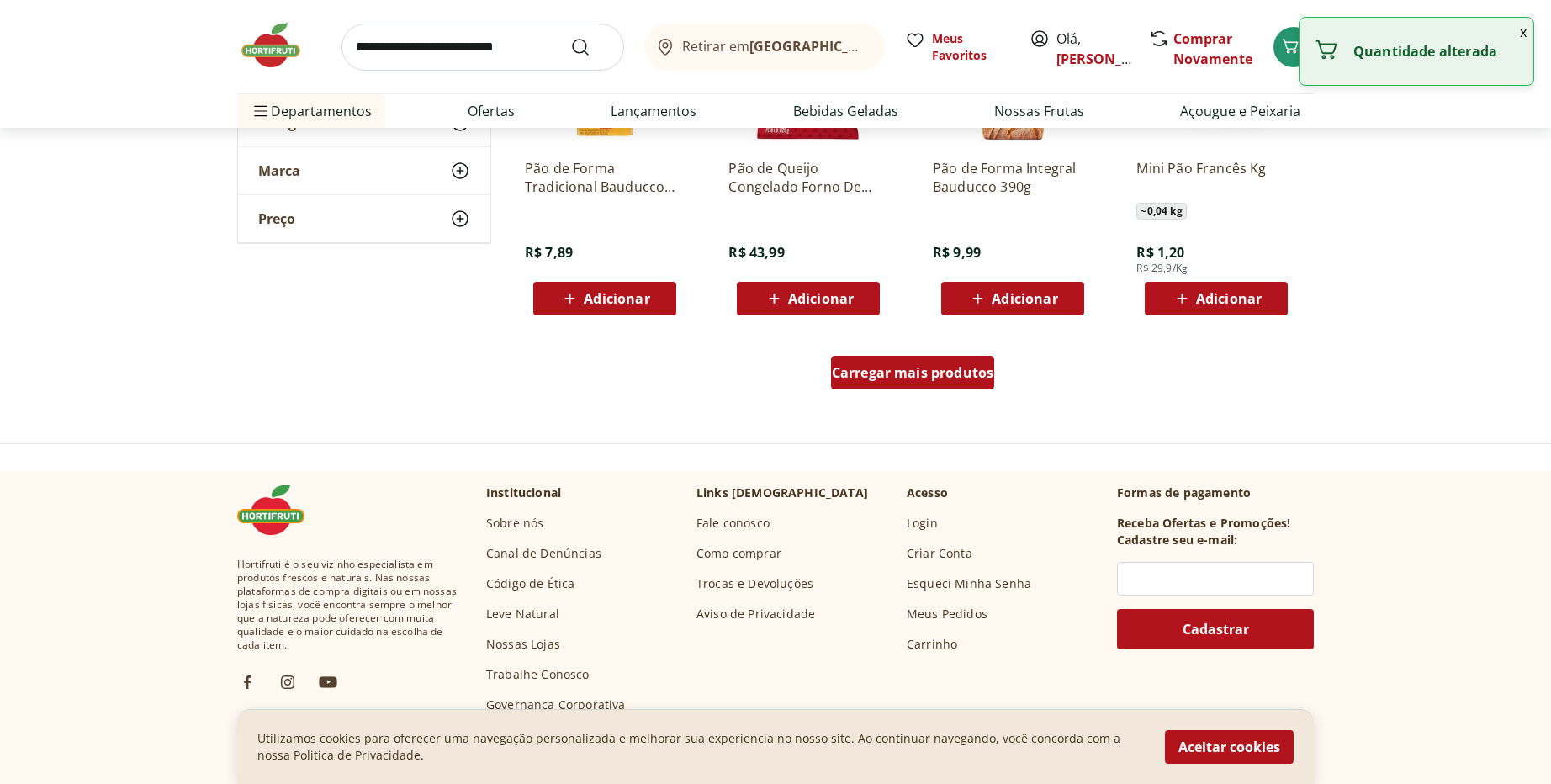
click at [927, 368] on span "Carregar mais produtos" at bounding box center [913, 372] width 163 height 13
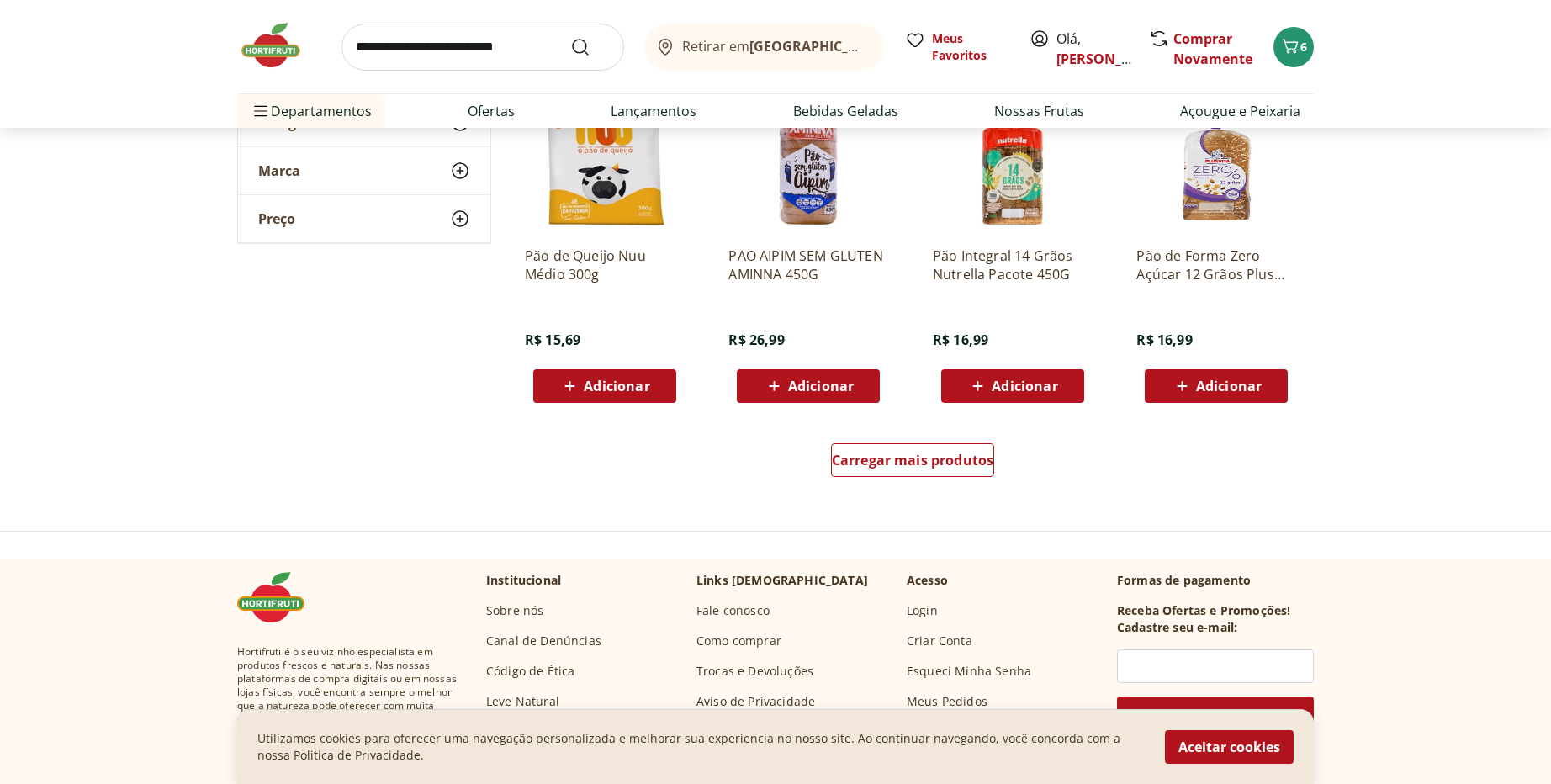
scroll to position [2321, 0]
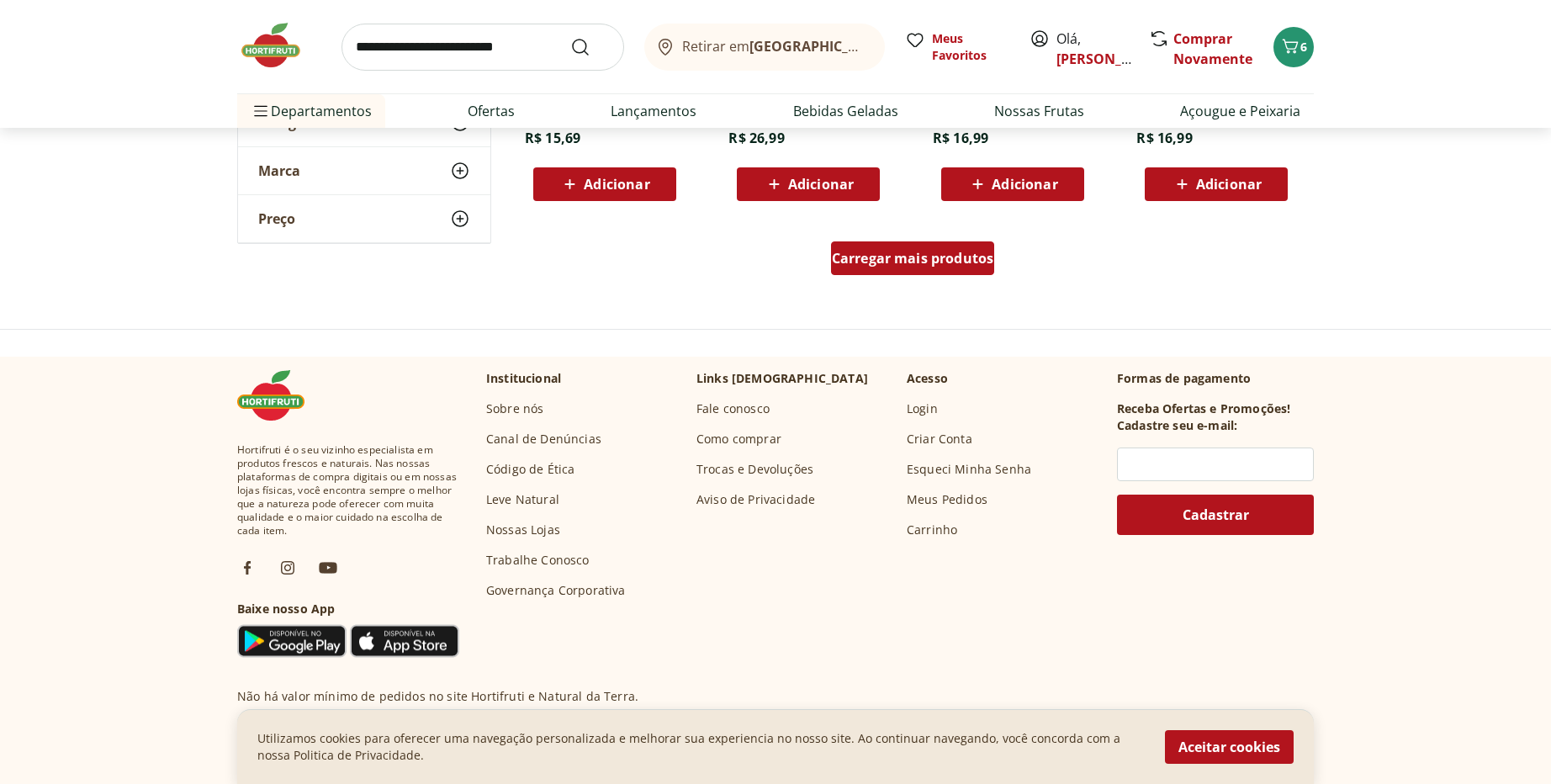
click at [919, 257] on span "Carregar mais produtos" at bounding box center [913, 257] width 163 height 13
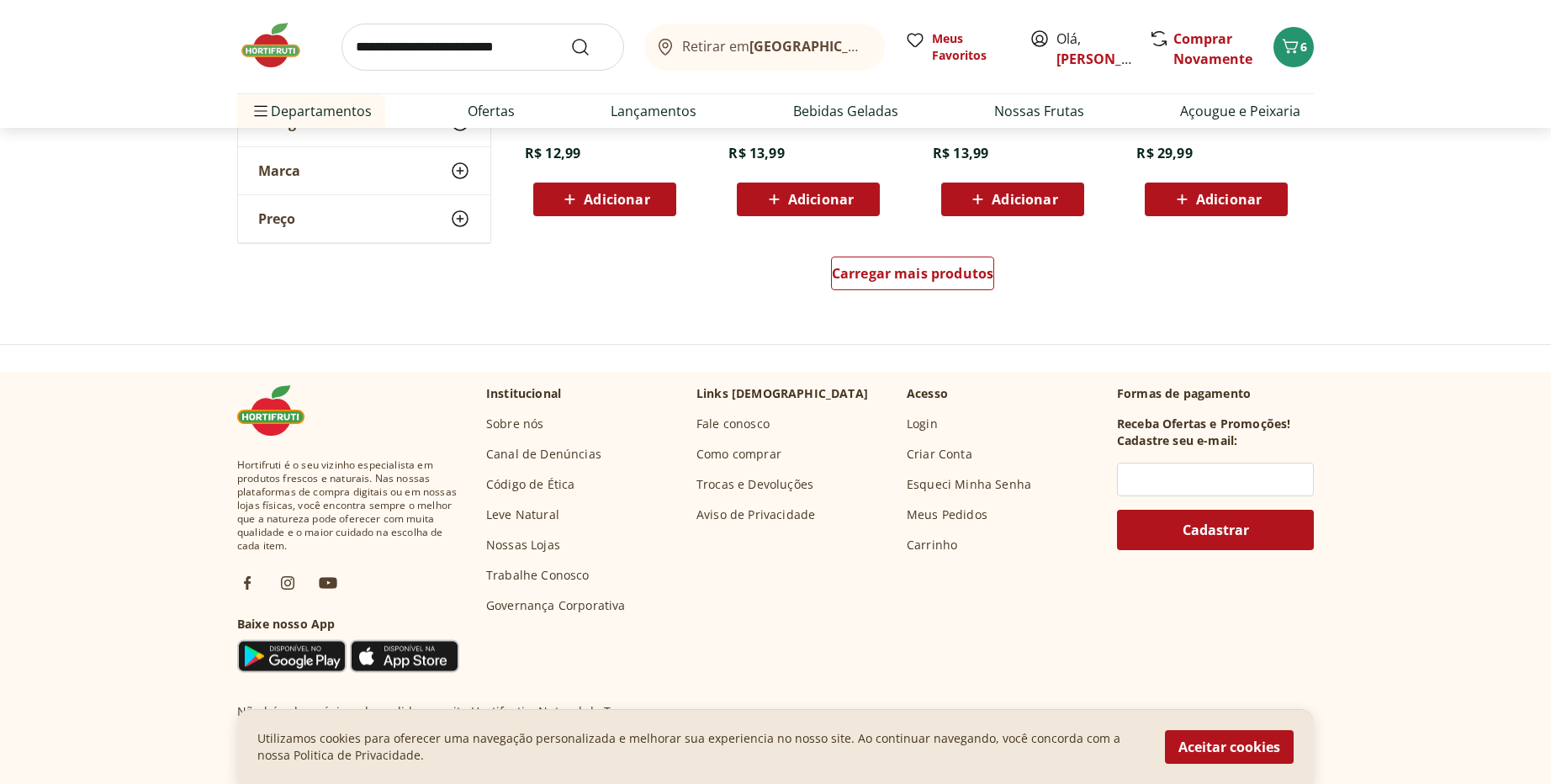
scroll to position [3431, 0]
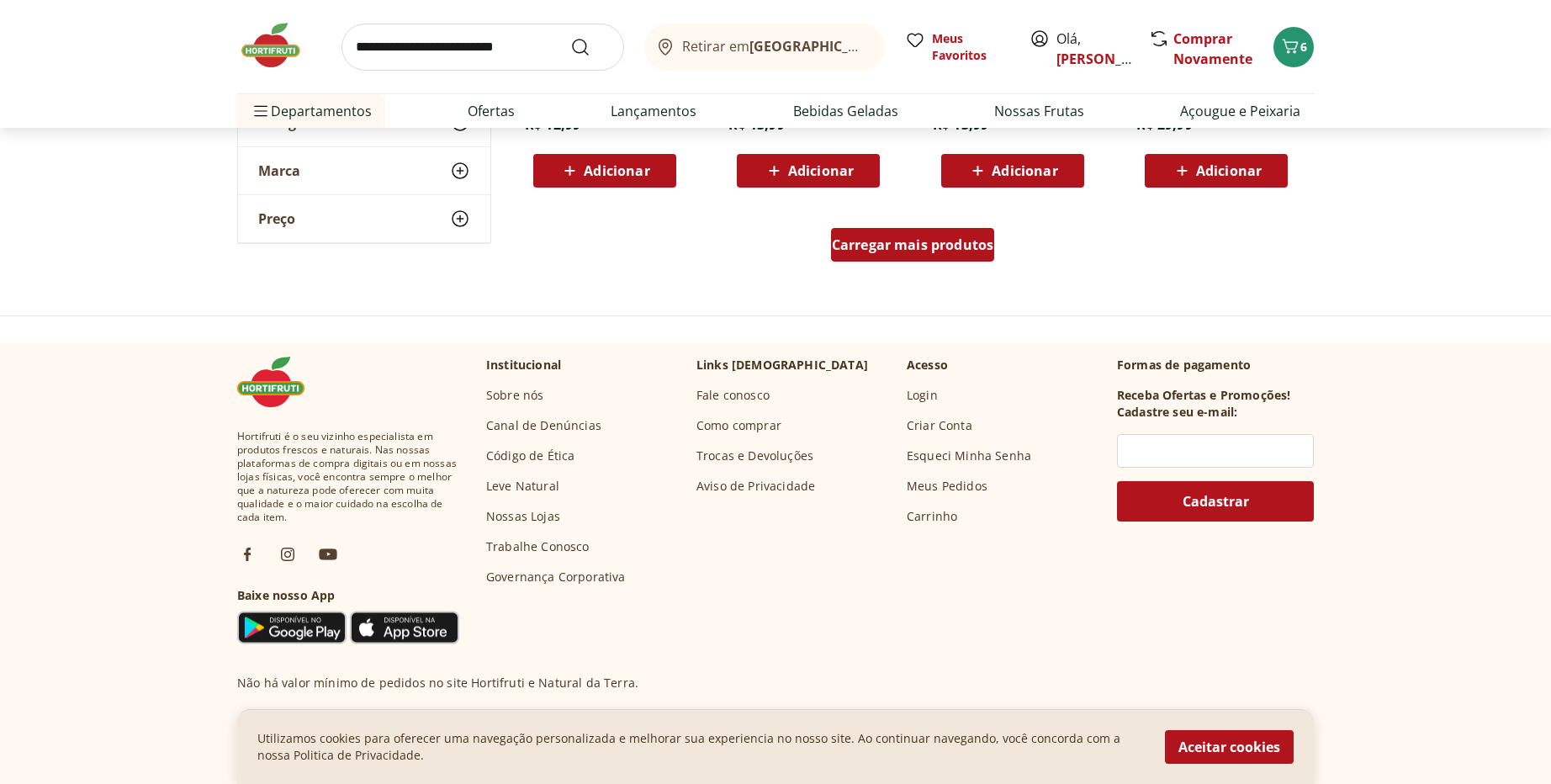
click at [936, 245] on span "Carregar mais produtos" at bounding box center [913, 244] width 163 height 13
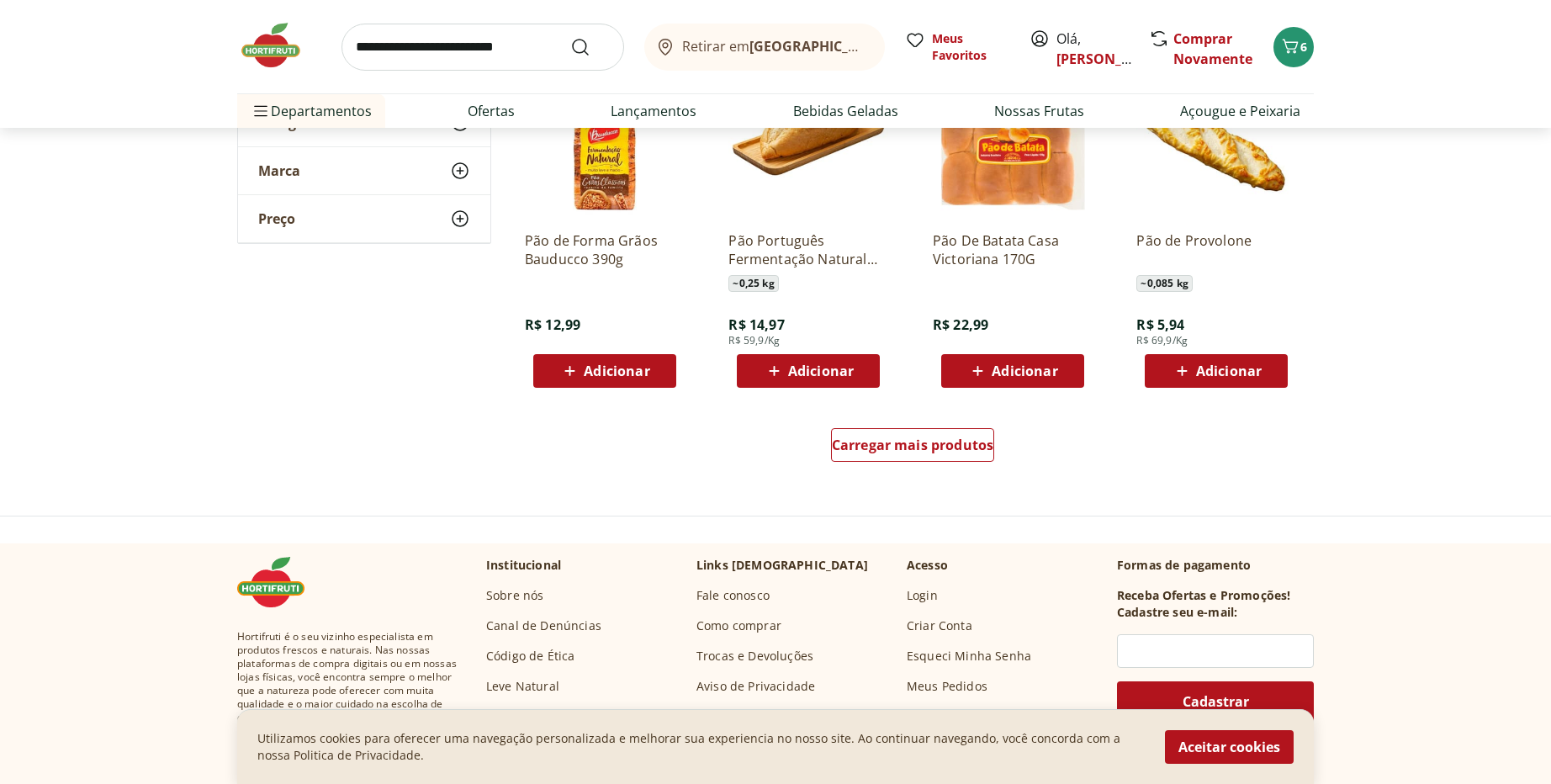
scroll to position [4440, 0]
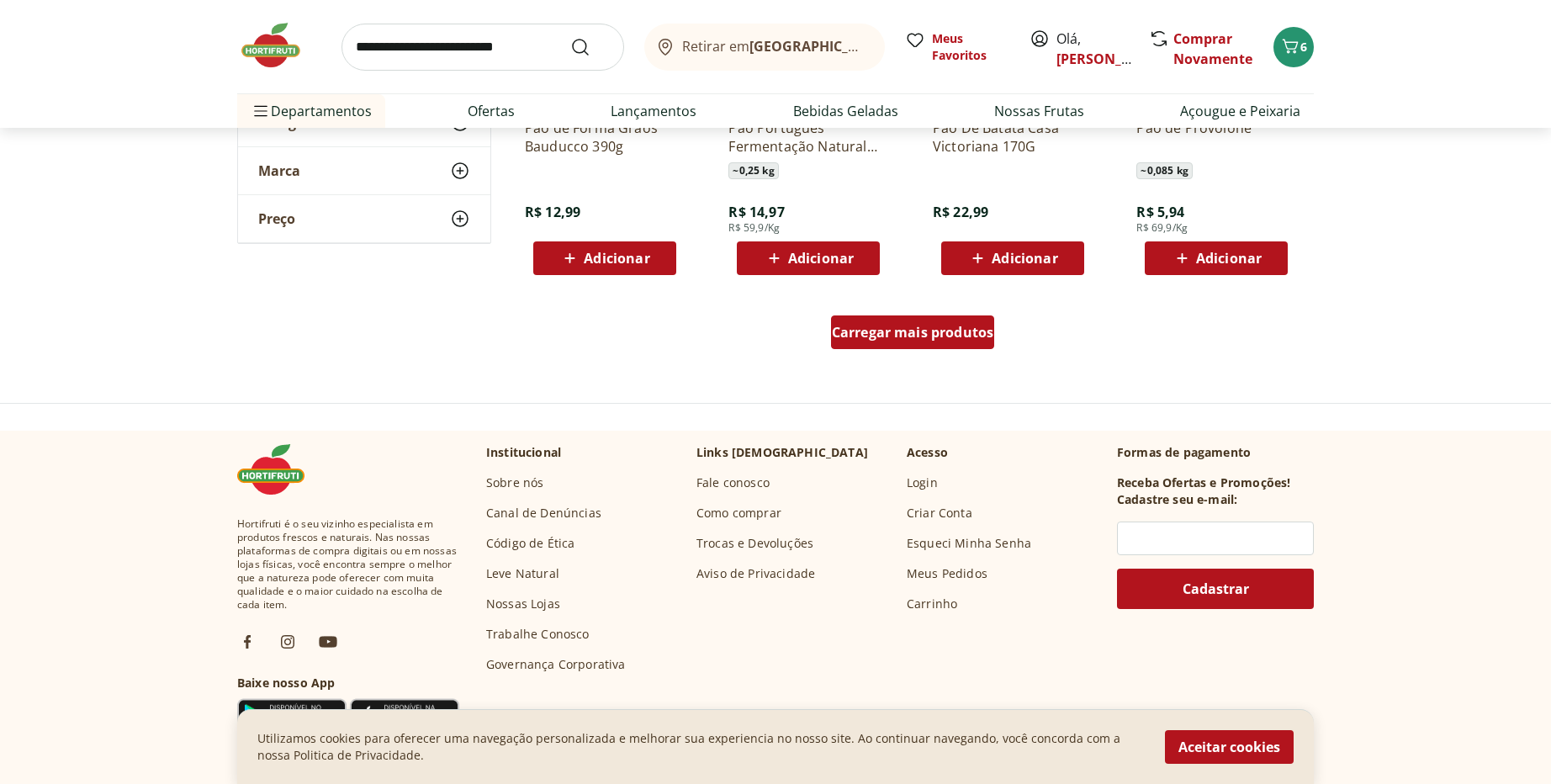
click at [953, 337] on span "Carregar mais produtos" at bounding box center [913, 332] width 163 height 13
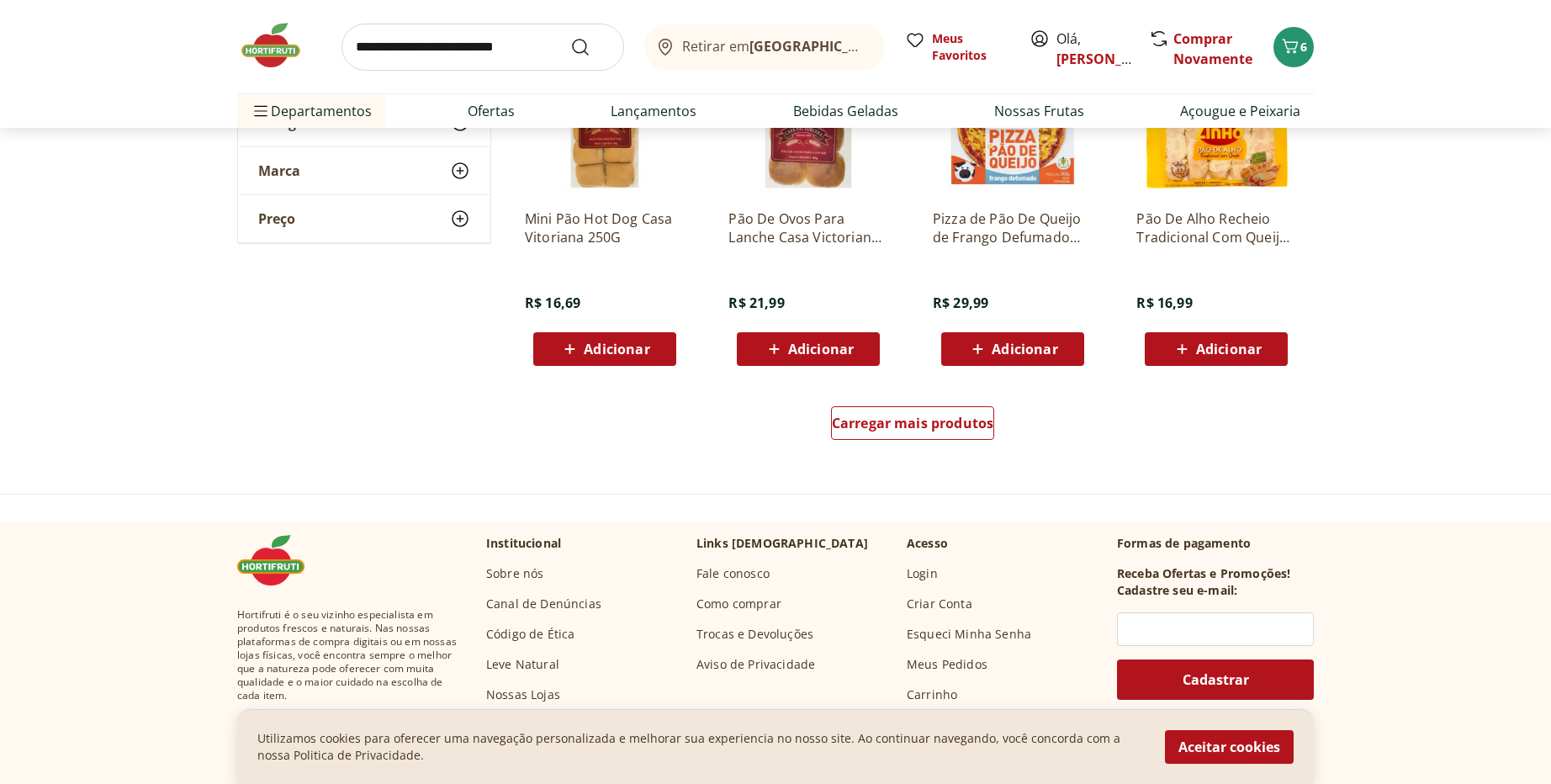
scroll to position [5550, 0]
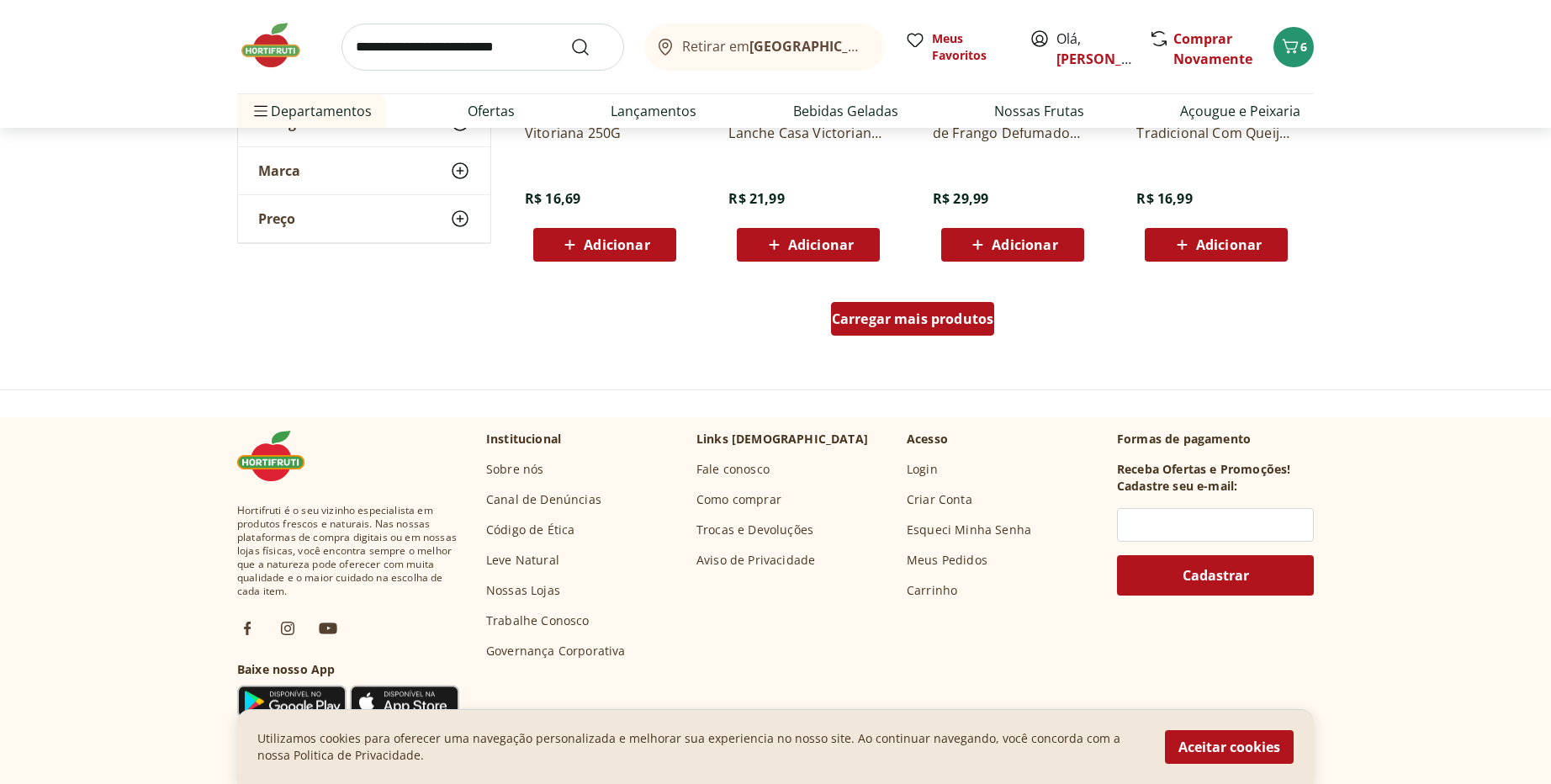
click at [930, 321] on span "Carregar mais produtos" at bounding box center [913, 318] width 163 height 13
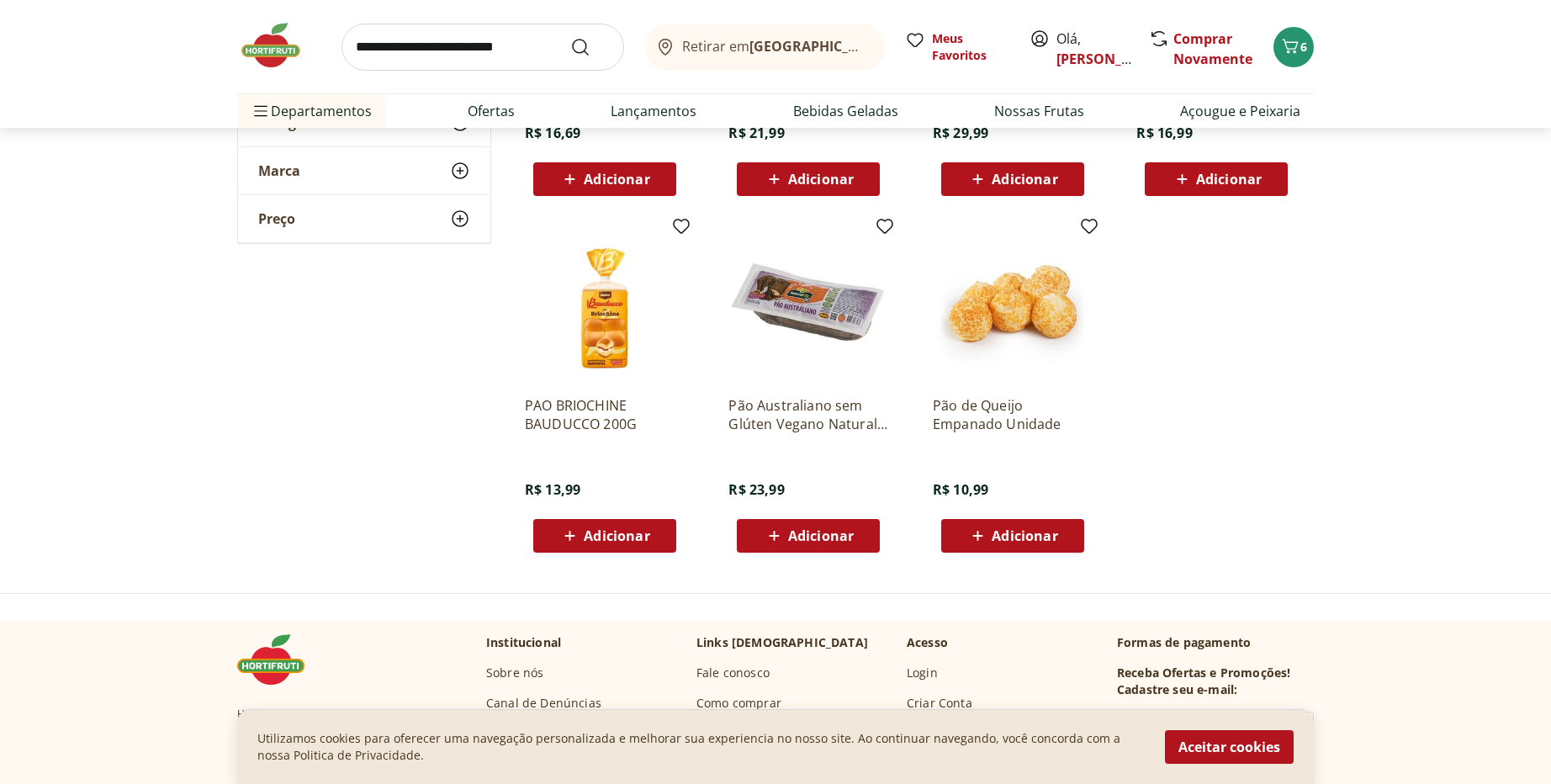
scroll to position [5651, 0]
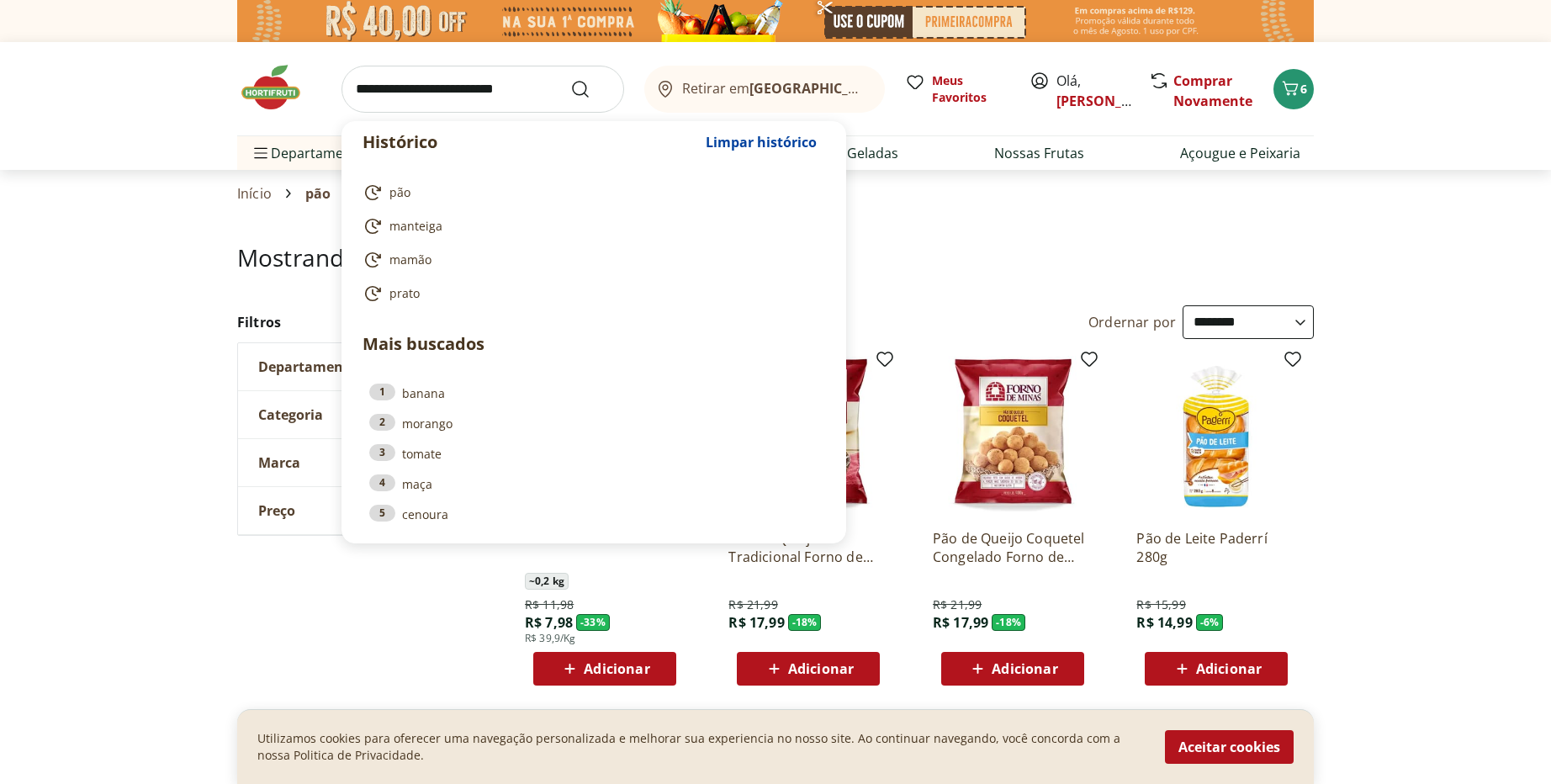
click at [427, 86] on input "search" at bounding box center [483, 89] width 282 height 47
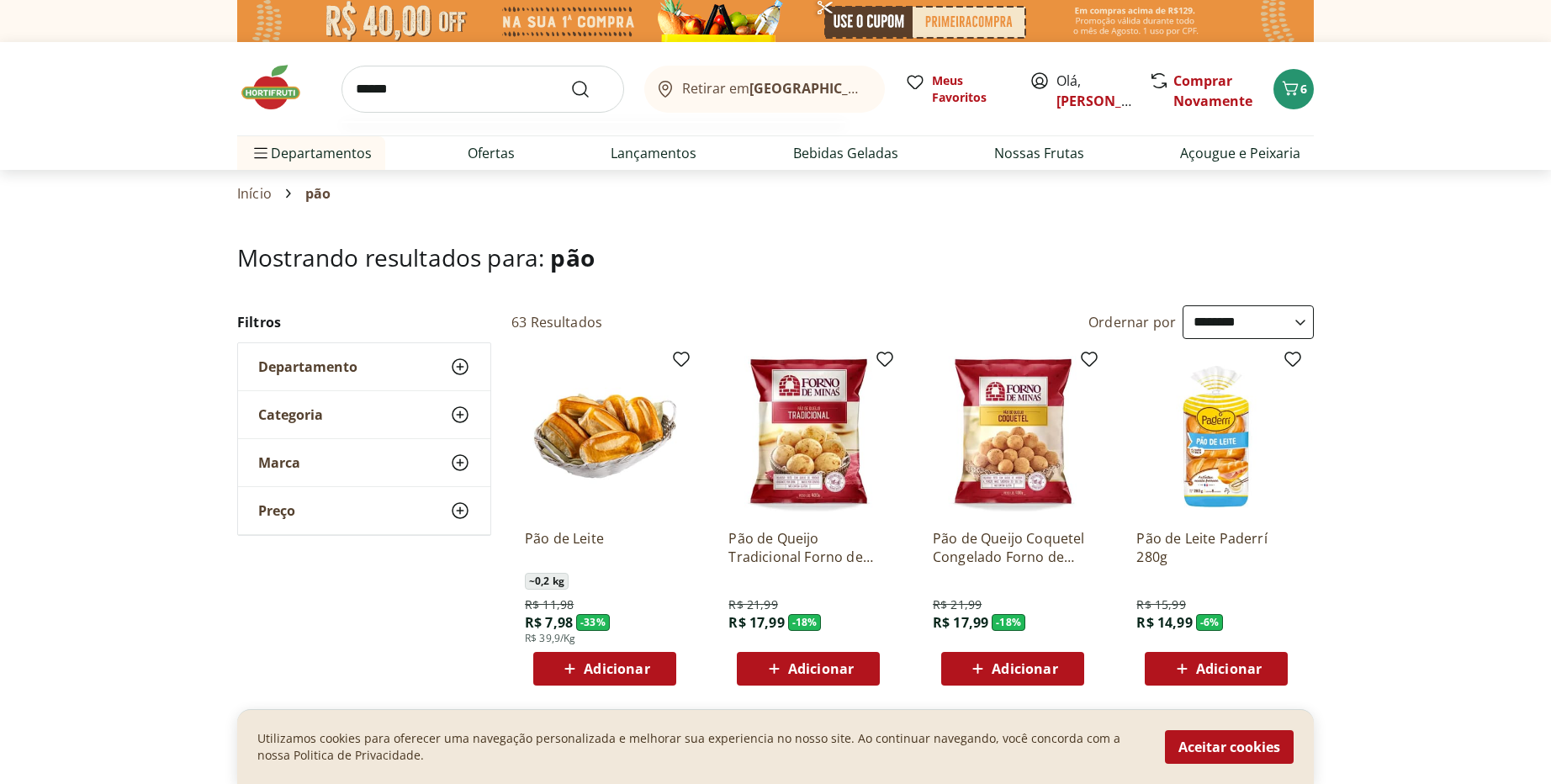
type input "******"
click at [570, 79] on button "Submit Search" at bounding box center [590, 89] width 40 height 20
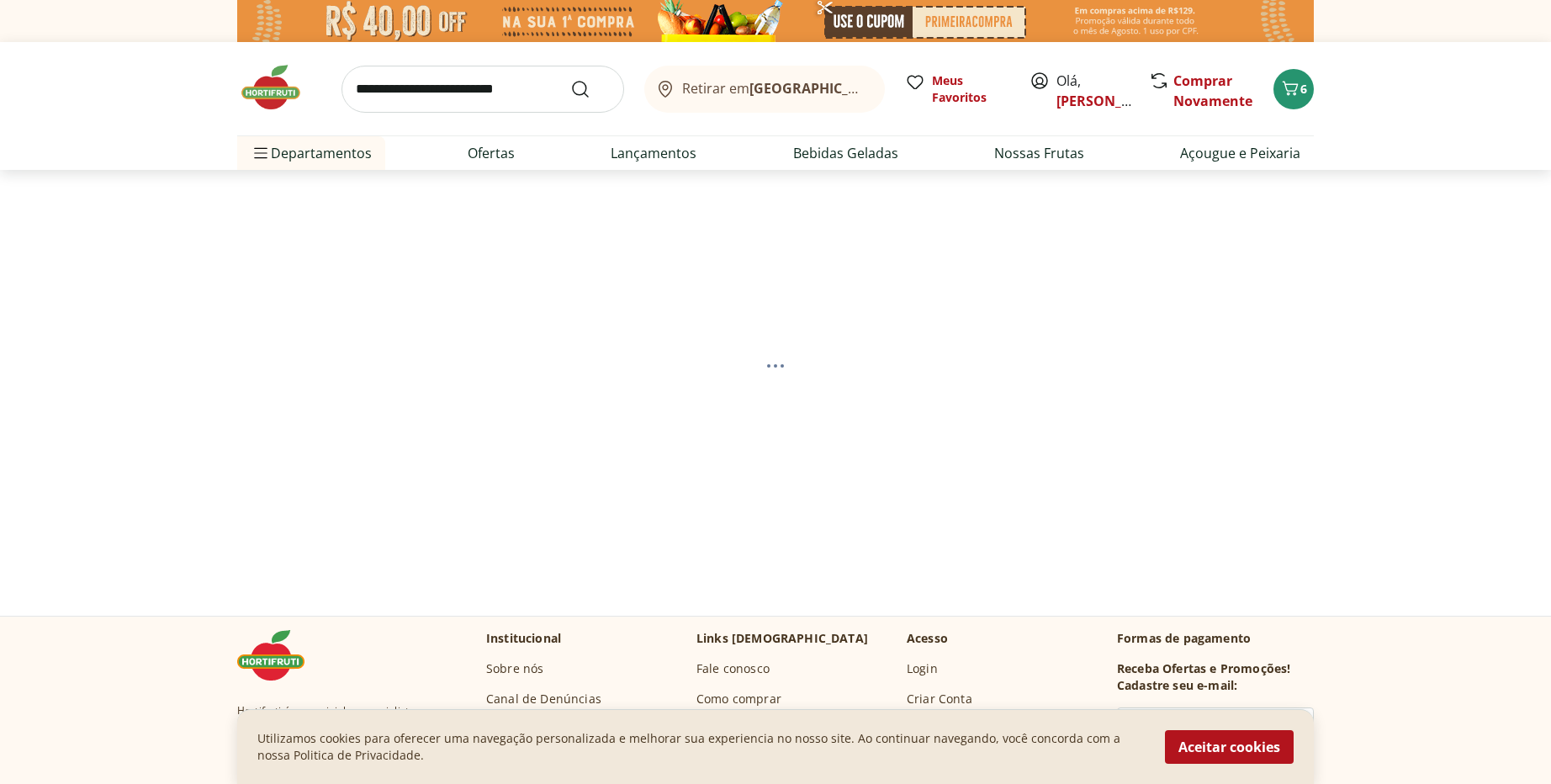
select select "**********"
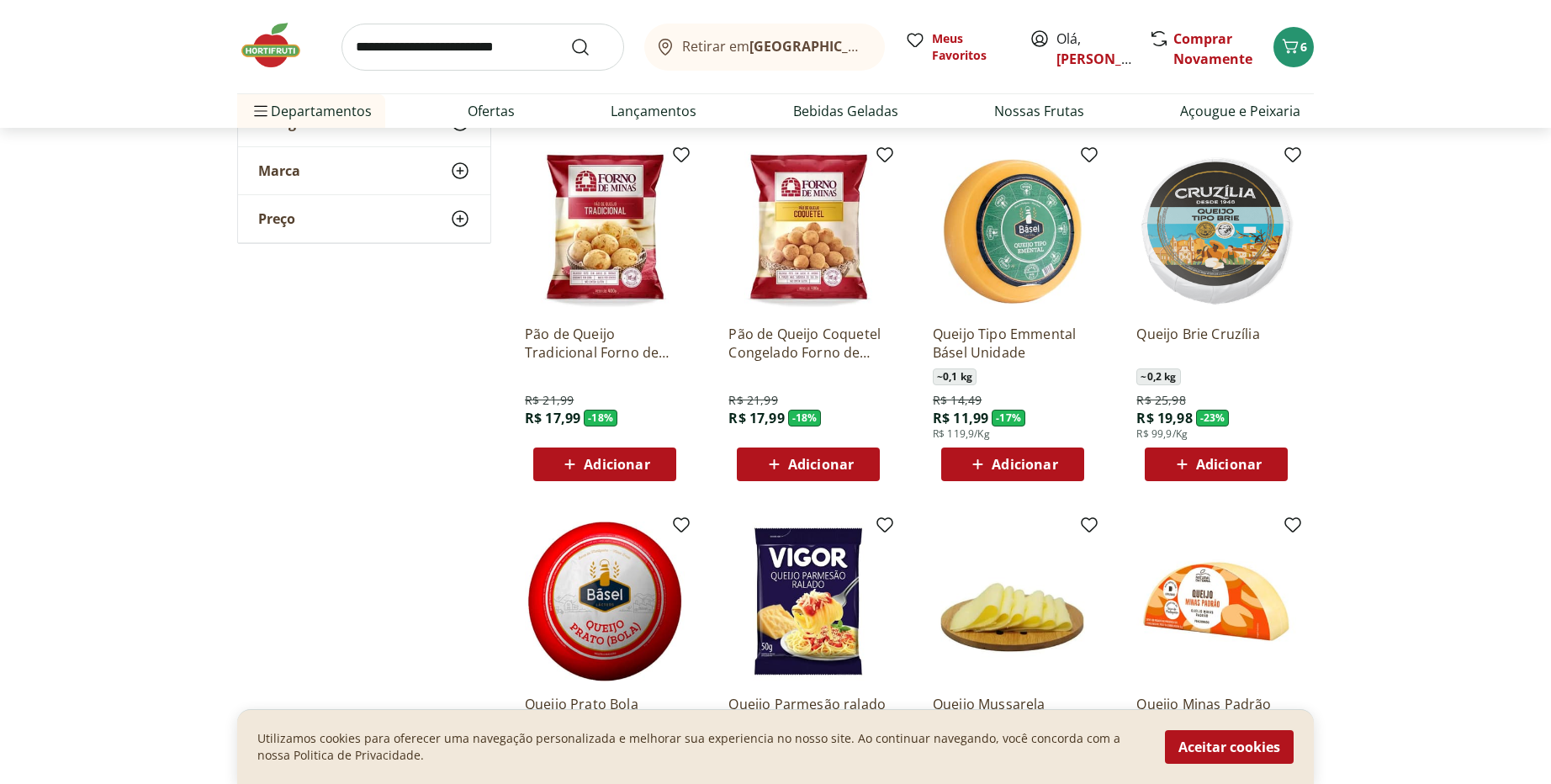
scroll to position [807, 0]
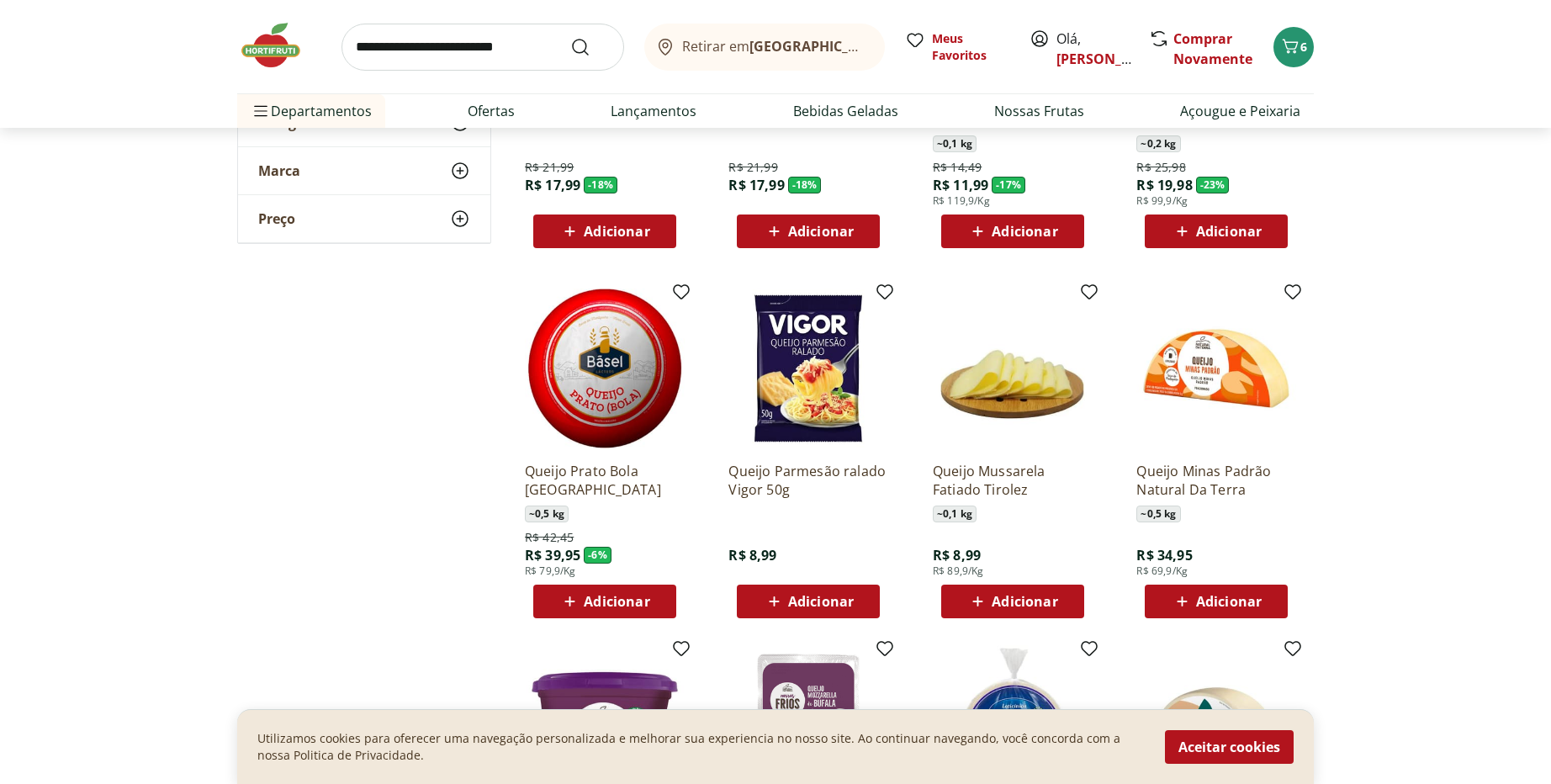
click at [1219, 598] on span "Adicionar" at bounding box center [1229, 601] width 66 height 13
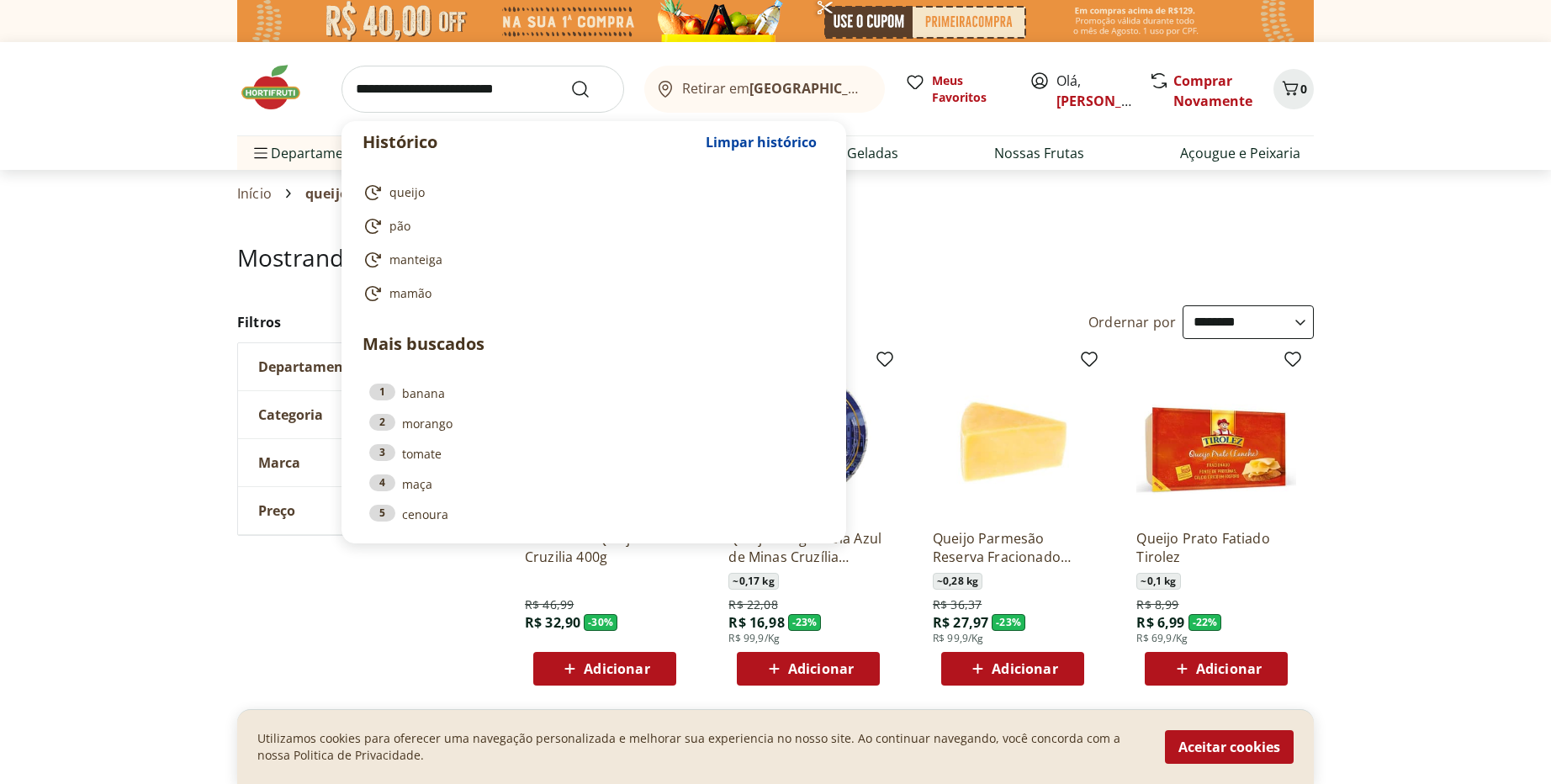
click at [488, 86] on input "search" at bounding box center [483, 89] width 282 height 47
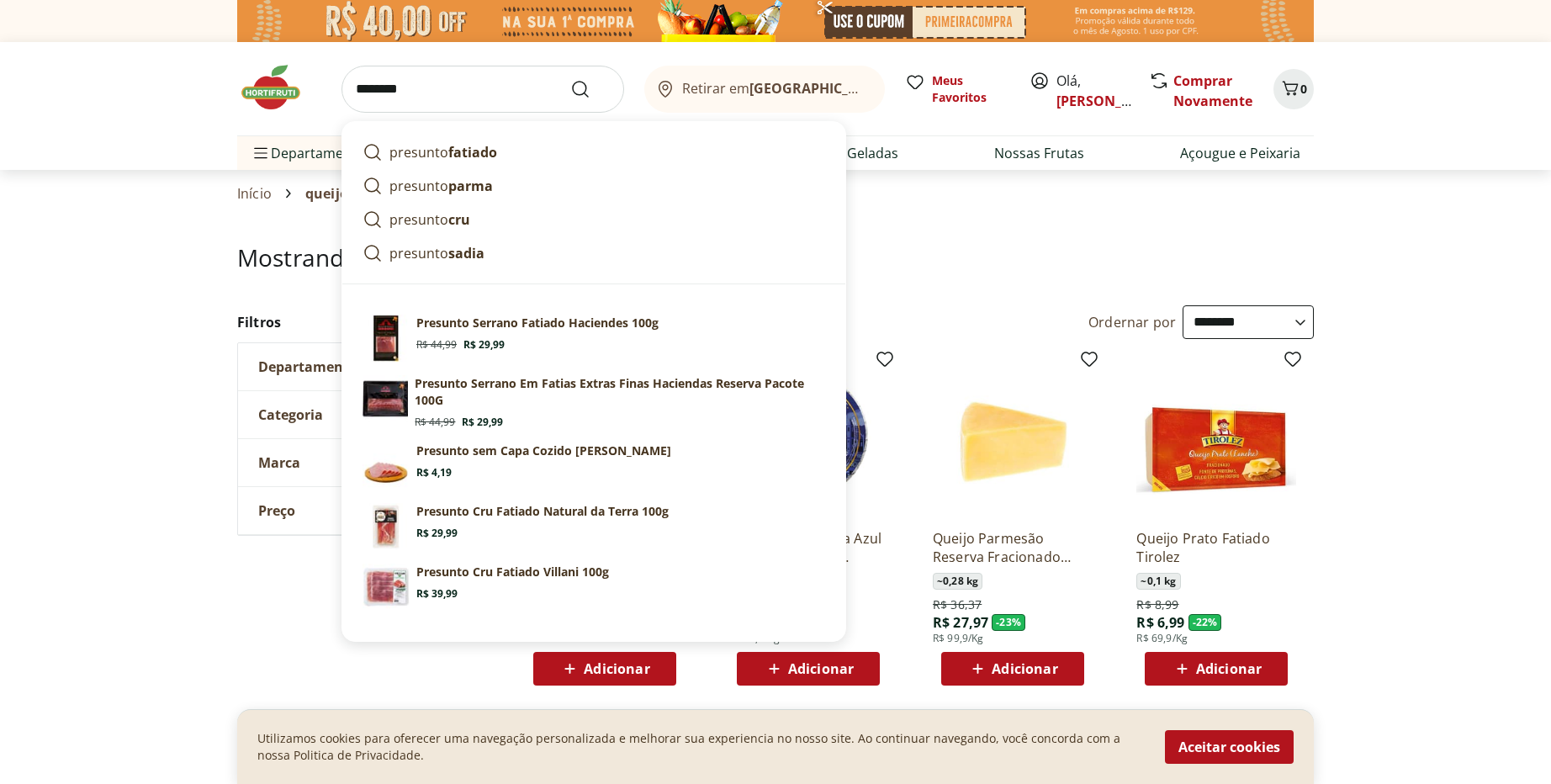
type input "********"
click at [570, 79] on button "Submit Search" at bounding box center [590, 89] width 40 height 20
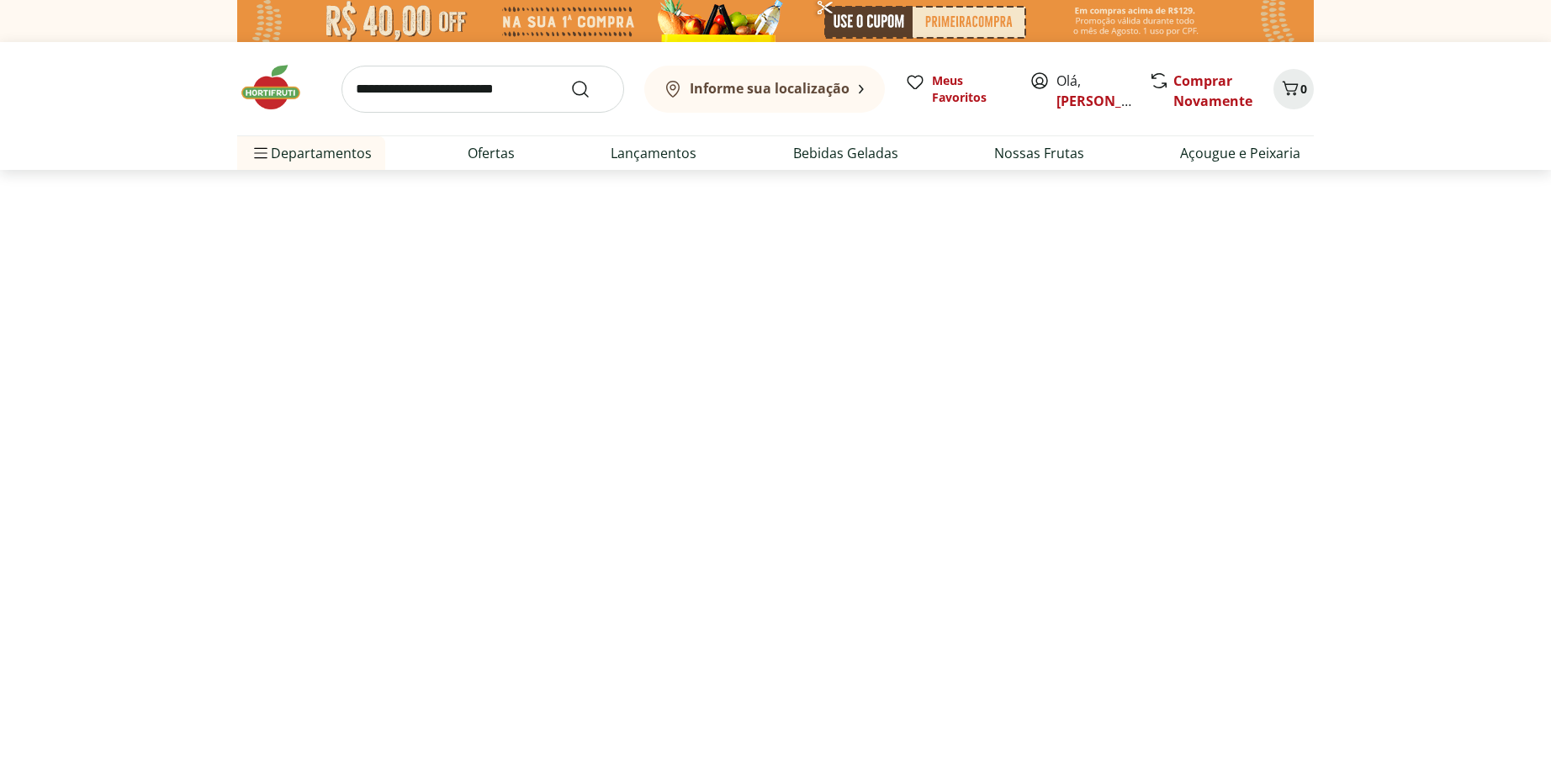
select select "**********"
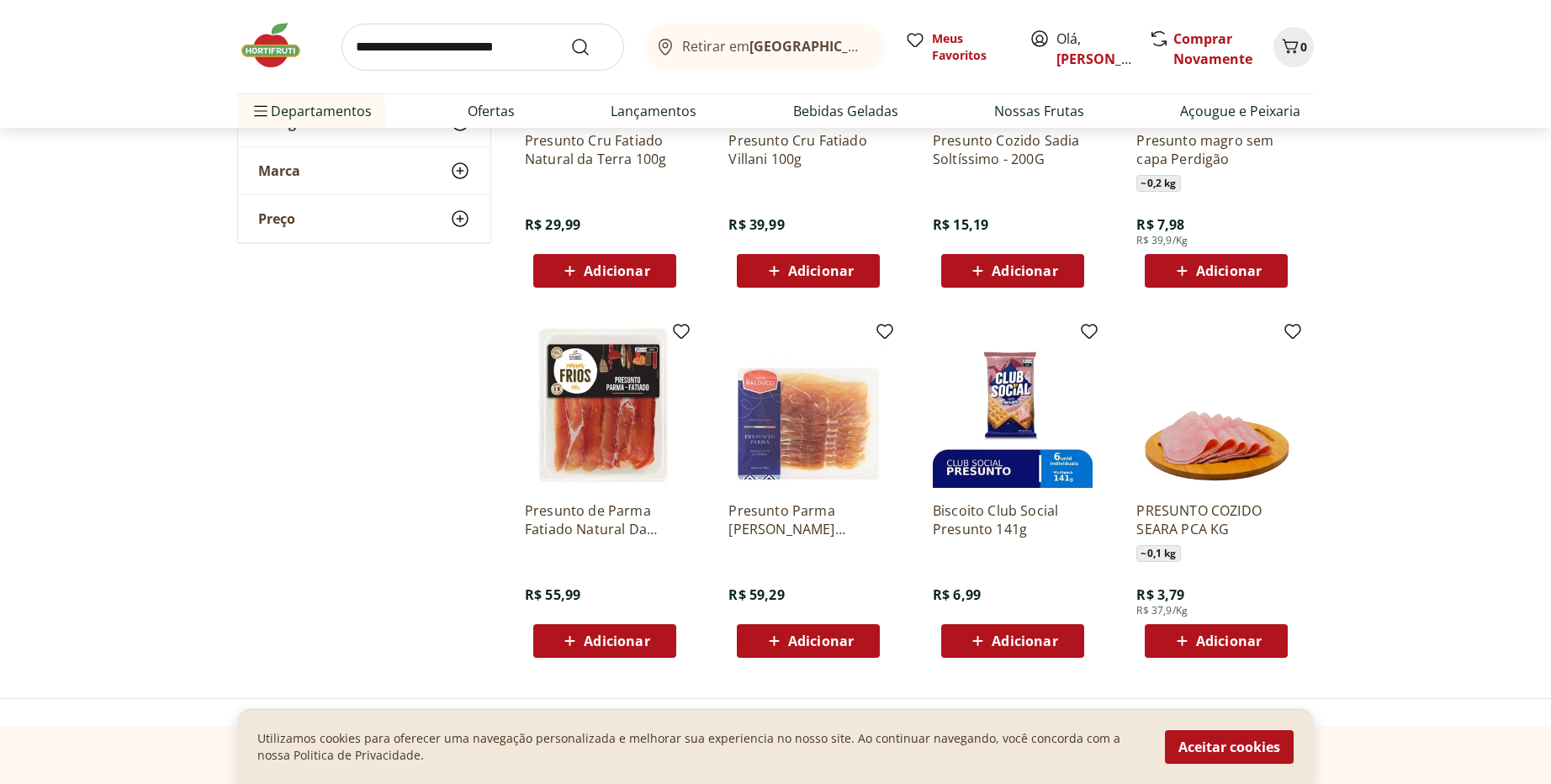
scroll to position [807, 0]
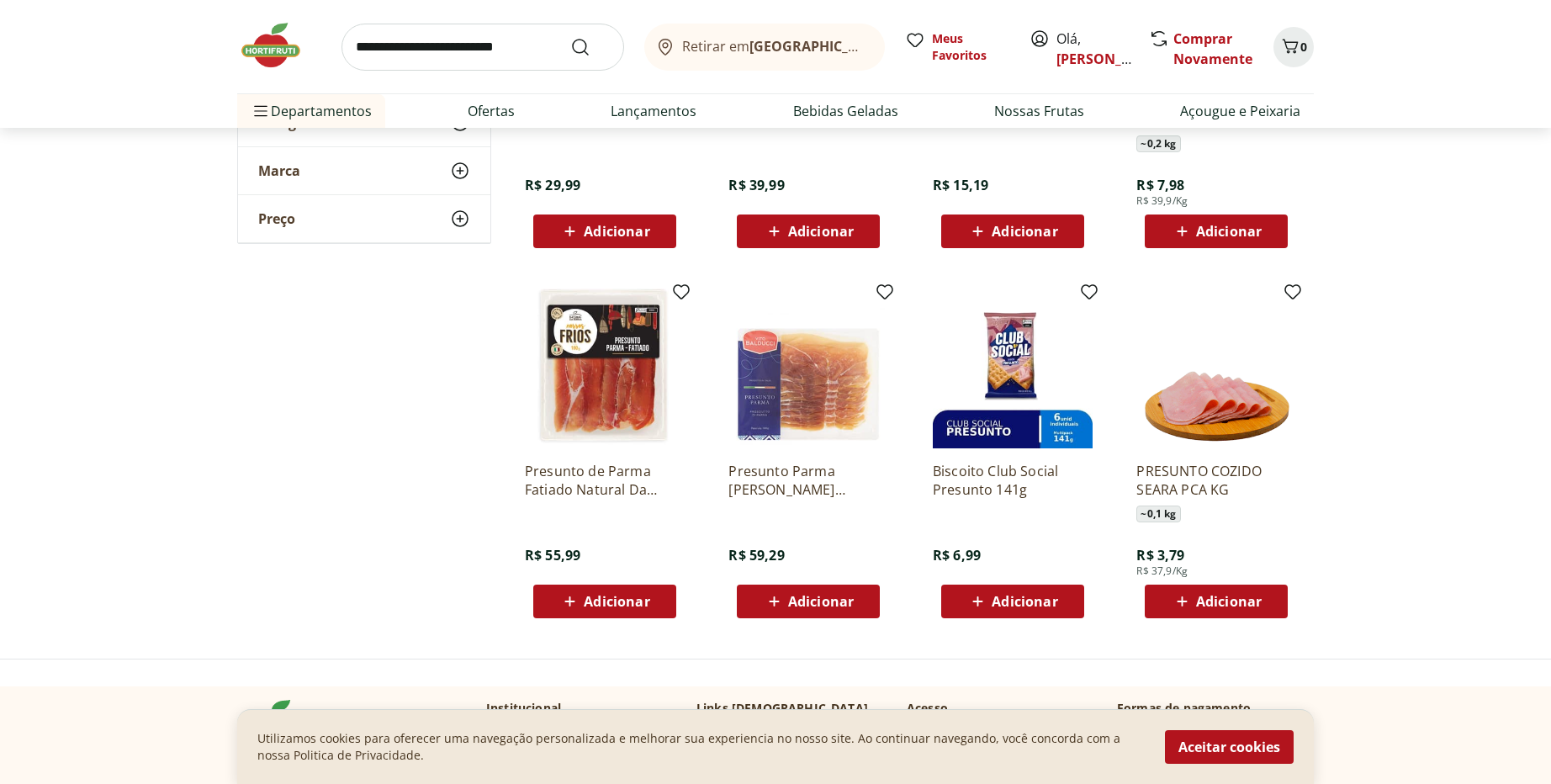
click at [1201, 595] on span "Adicionar" at bounding box center [1229, 601] width 66 height 13
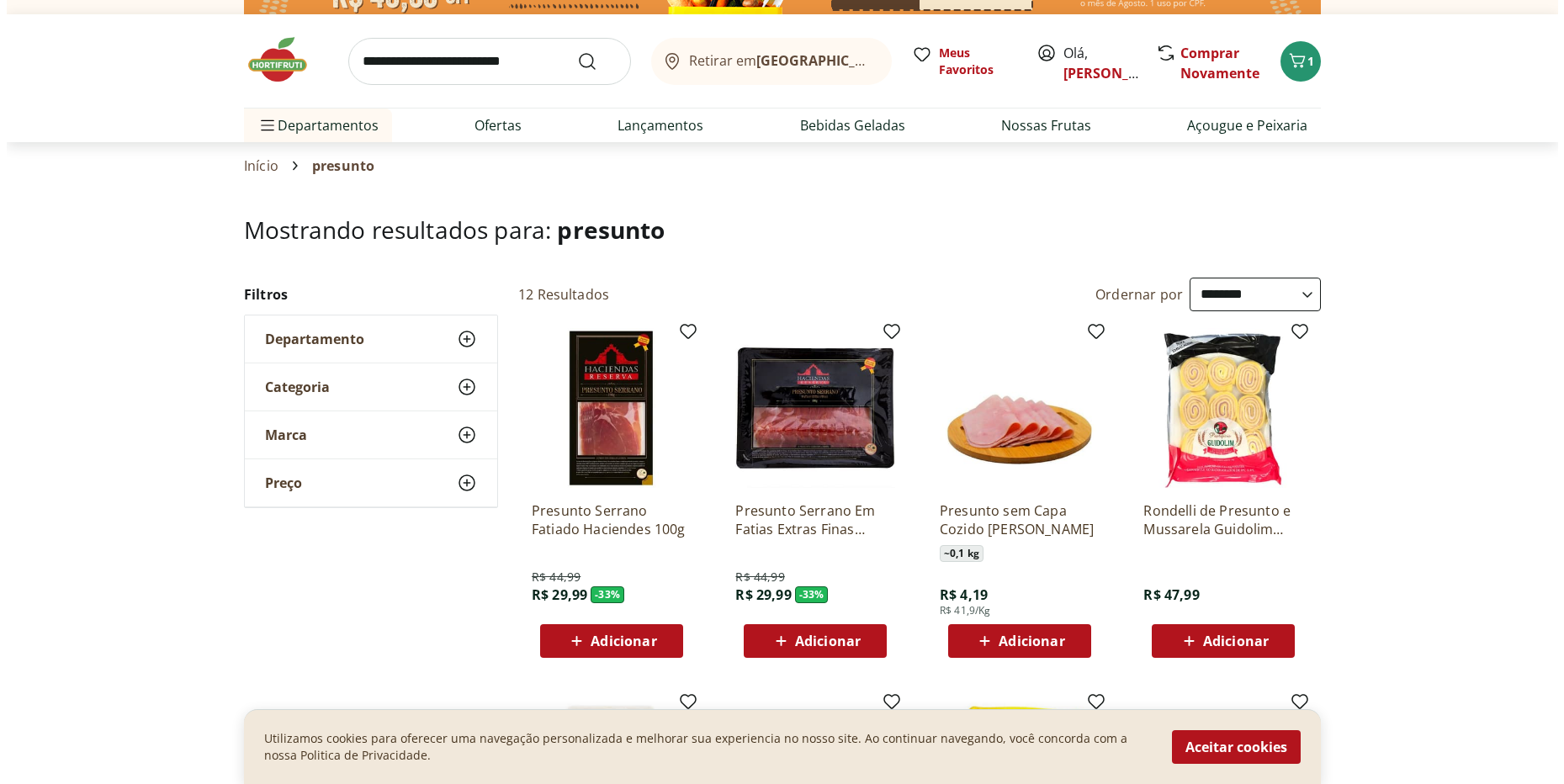
scroll to position [0, 0]
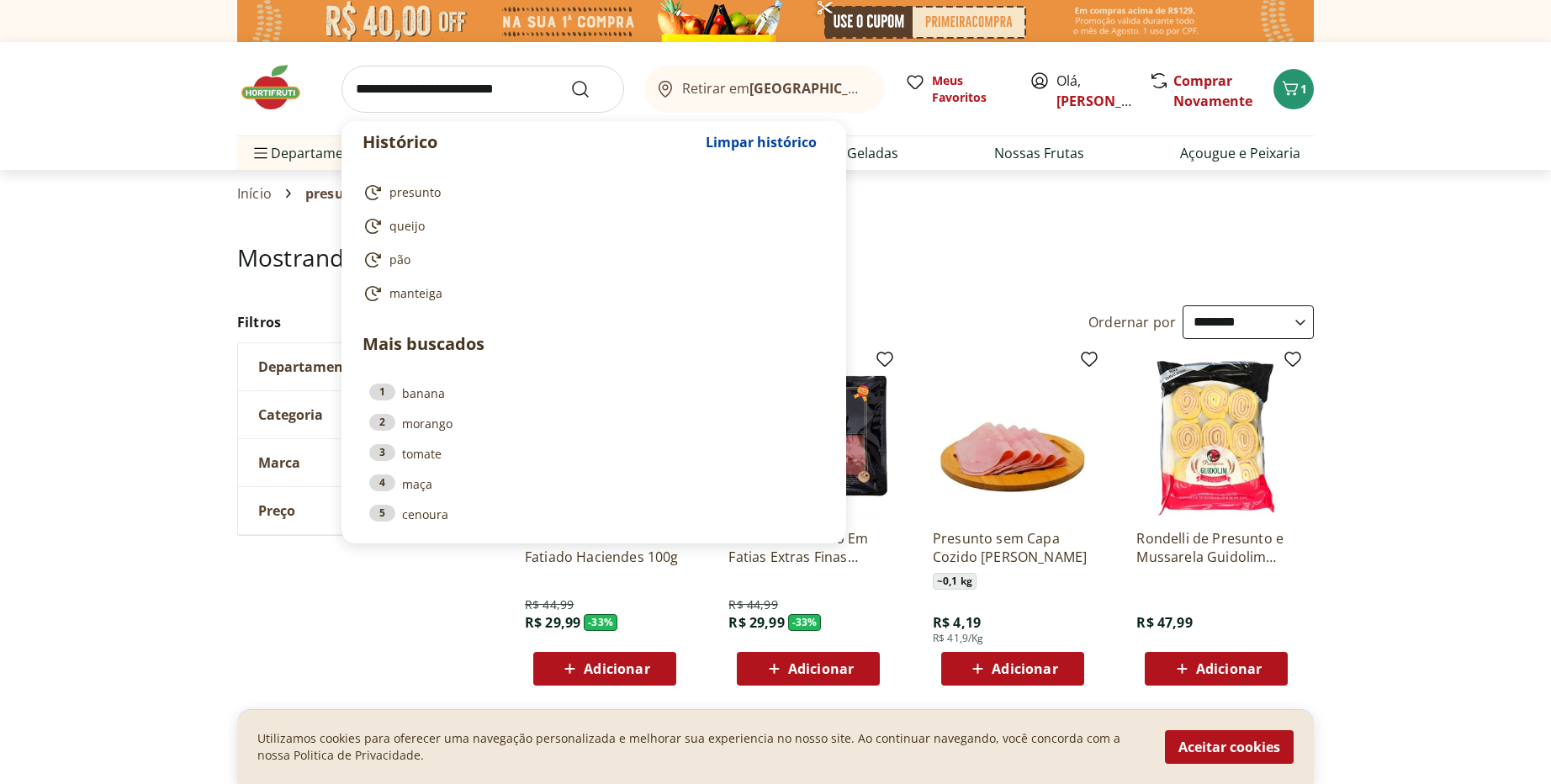
click at [407, 86] on input "search" at bounding box center [483, 89] width 282 height 47
type input "*"
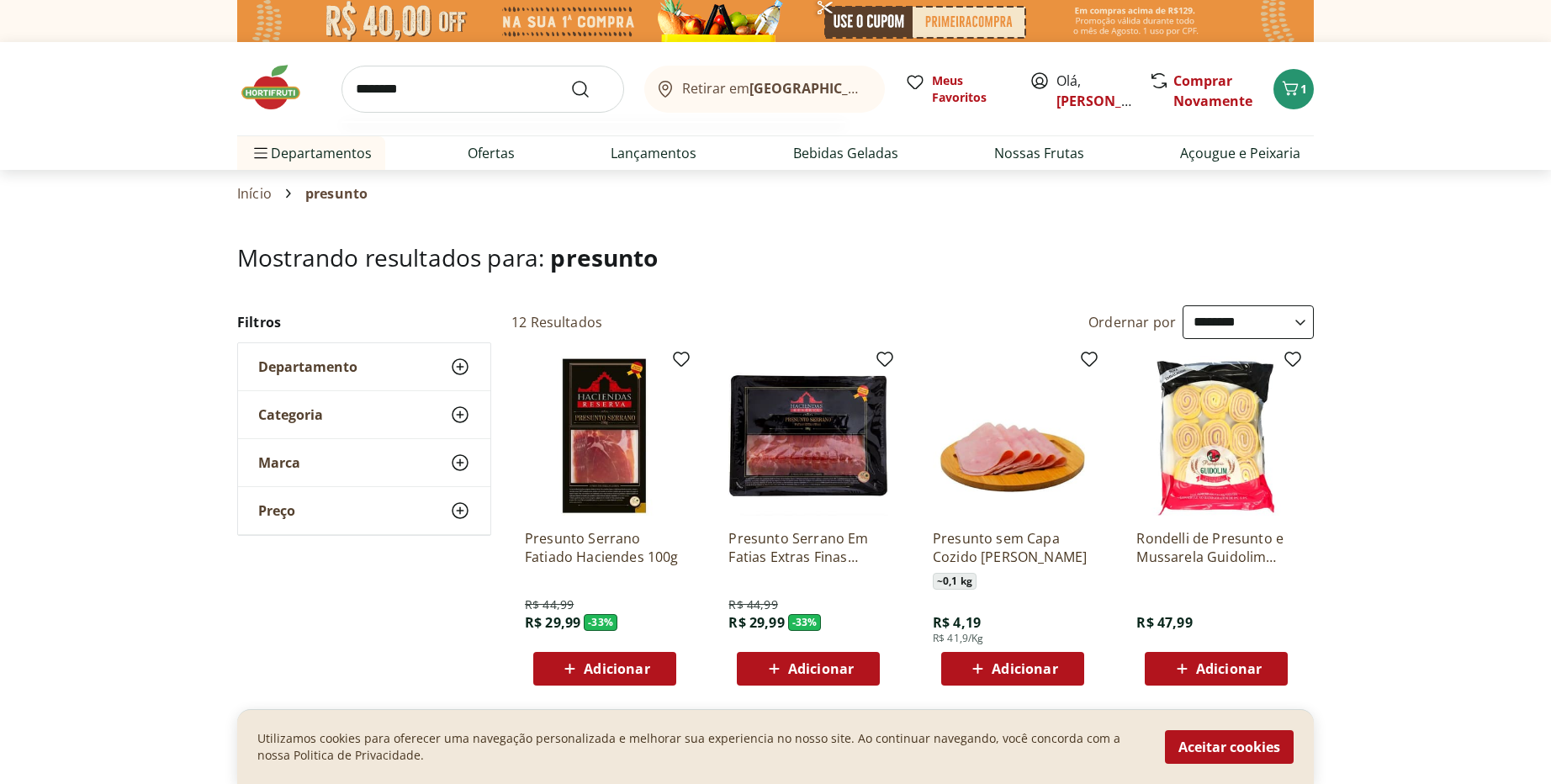
type input "********"
click at [570, 79] on button "Submit Search" at bounding box center [590, 89] width 40 height 20
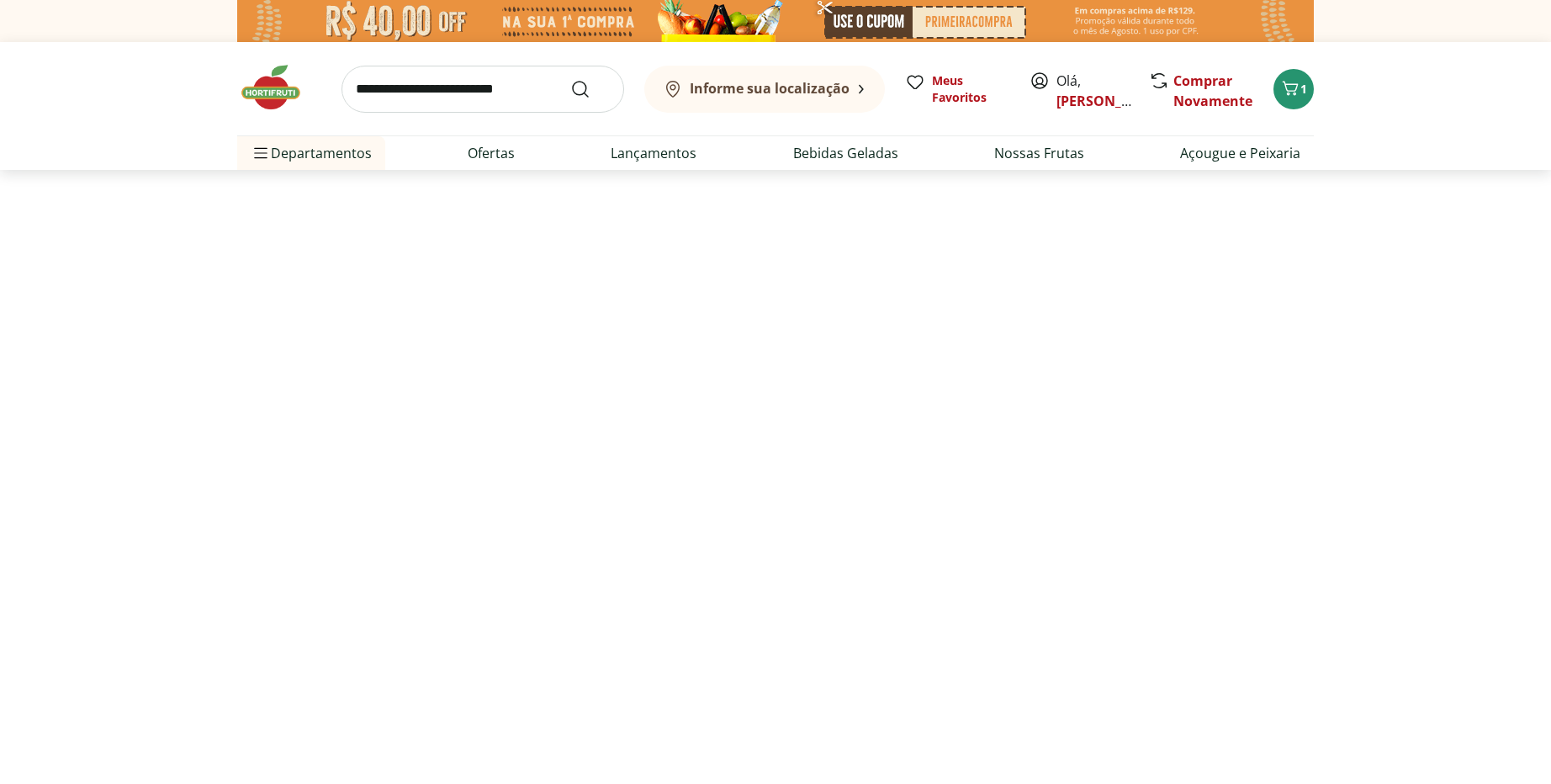
select select "**********"
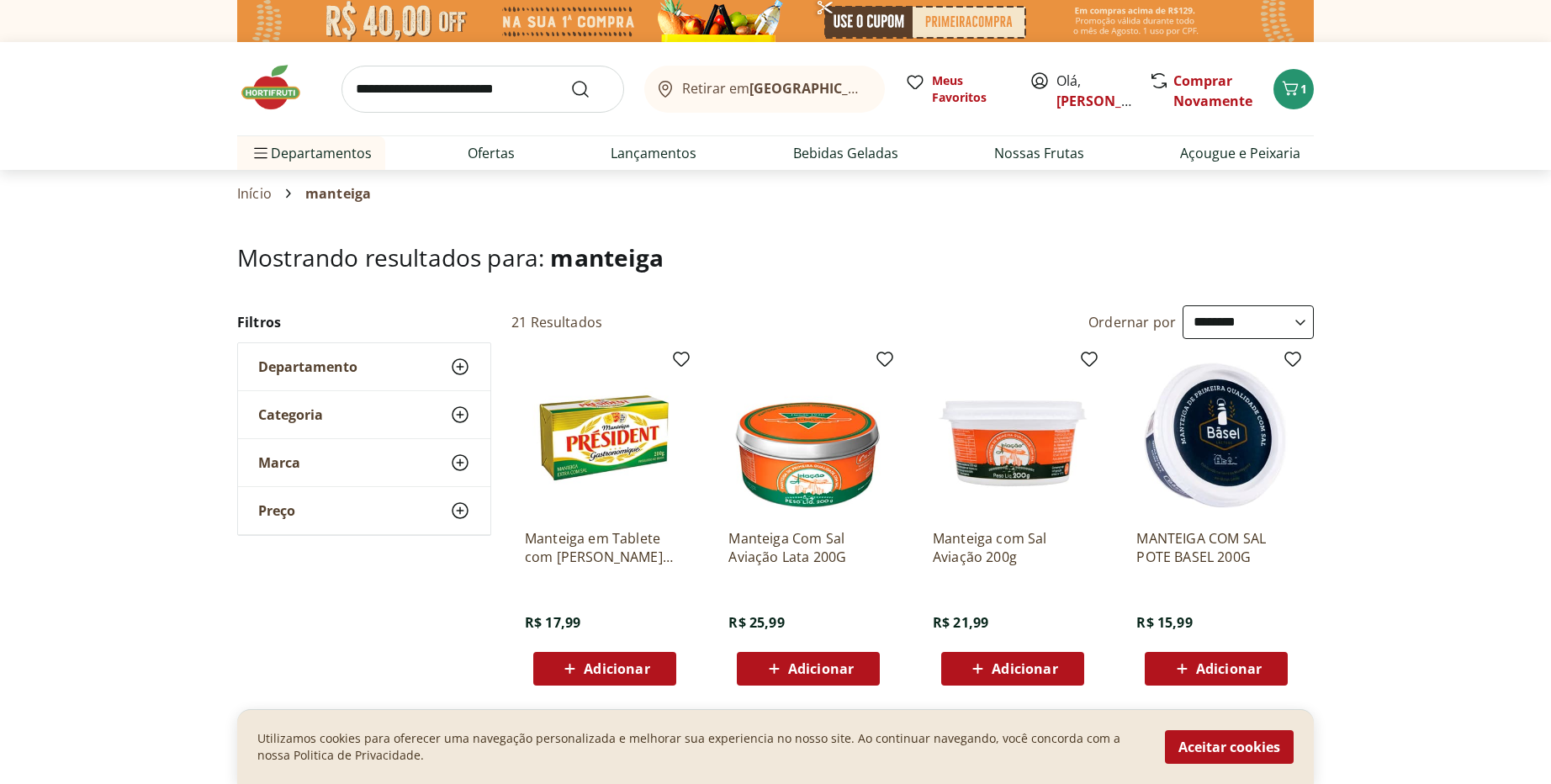
click at [1245, 659] on span "Adicionar" at bounding box center [1216, 669] width 90 height 20
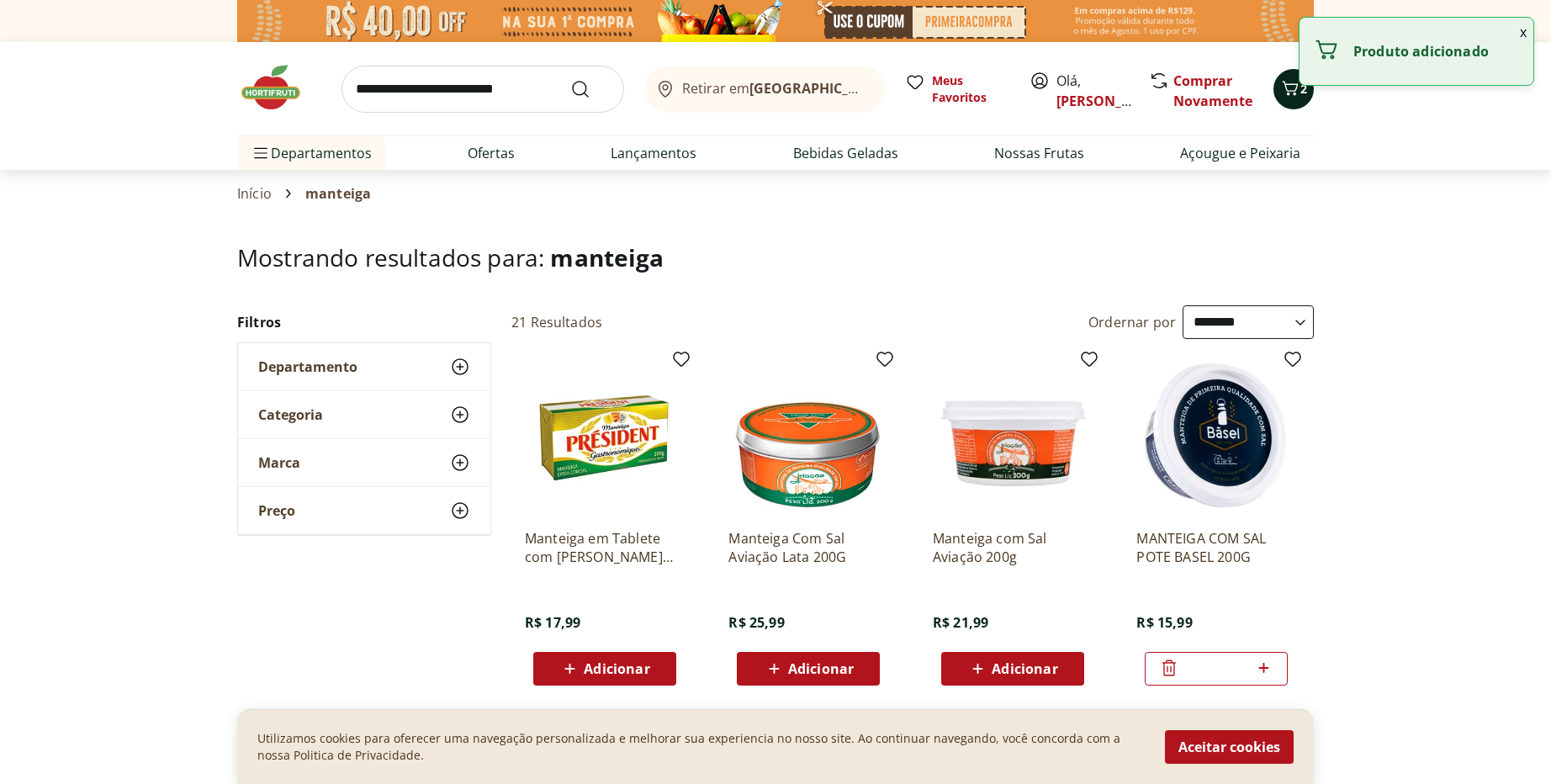
click at [1292, 95] on icon "Carrinho" at bounding box center [1291, 88] width 20 height 20
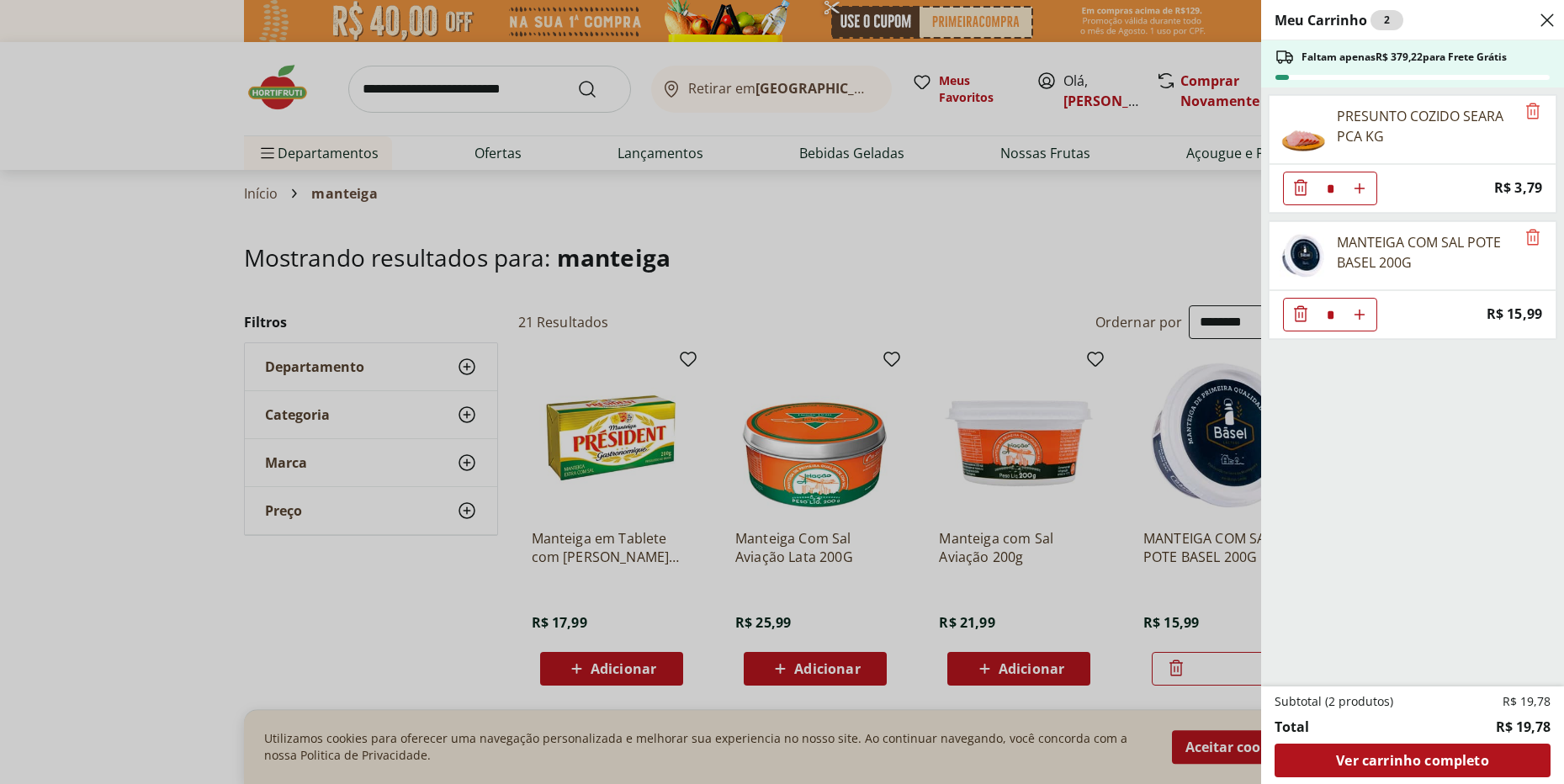
select select "**********"
drag, startPoint x: 485, startPoint y: 79, endPoint x: 477, endPoint y: 83, distance: 8.9
click at [481, 79] on div "Meu Carrinho 2 Faltam apenas R$ 379,22 para Frete Grátis PRESUNTO COZIDO SEARA …" at bounding box center [782, 392] width 1564 height 784
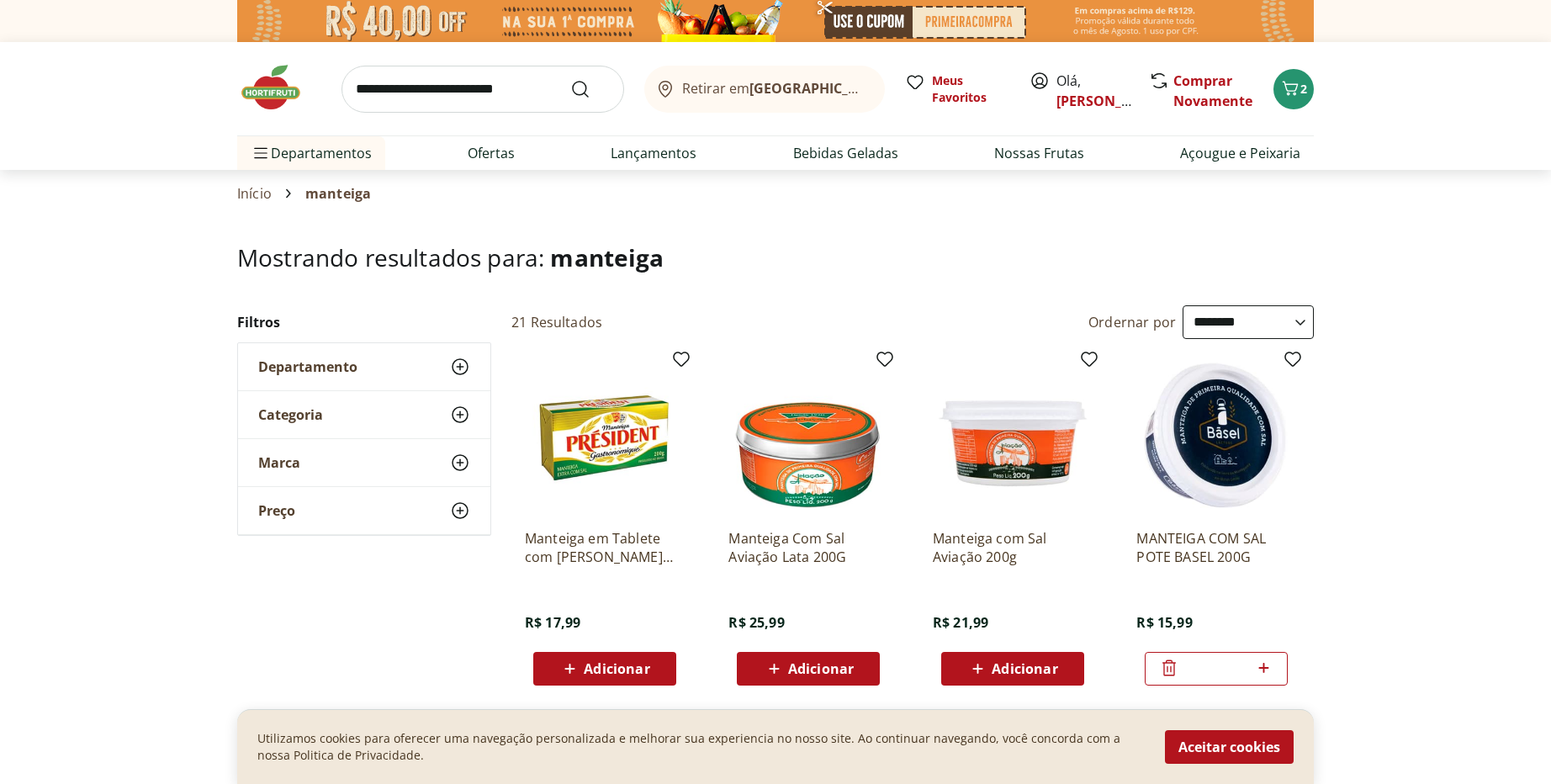
click at [449, 83] on input "search" at bounding box center [483, 89] width 282 height 47
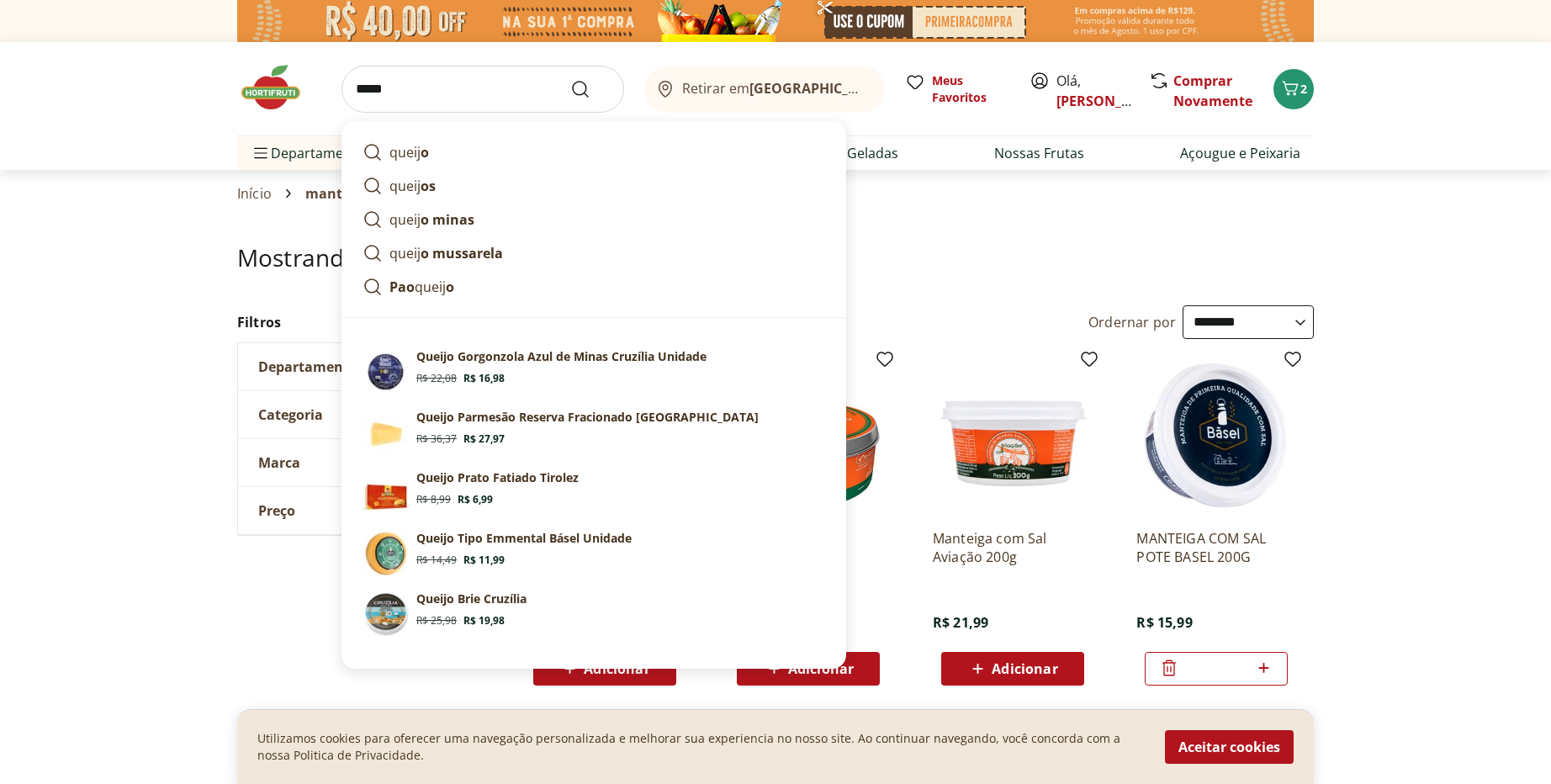
type input "******"
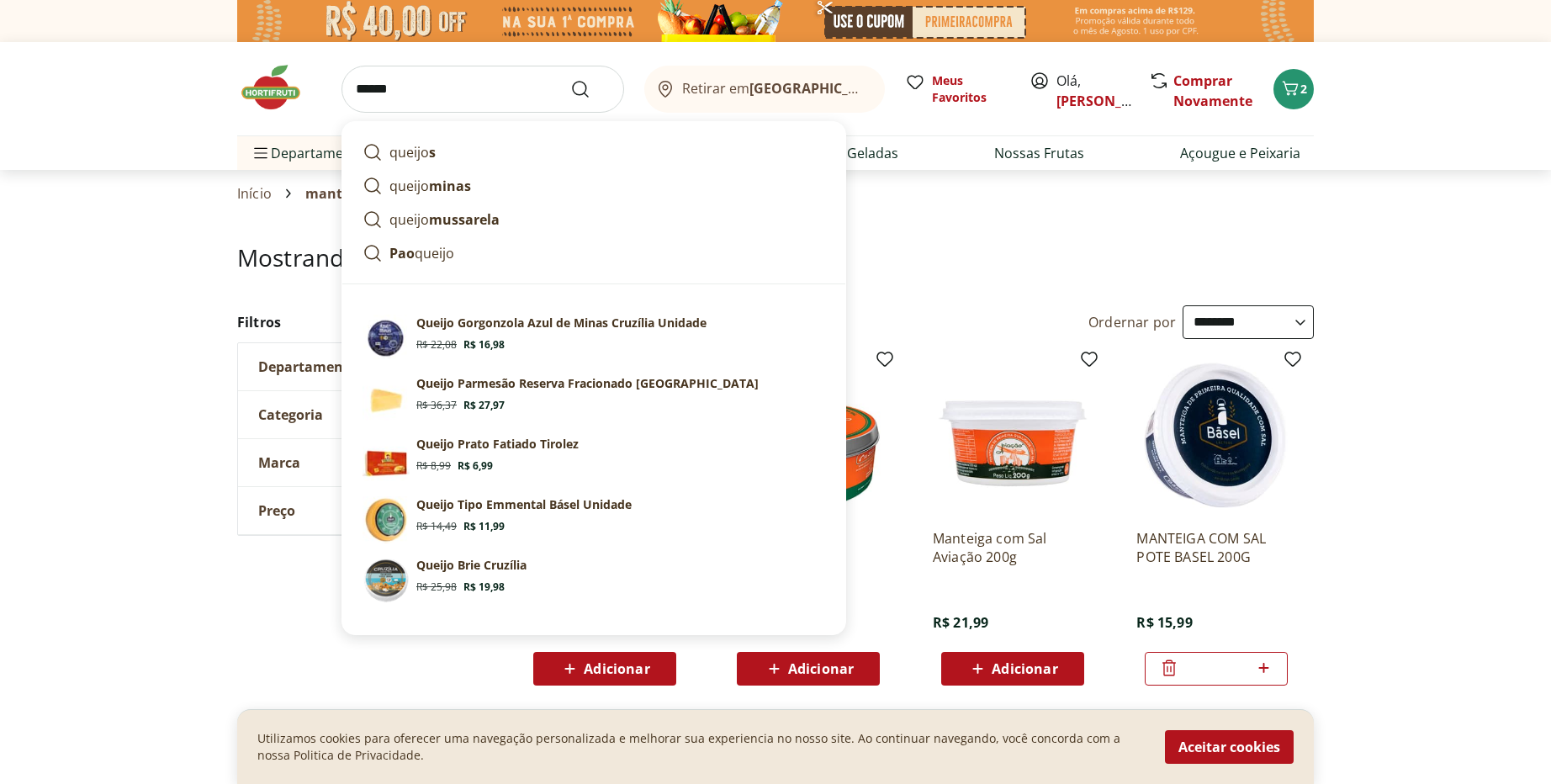
click button "Submit Search" at bounding box center [590, 89] width 40 height 20
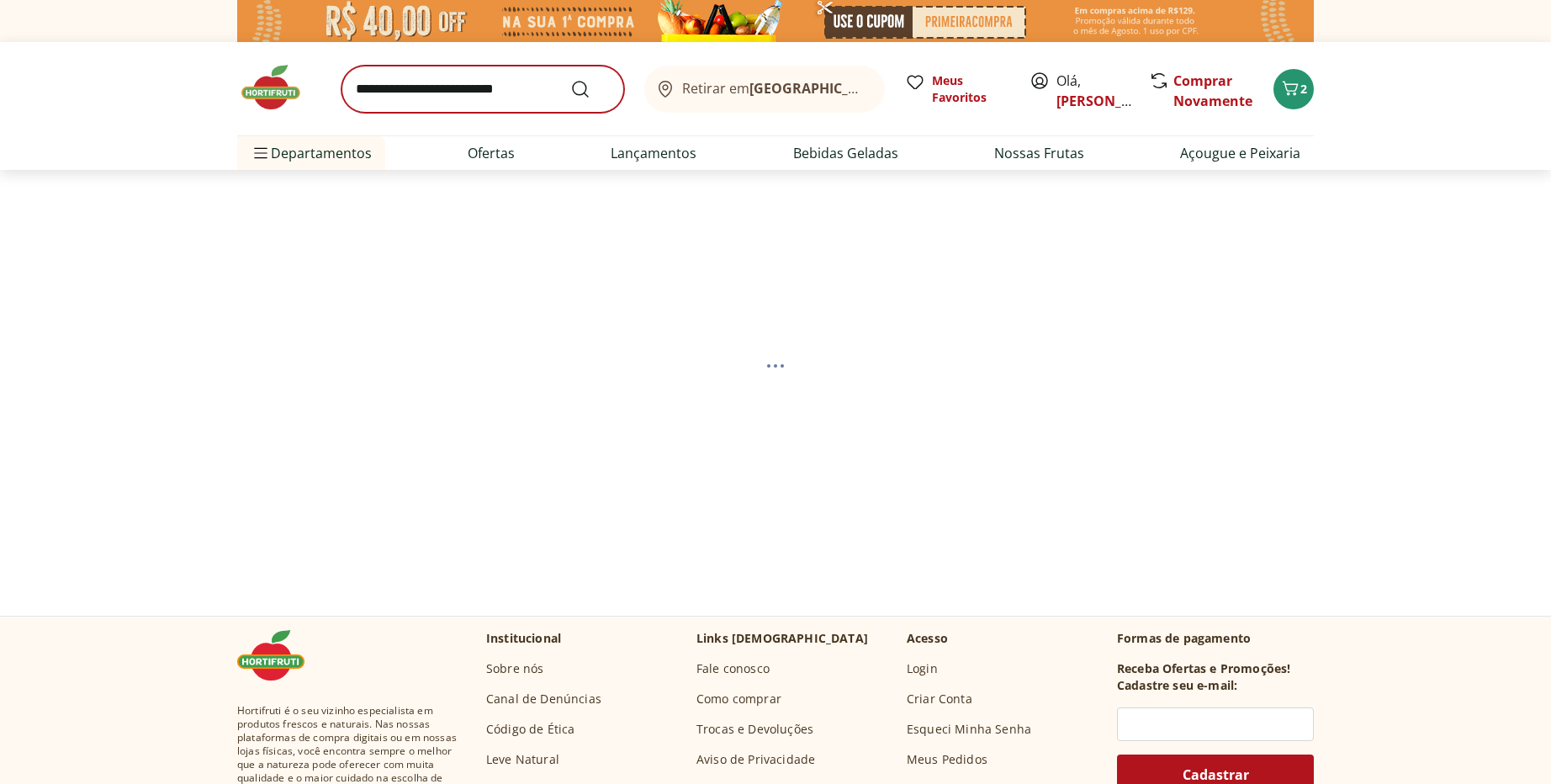
select select "**********"
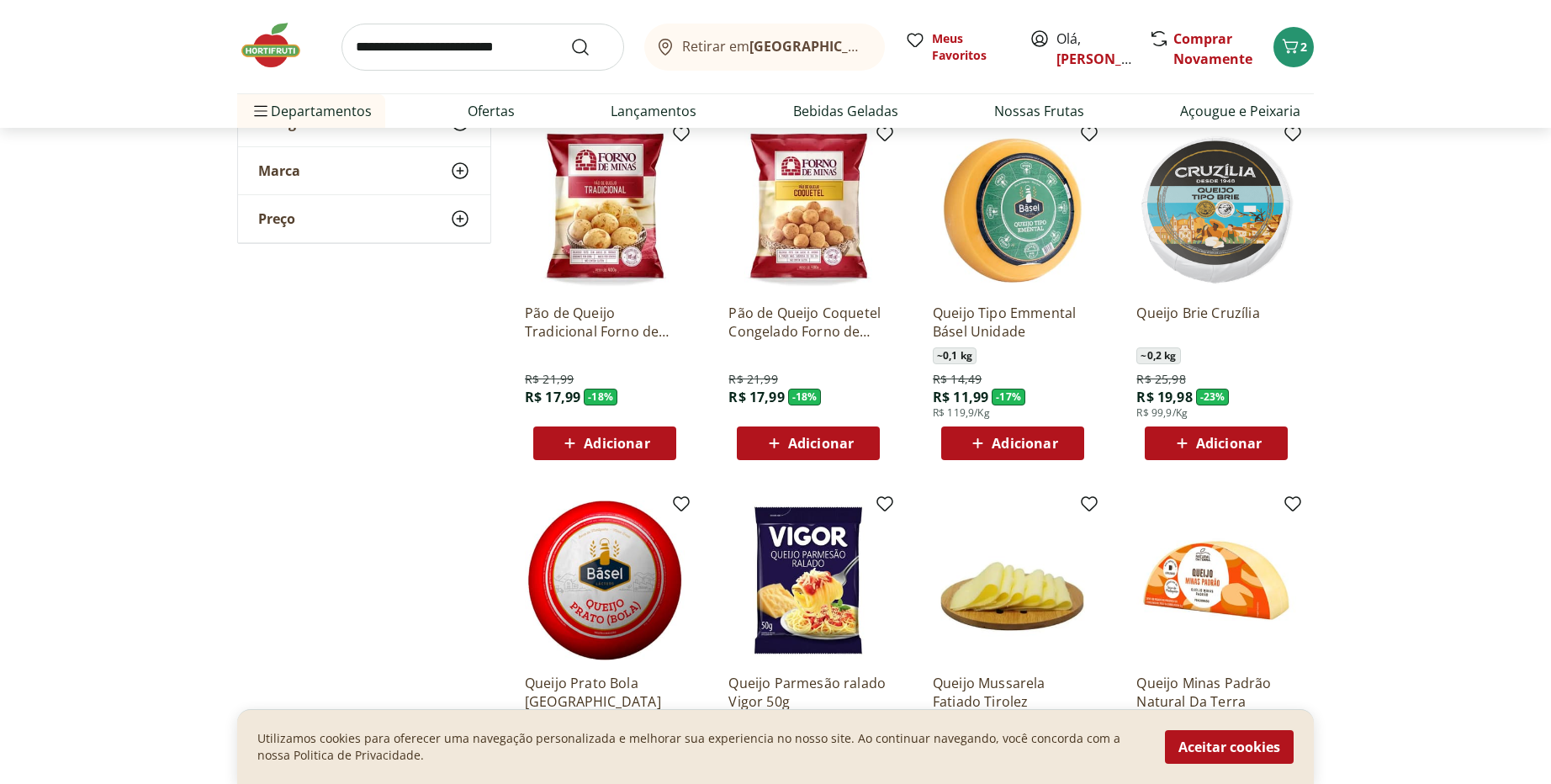
scroll to position [606, 0]
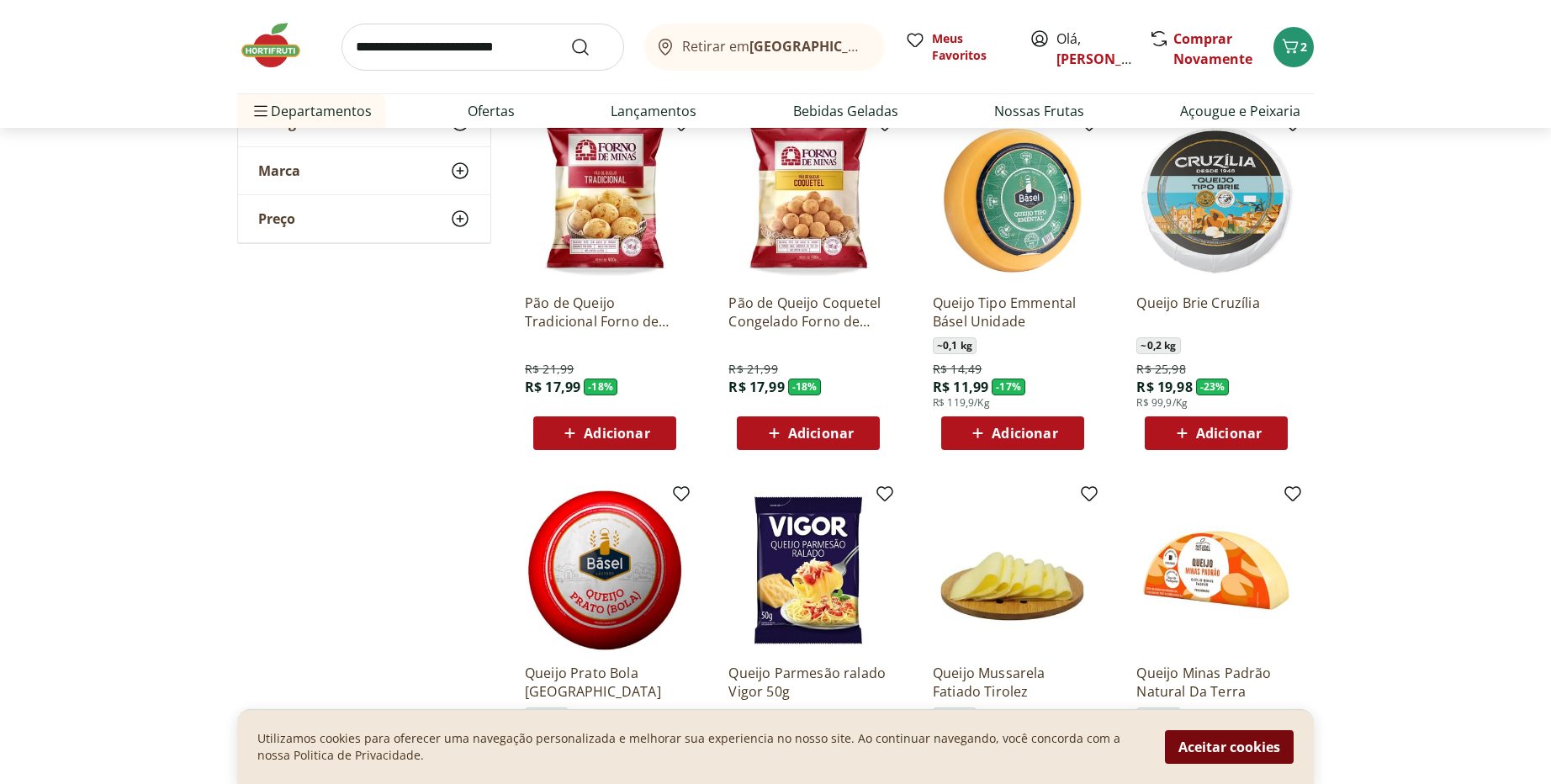
click at [1226, 748] on button "Aceitar cookies" at bounding box center [1229, 747] width 129 height 34
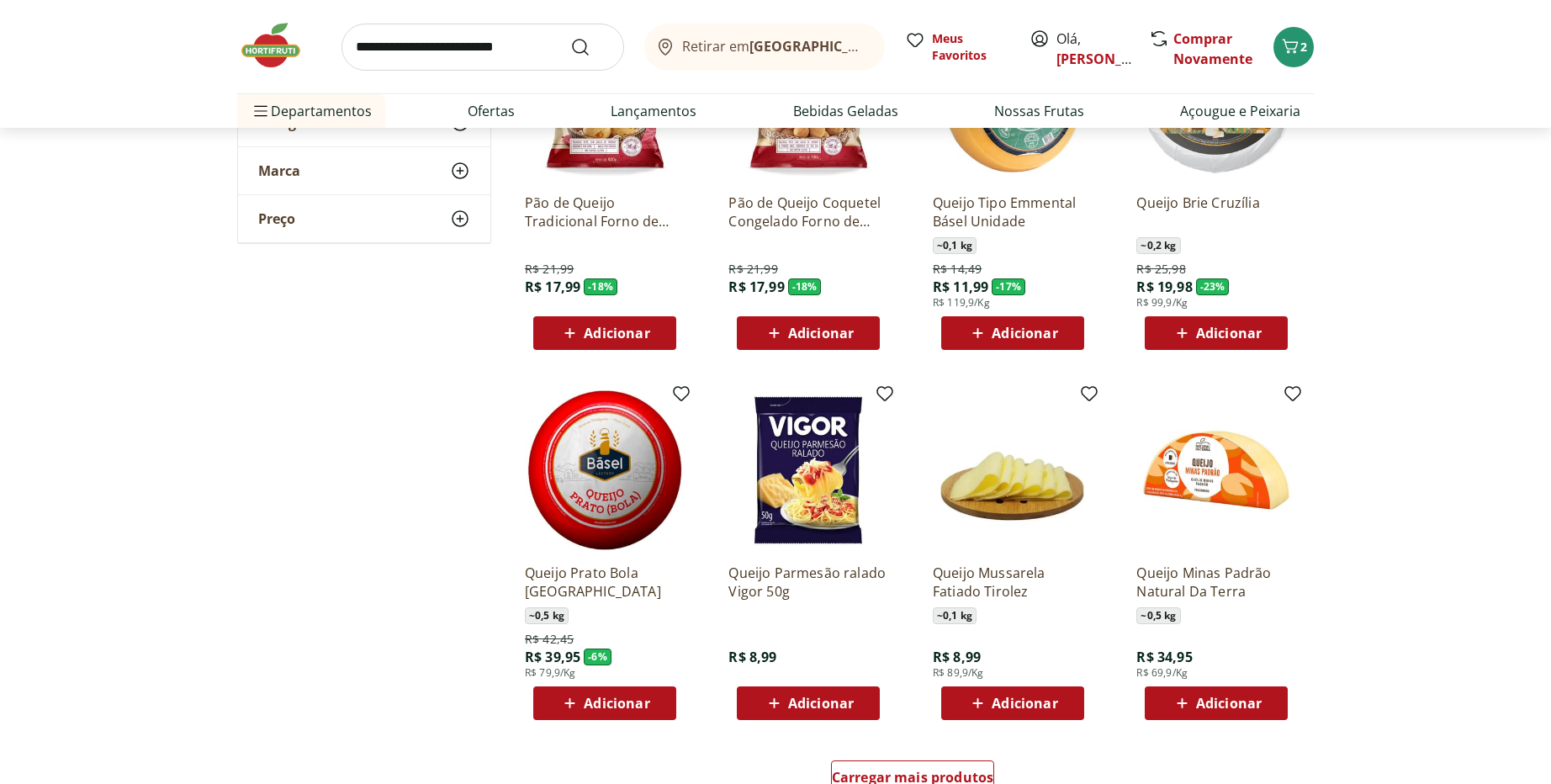
scroll to position [707, 0]
click at [1197, 700] on span "Adicionar" at bounding box center [1229, 701] width 66 height 13
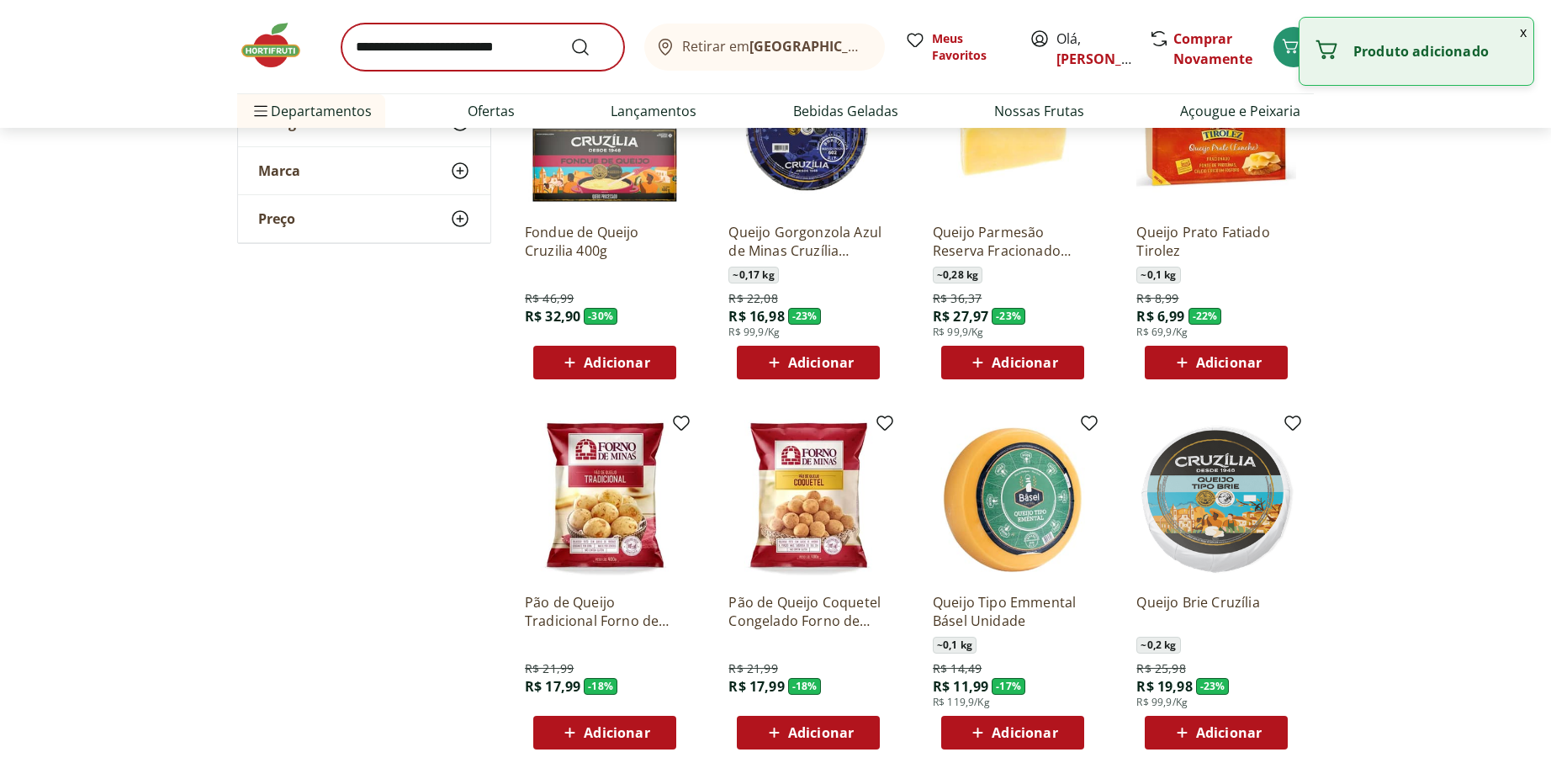
scroll to position [0, 0]
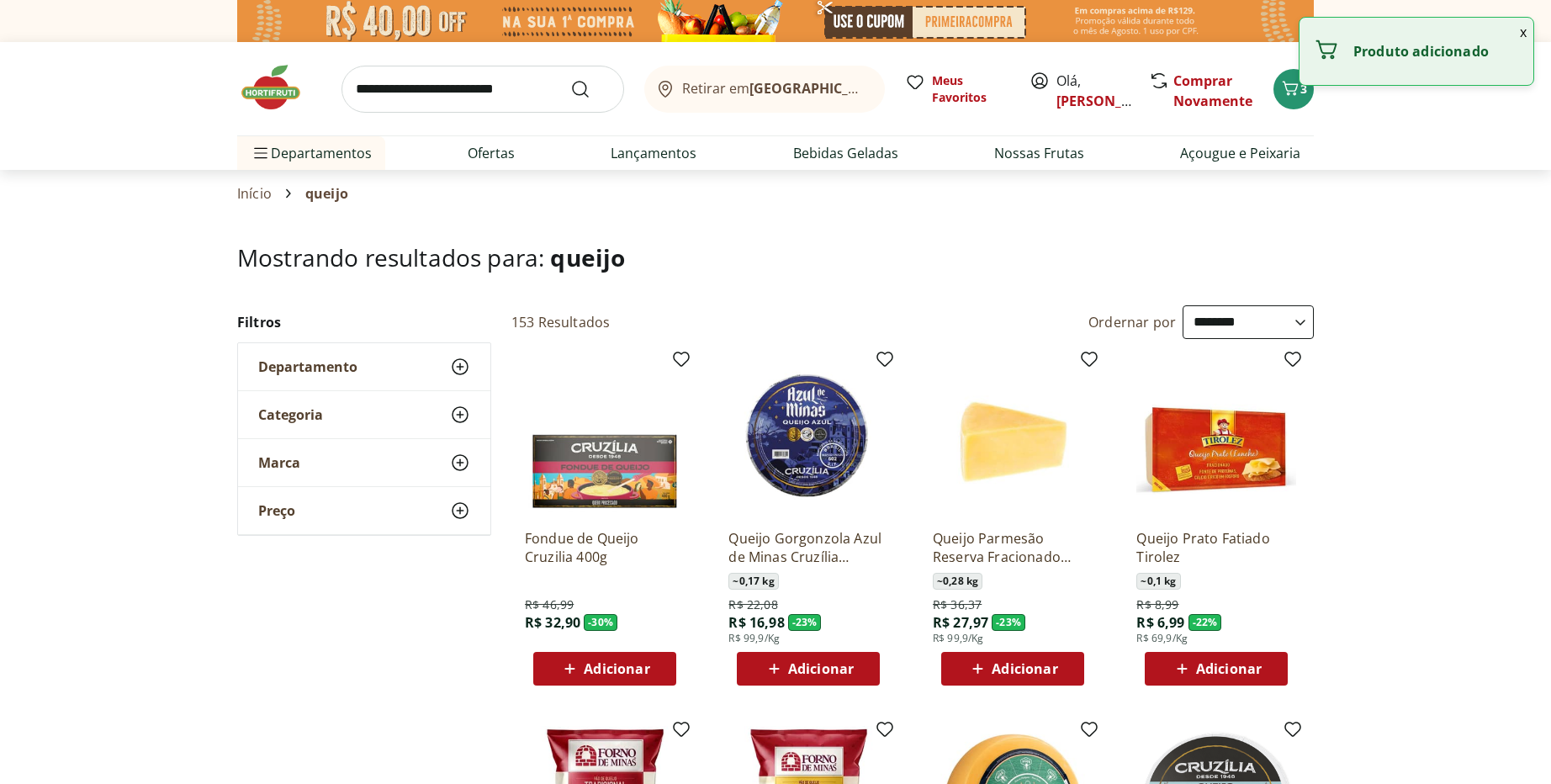
click at [517, 88] on input "search" at bounding box center [483, 89] width 282 height 47
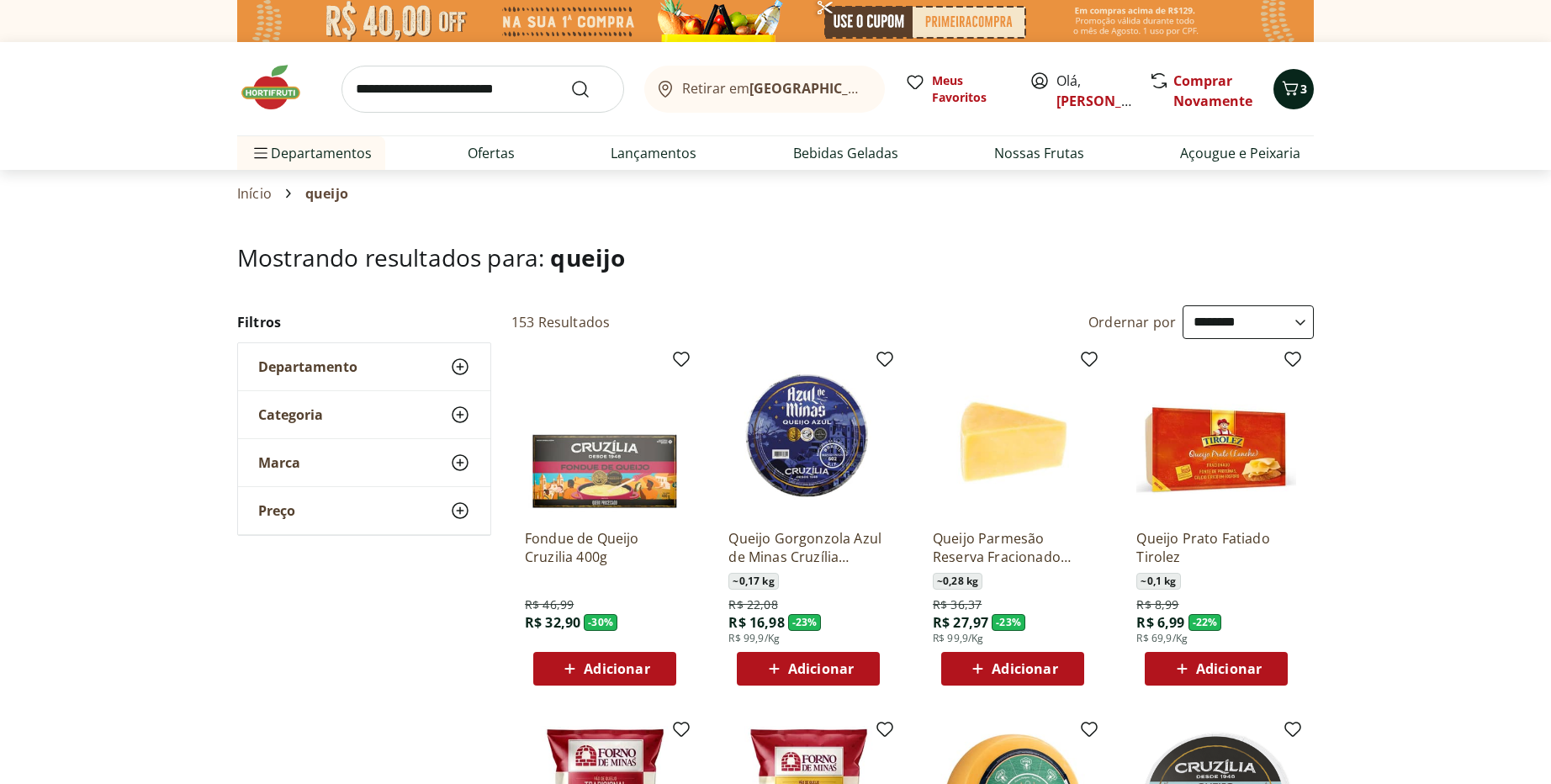
click at [1293, 96] on icon "Carrinho" at bounding box center [1291, 88] width 20 height 20
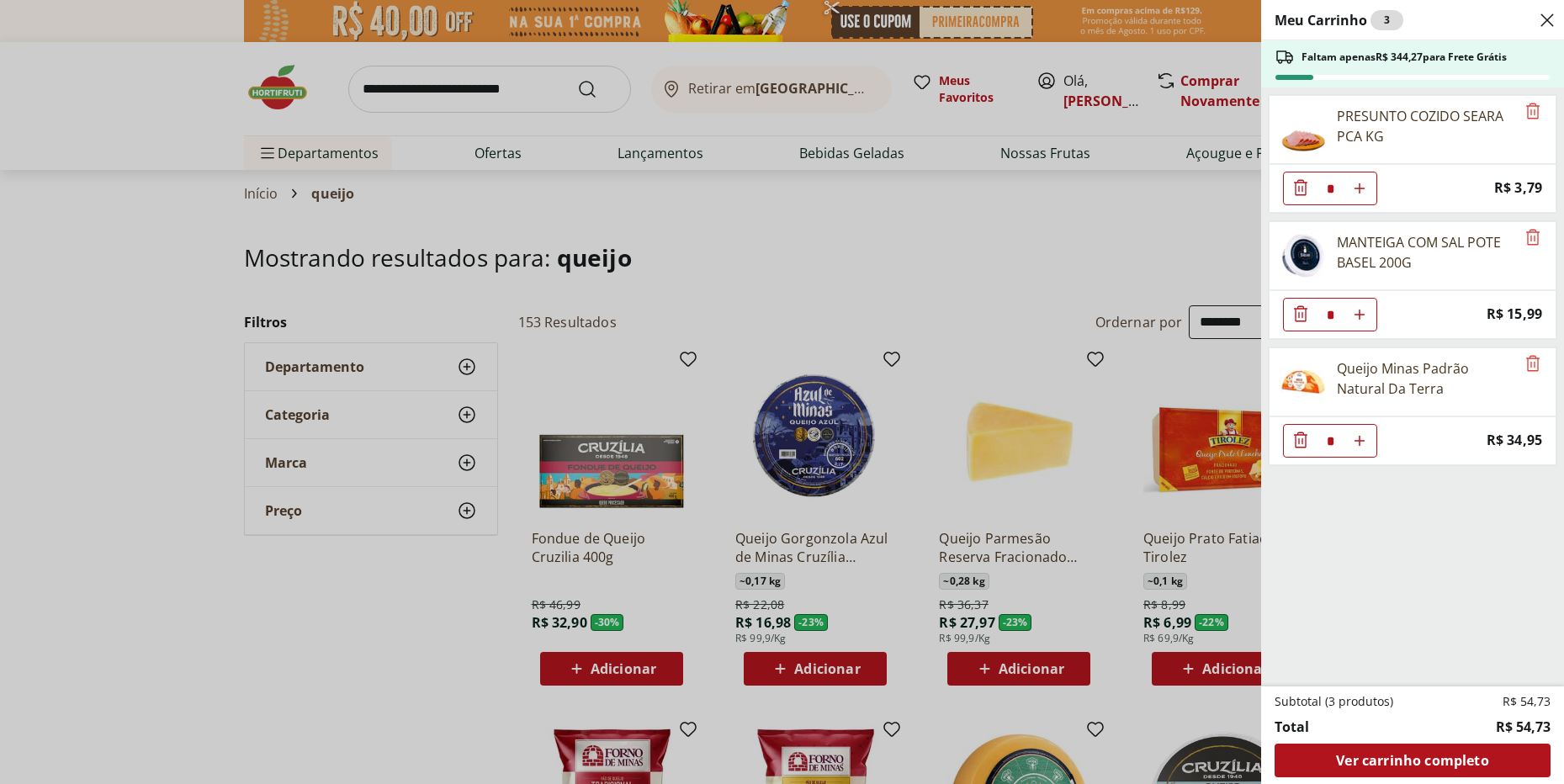
click at [455, 86] on div "Meu Carrinho 3 Faltam apenas R$ 344,27 para Frete Grátis PRESUNTO COZIDO SEARA …" at bounding box center [782, 392] width 1564 height 784
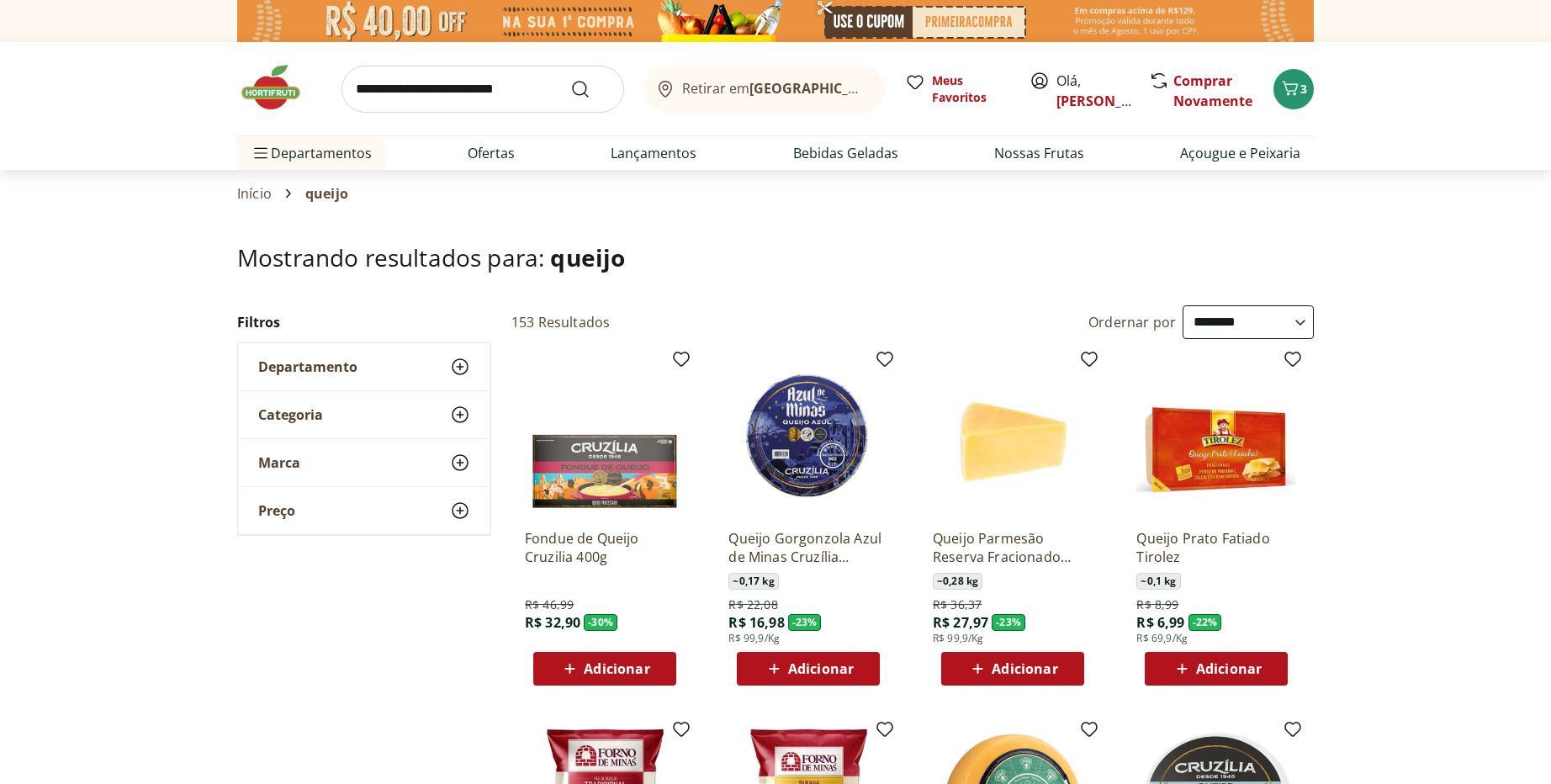
click at [455, 92] on input "search" at bounding box center [483, 89] width 282 height 47
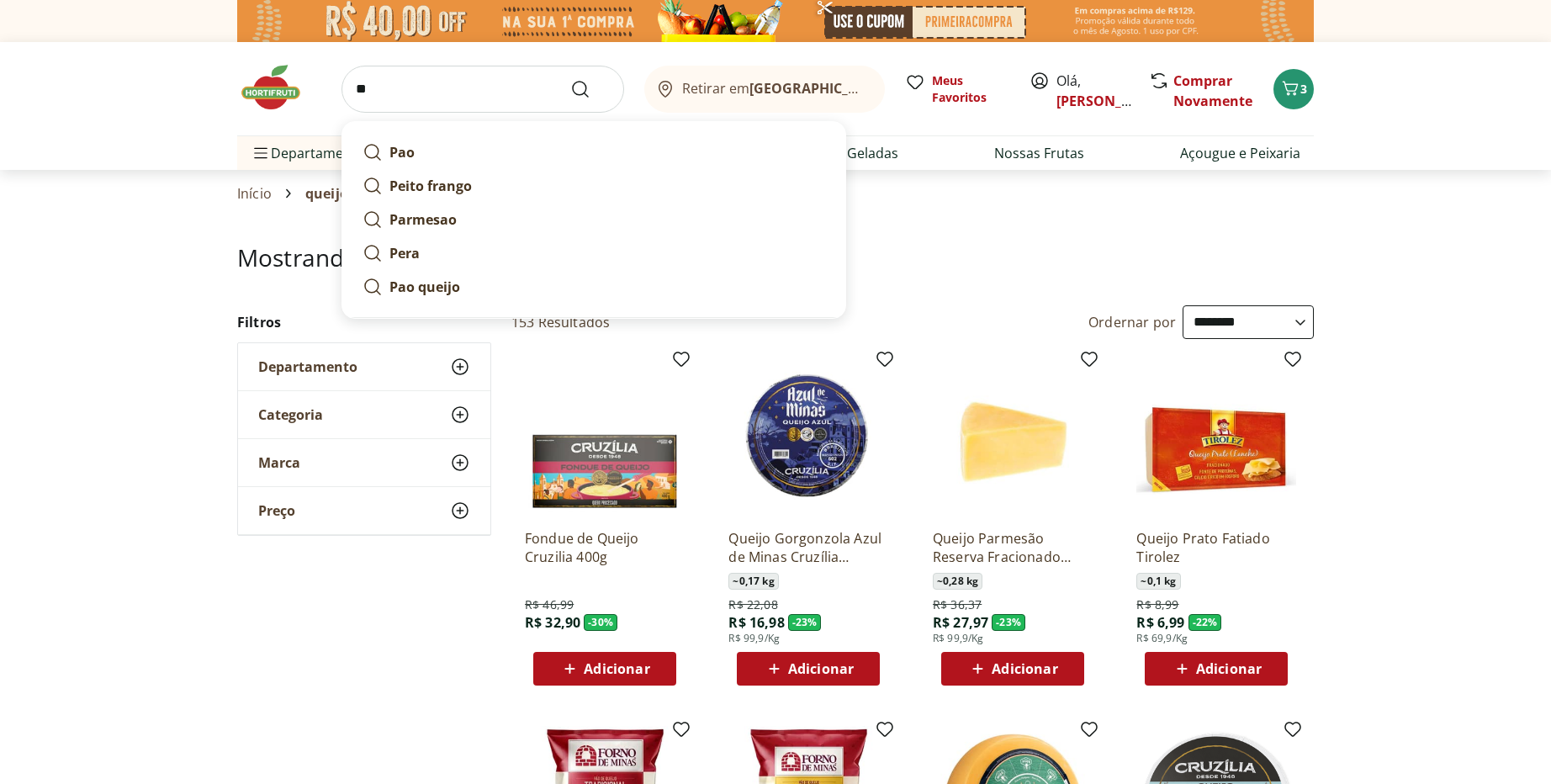
type input "***"
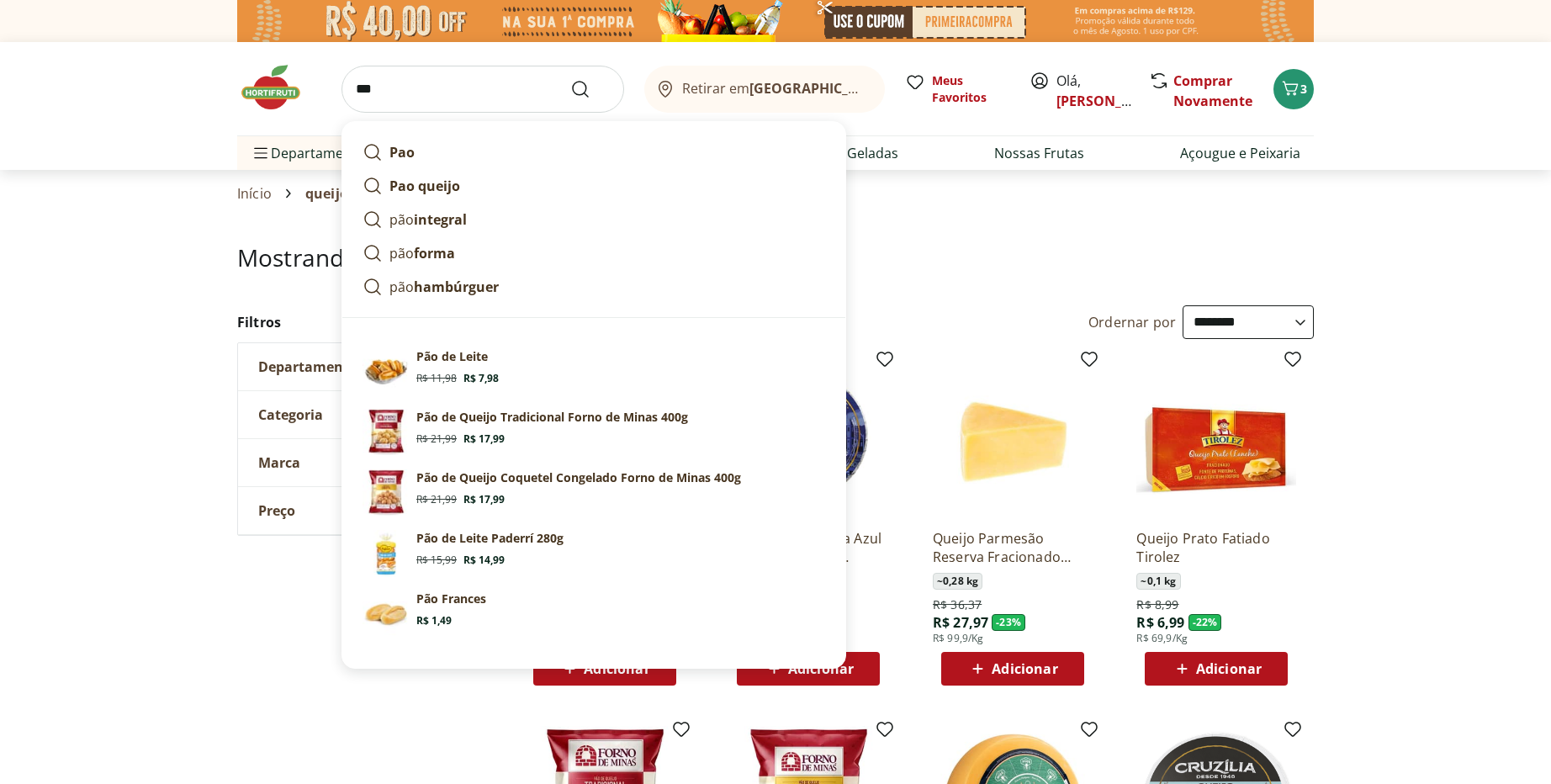
click button "Submit Search" at bounding box center [590, 89] width 40 height 20
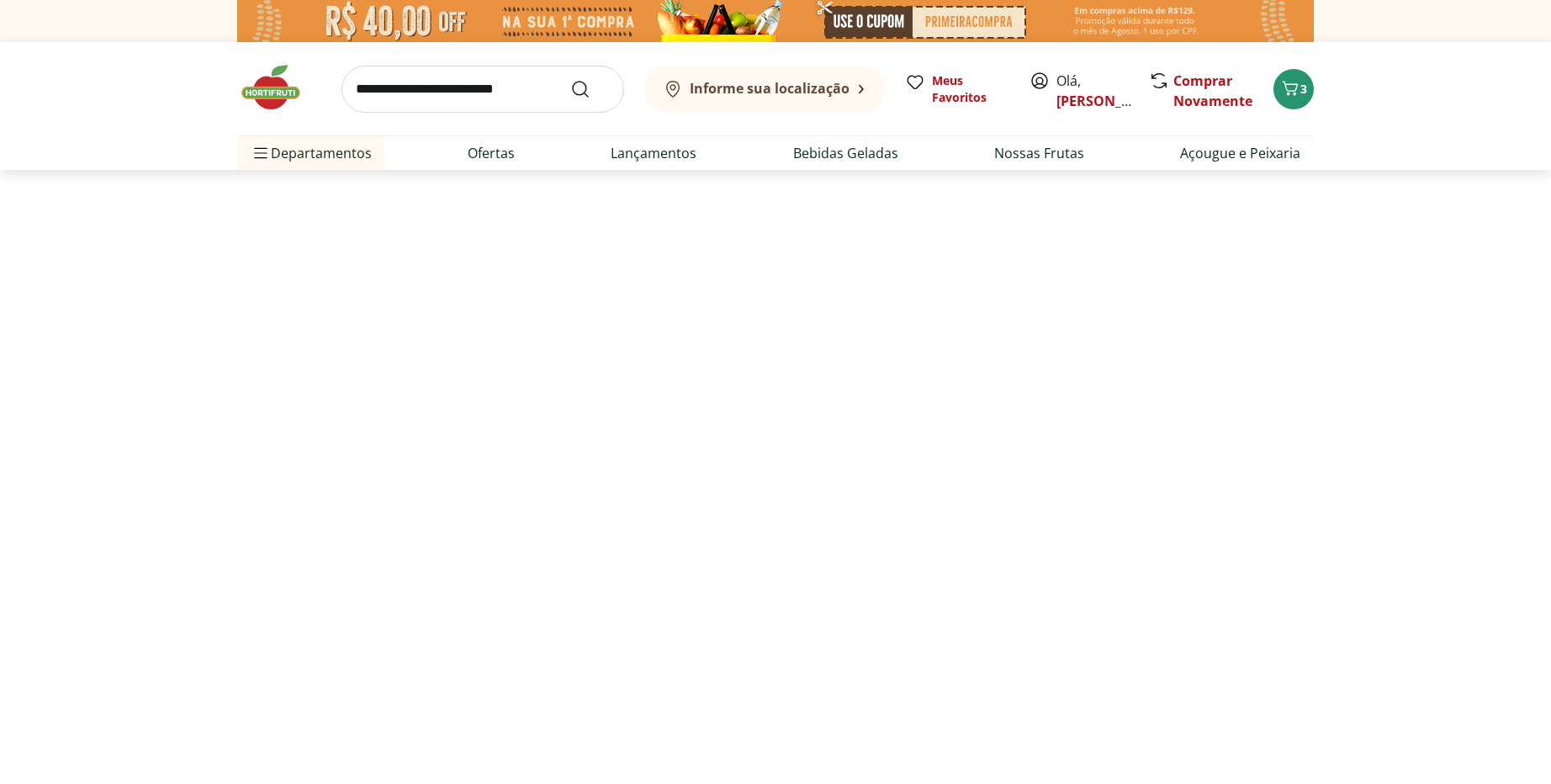
select select "**********"
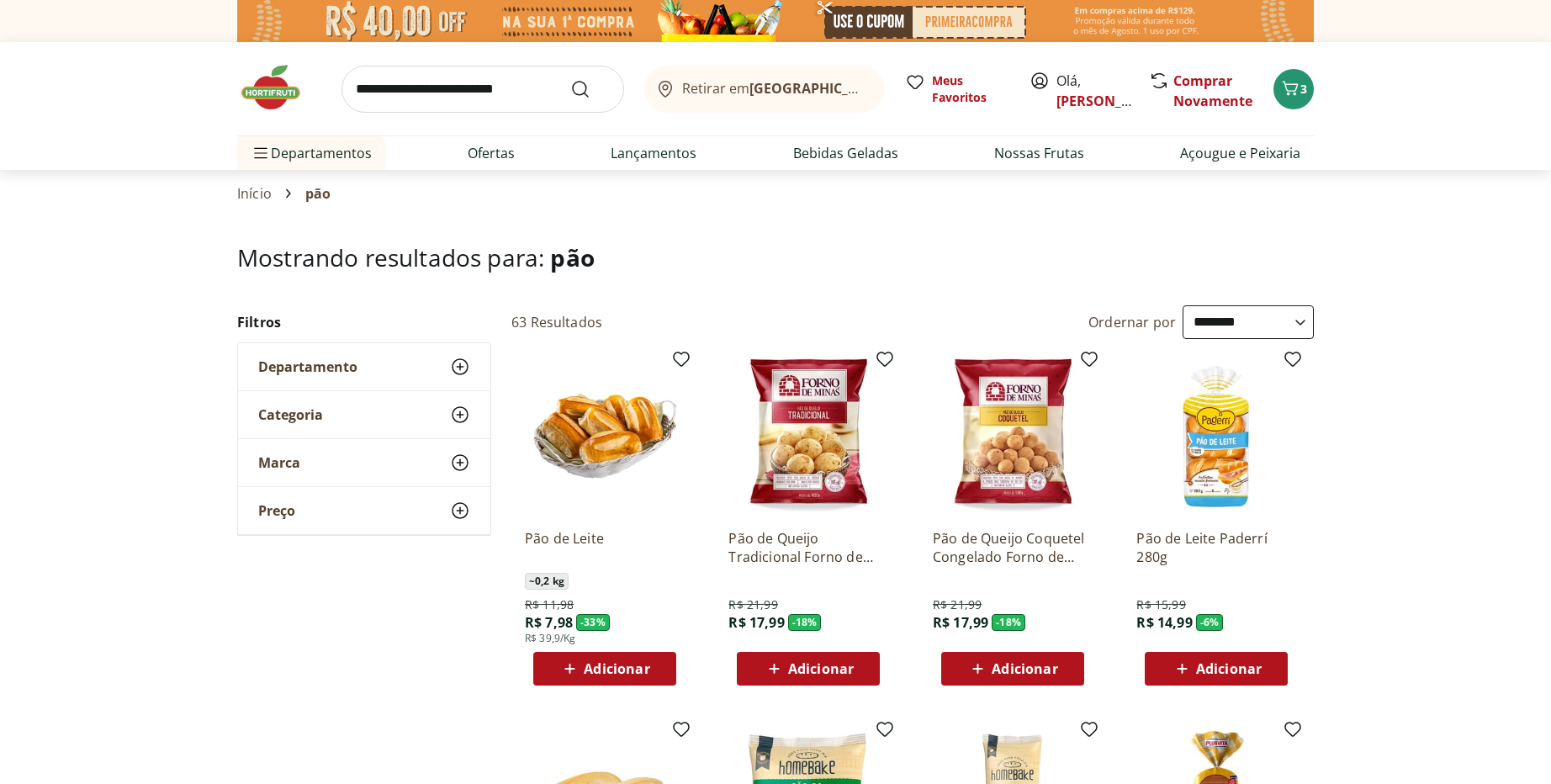
click at [619, 670] on span "Adicionar" at bounding box center [616, 668] width 66 height 13
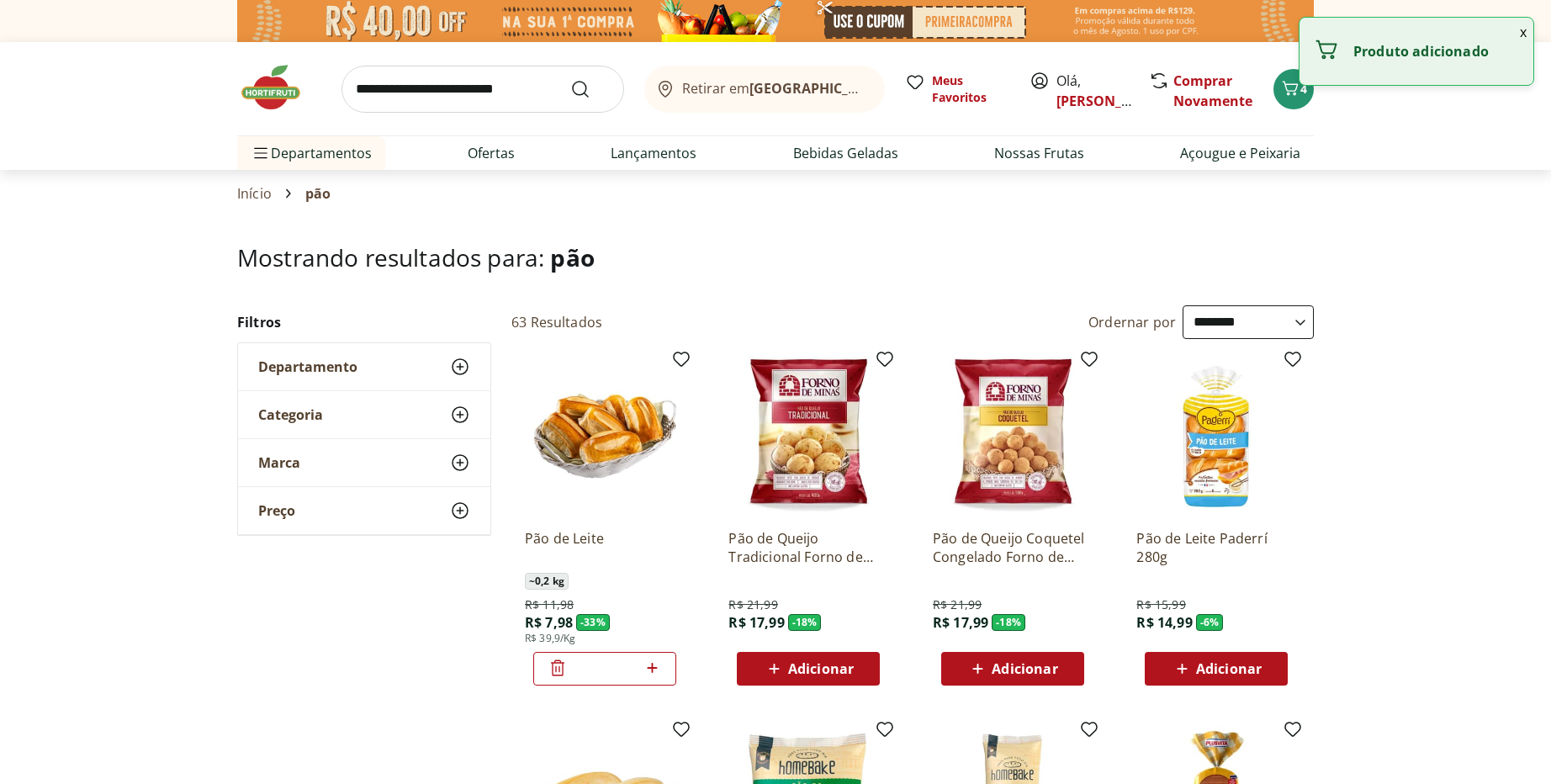
click at [654, 669] on icon at bounding box center [653, 668] width 21 height 20
type input "*"
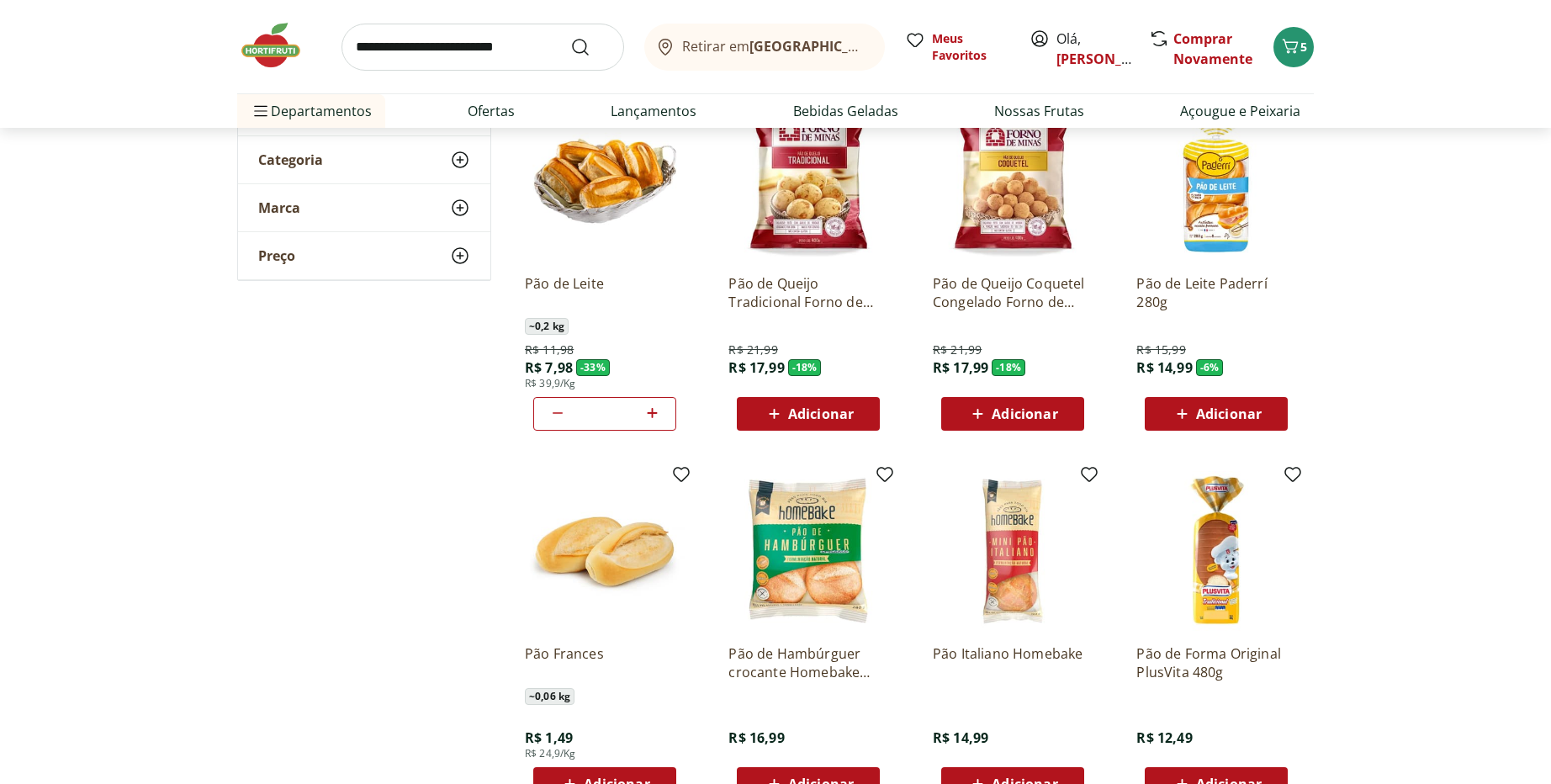
scroll to position [404, 0]
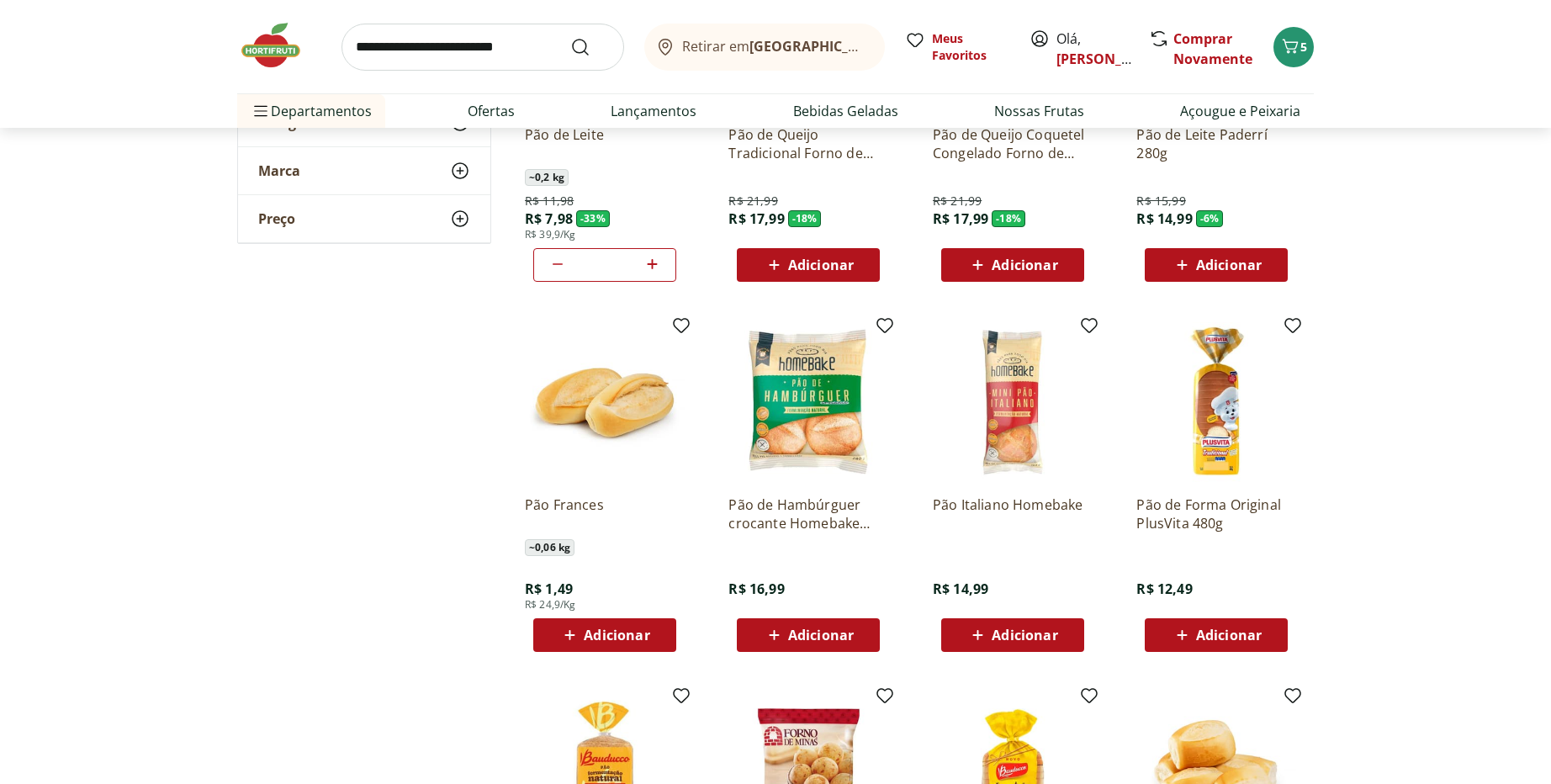
click at [592, 640] on span "Adicionar" at bounding box center [616, 634] width 66 height 13
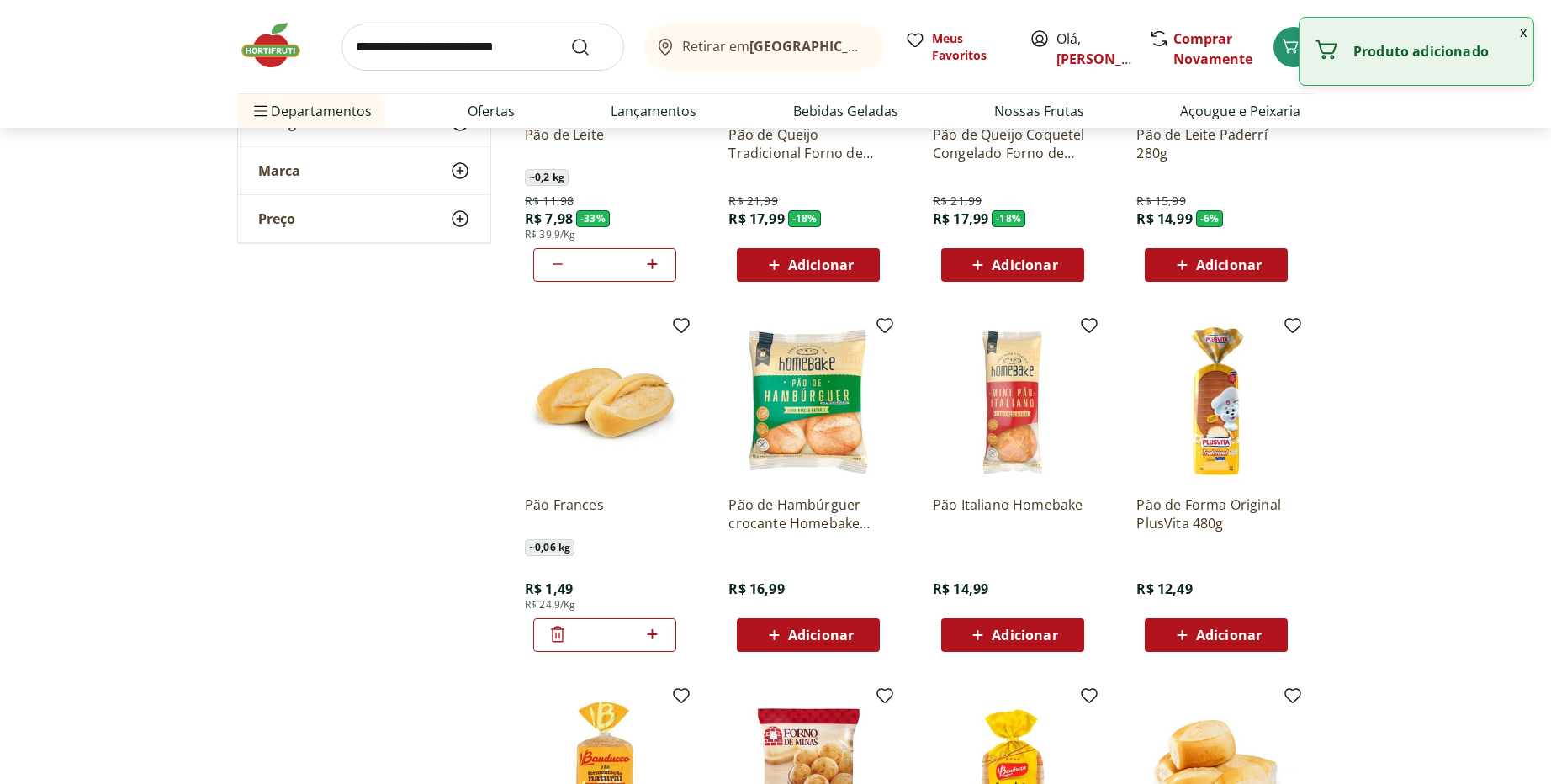
click at [654, 630] on icon at bounding box center [653, 634] width 21 height 20
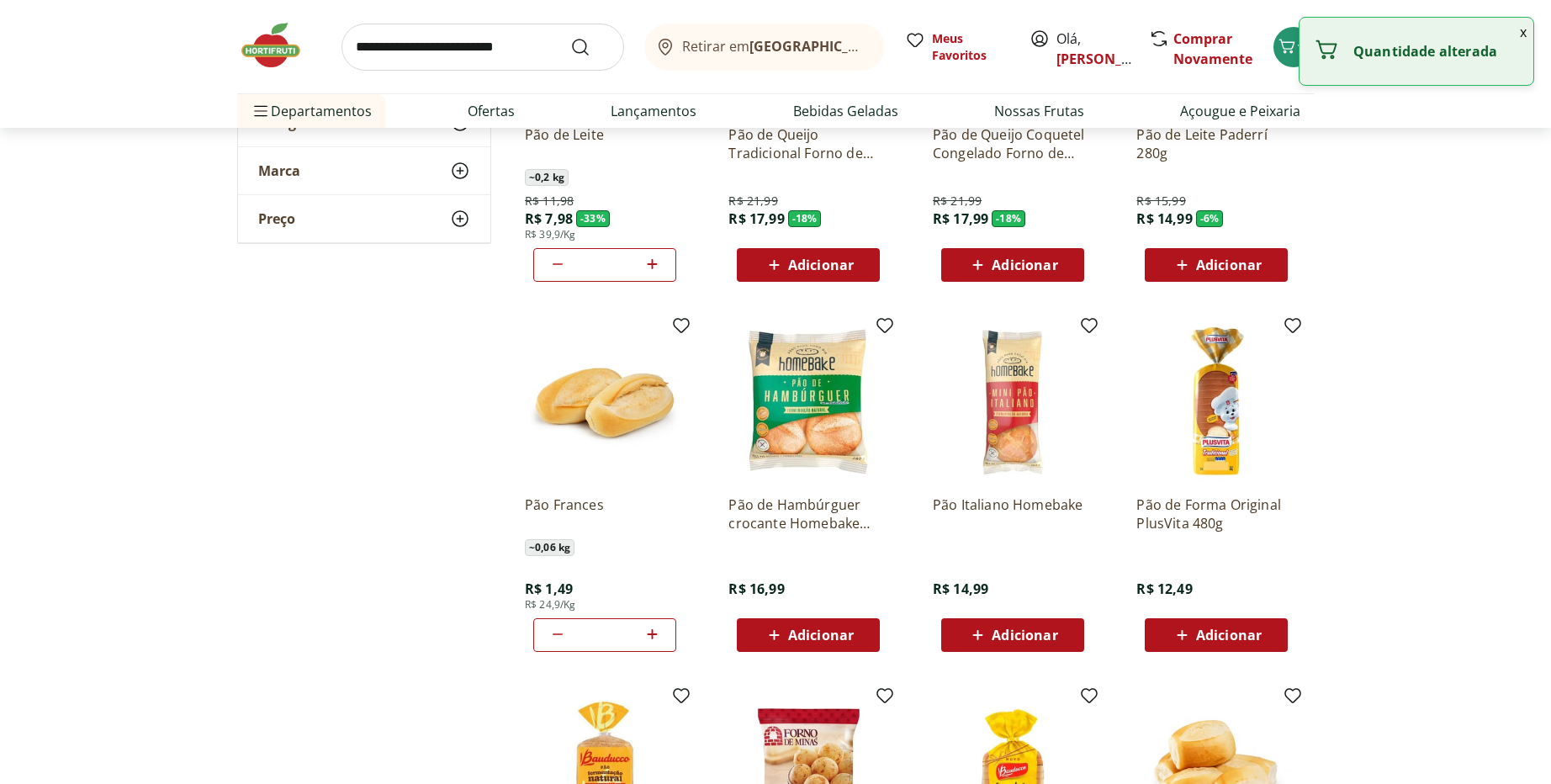
type input "*"
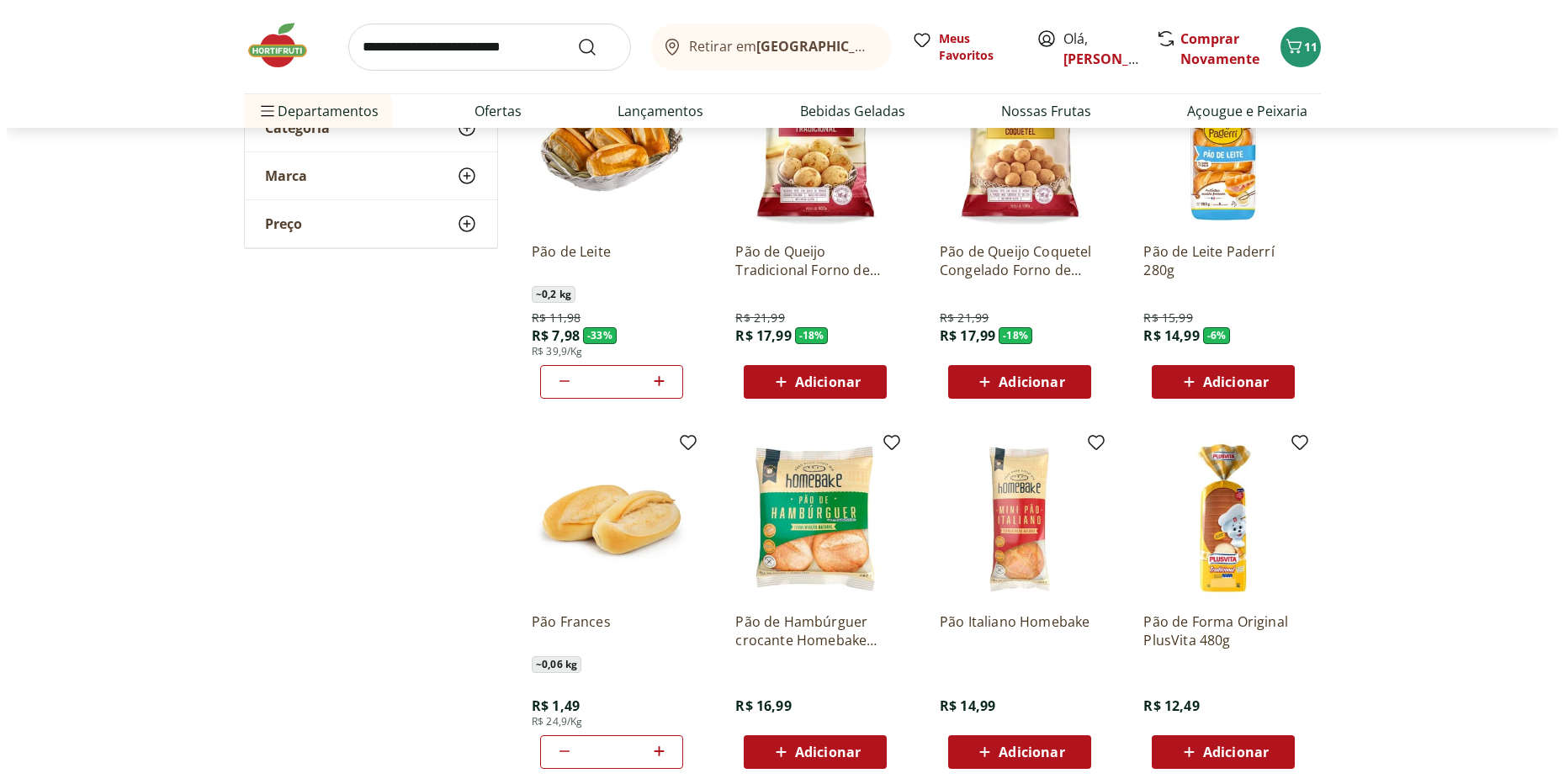
scroll to position [101, 0]
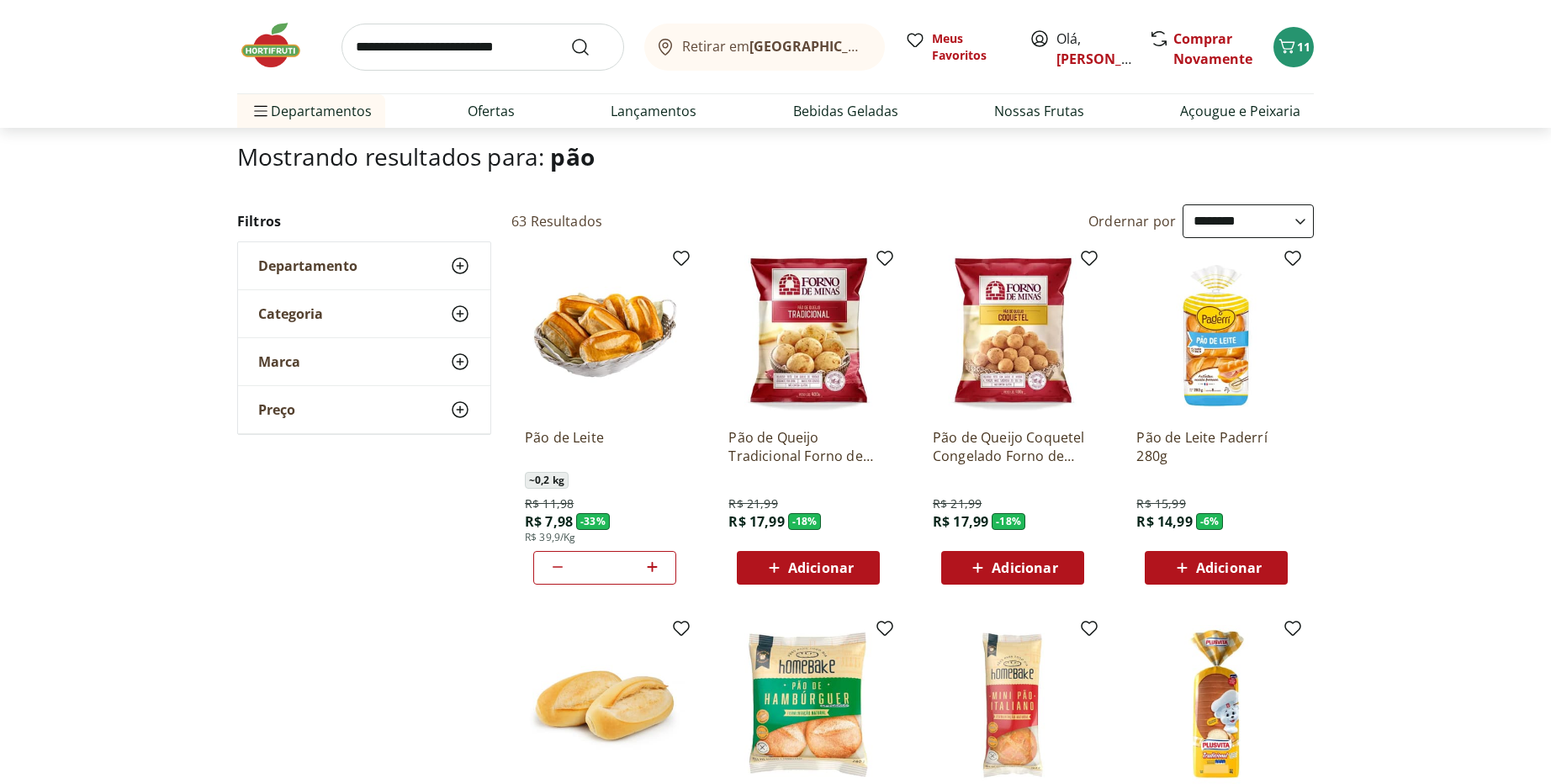
click at [648, 567] on icon at bounding box center [653, 566] width 21 height 20
type input "*"
click at [1348, 151] on section "**********" at bounding box center [776, 783] width 1551 height 1281
click at [1288, 44] on icon "Carrinho" at bounding box center [1287, 46] width 20 height 20
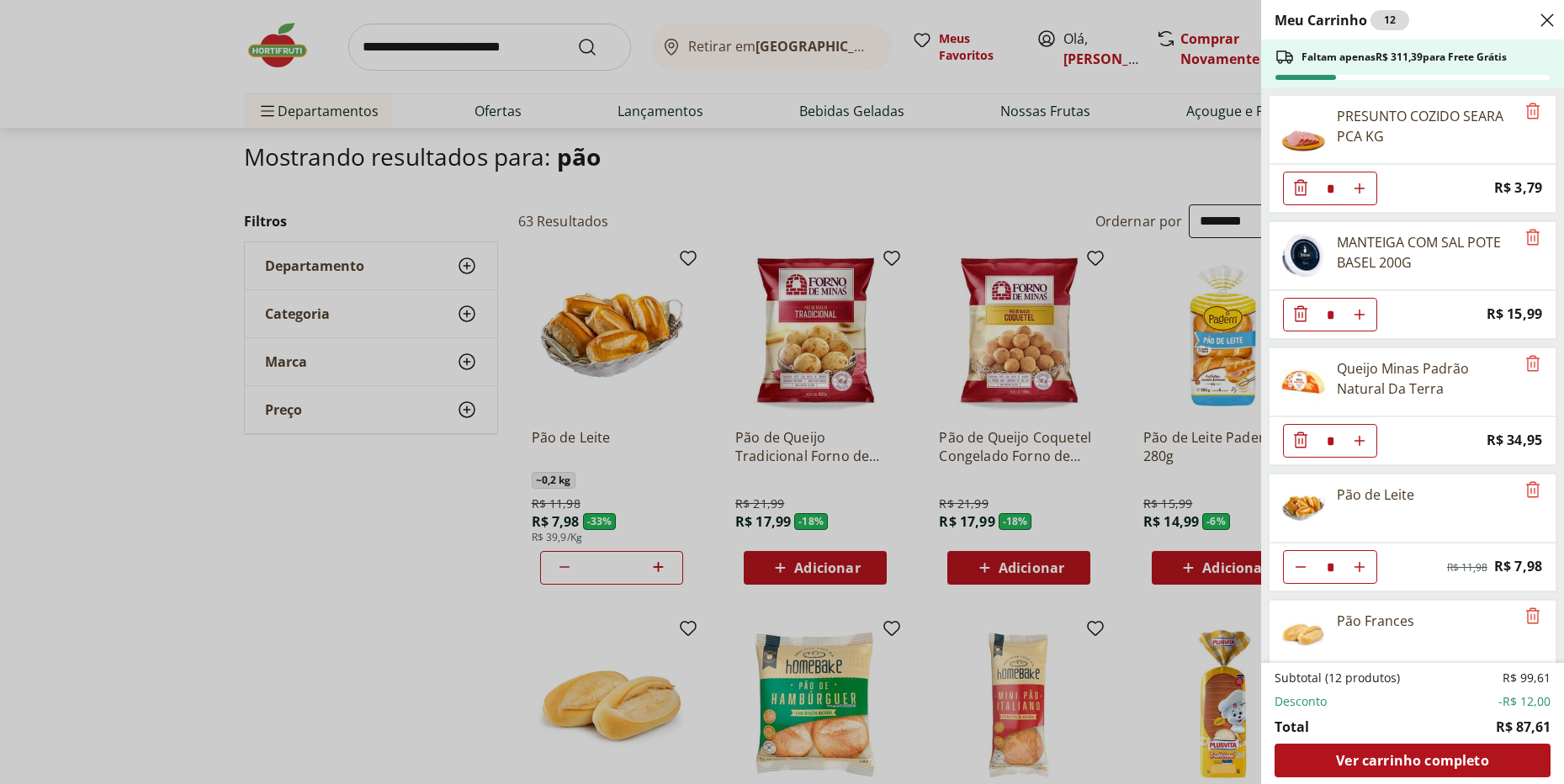
click at [1361, 193] on icon "Aumentar Quantidade" at bounding box center [1359, 188] width 13 height 13
type input "*"
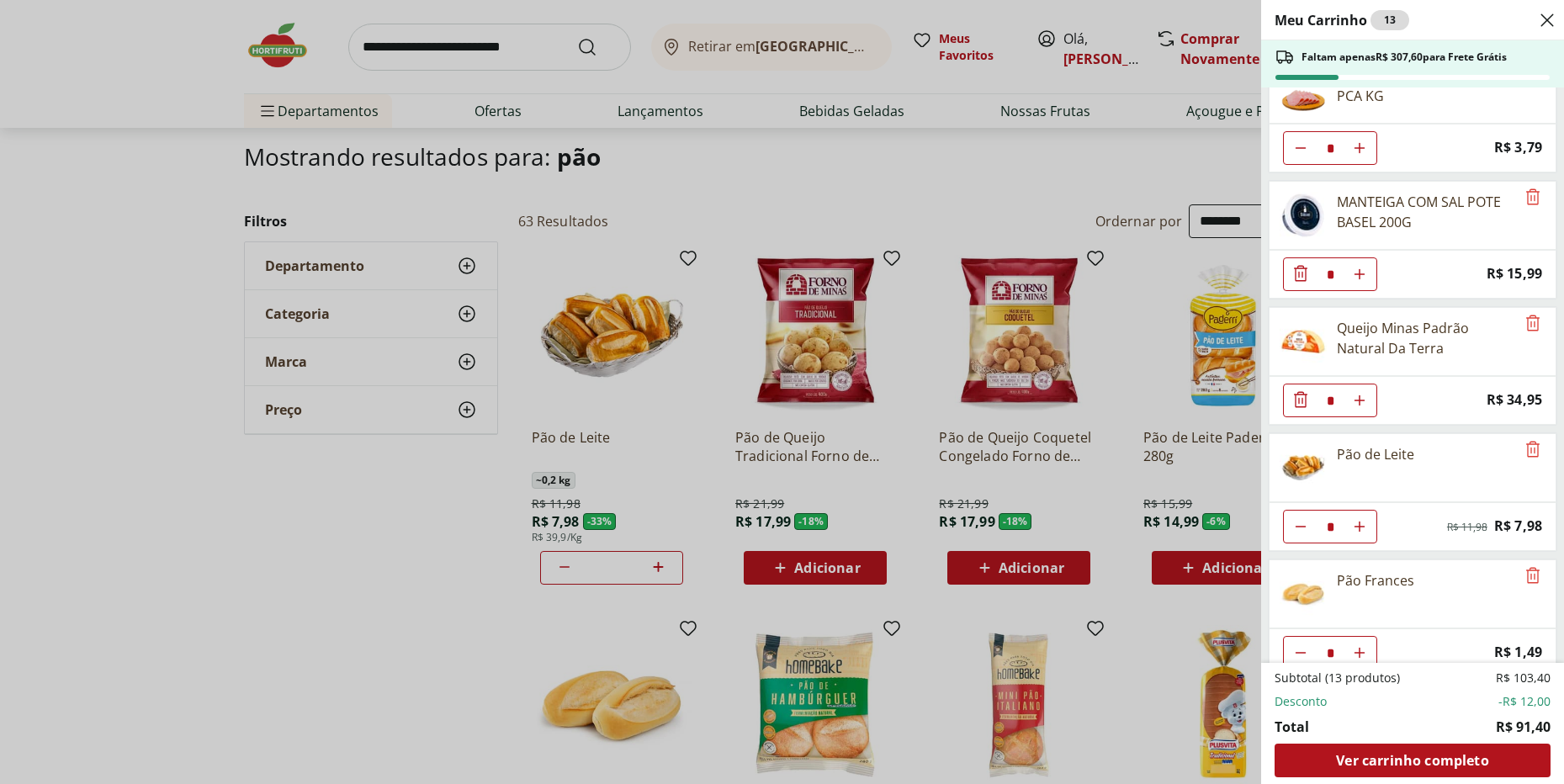
scroll to position [62, 0]
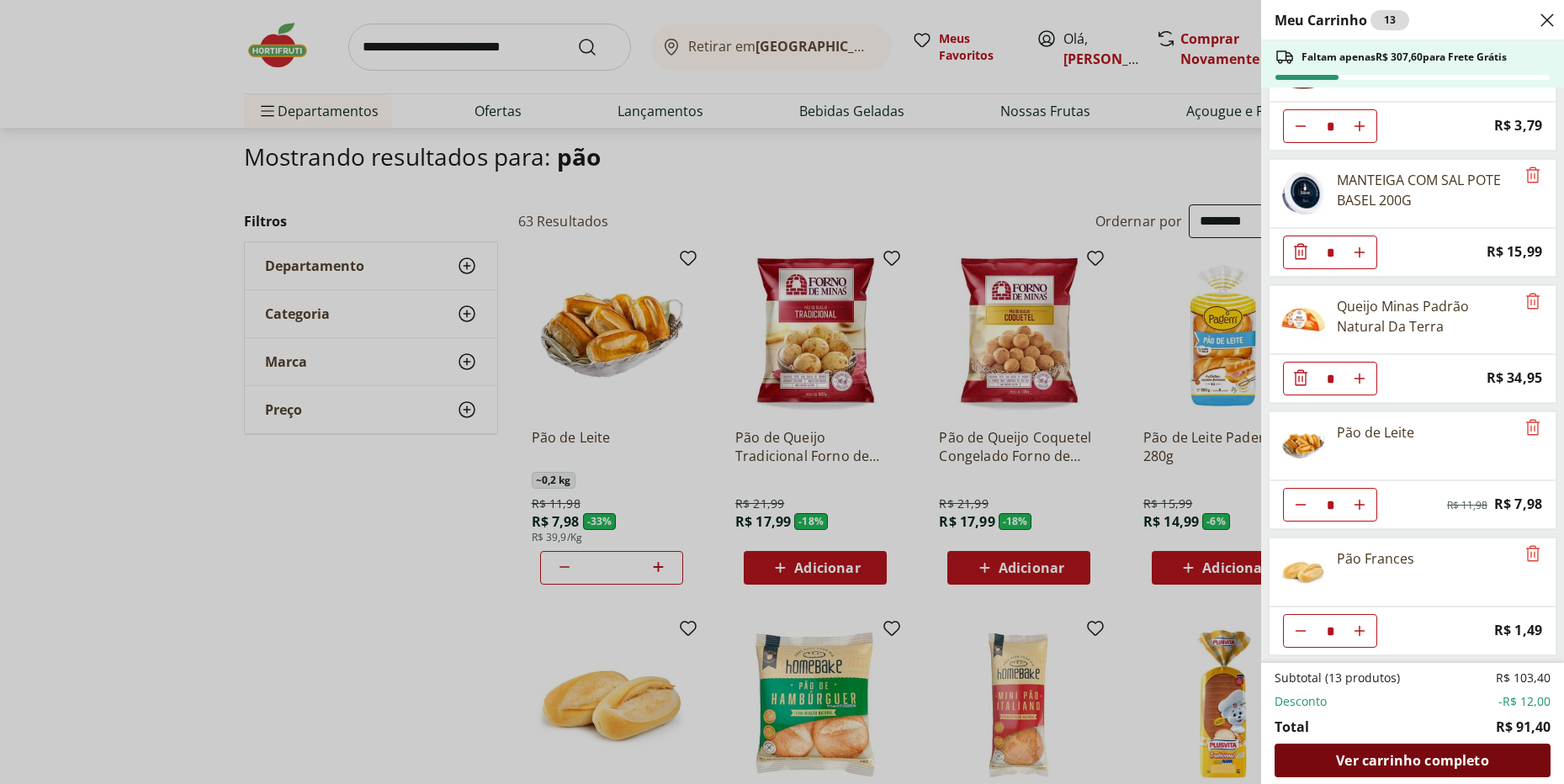
click at [1351, 760] on span "Ver carrinho completo" at bounding box center [1411, 760] width 152 height 13
